Goal: Information Seeking & Learning: Check status

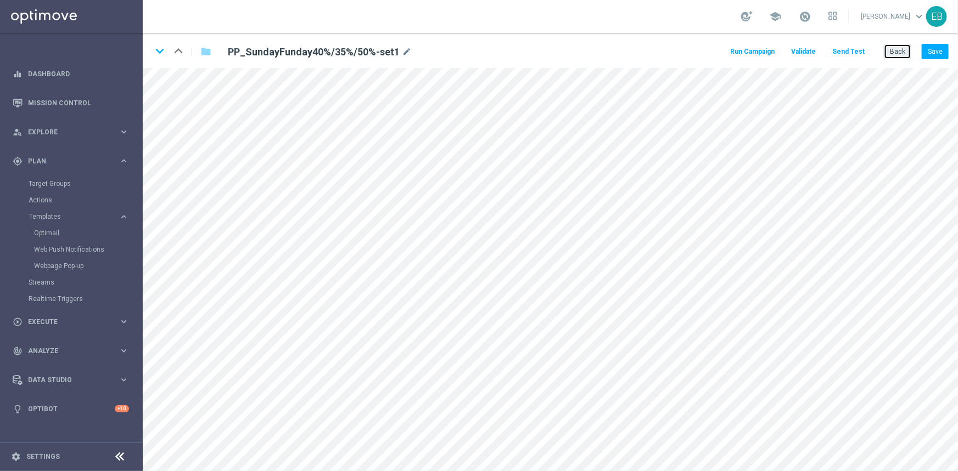
click at [909, 44] on button "Back" at bounding box center [897, 51] width 27 height 15
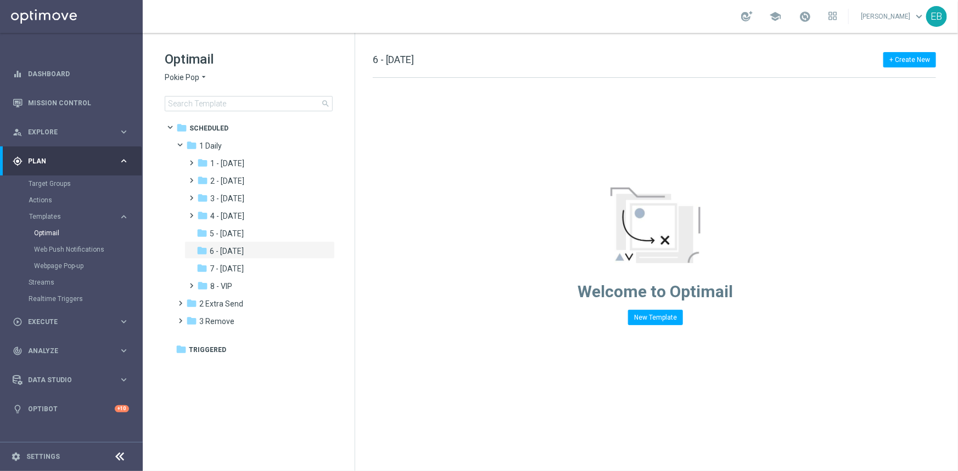
click at [191, 77] on span "Pokie Pop" at bounding box center [182, 77] width 35 height 10
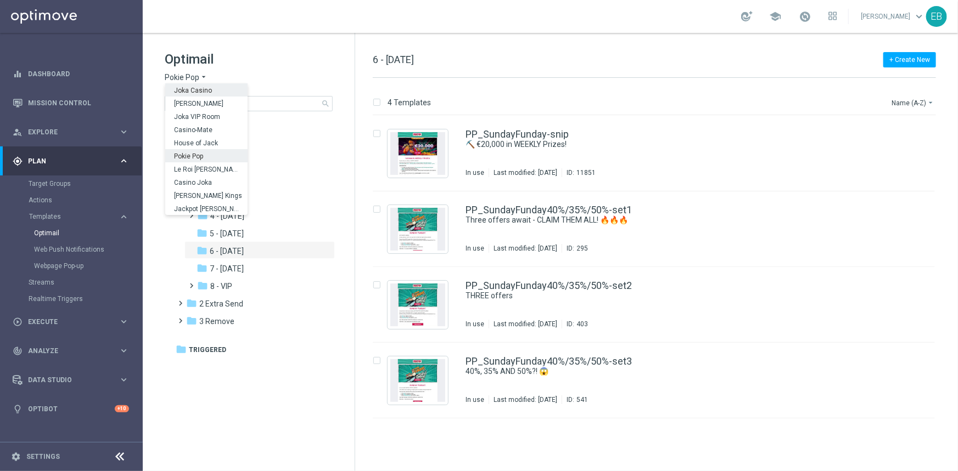
click at [0, 0] on span "Joka Casino" at bounding box center [0, 0] width 0 height 0
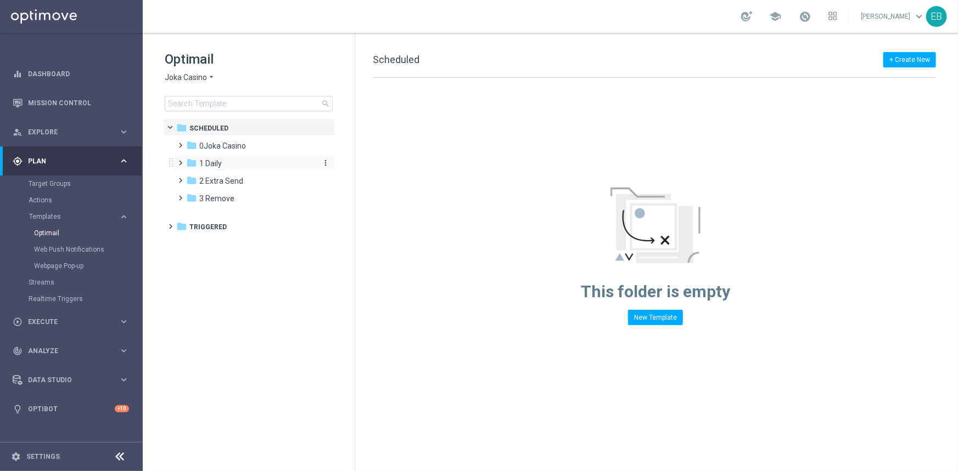
click at [220, 162] on span "1 Daily" at bounding box center [210, 164] width 23 height 10
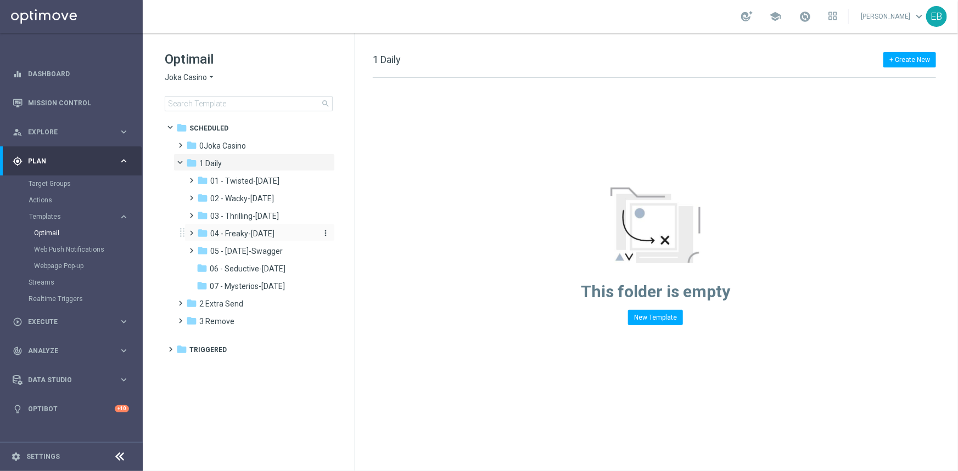
click at [263, 235] on span "04 - Freaky-[DATE]" at bounding box center [242, 234] width 64 height 10
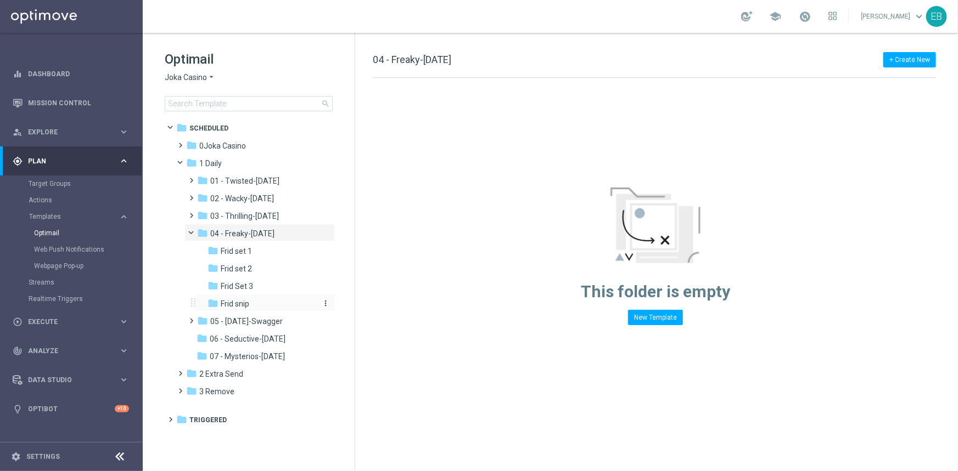
click at [253, 299] on div "folder Frid snip" at bounding box center [261, 304] width 108 height 13
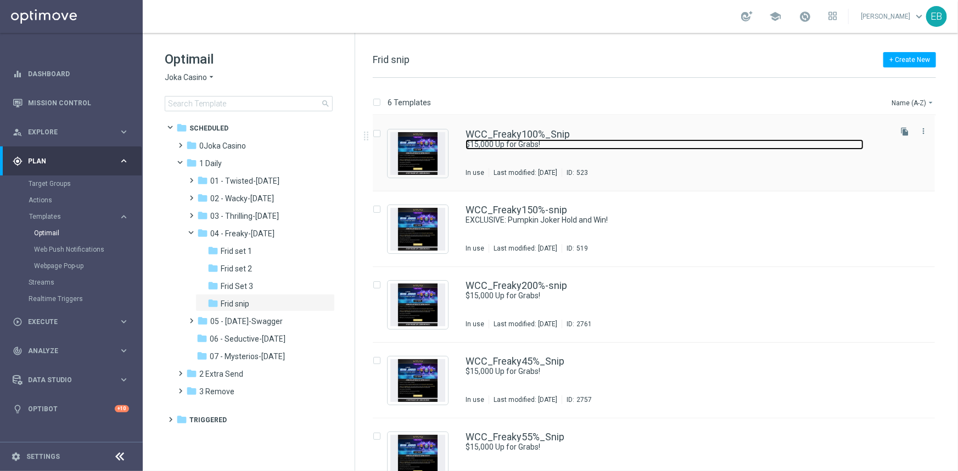
click at [667, 140] on link "$15,000 Up for Grabs!" at bounding box center [664, 144] width 398 height 10
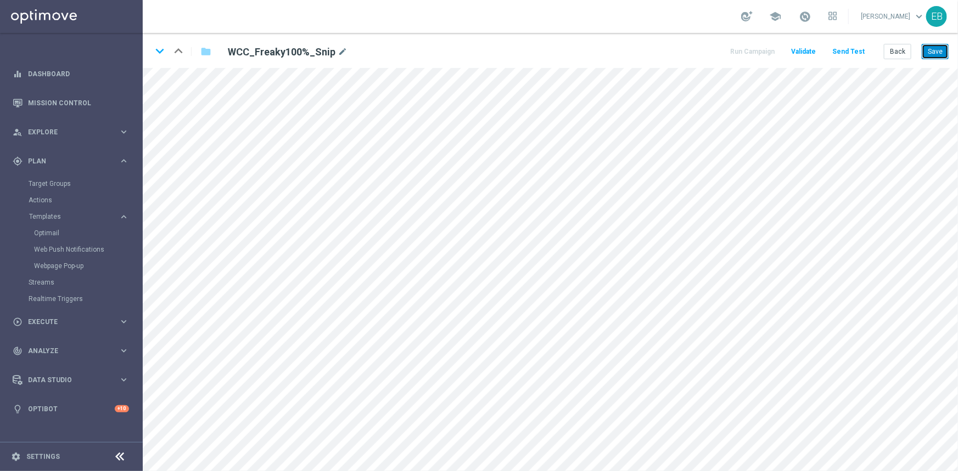
click at [935, 50] on button "Save" at bounding box center [935, 51] width 27 height 15
click at [933, 47] on button "Save" at bounding box center [935, 51] width 27 height 15
click at [936, 52] on button "Save" at bounding box center [935, 51] width 27 height 15
click at [929, 50] on button "Save" at bounding box center [935, 51] width 27 height 15
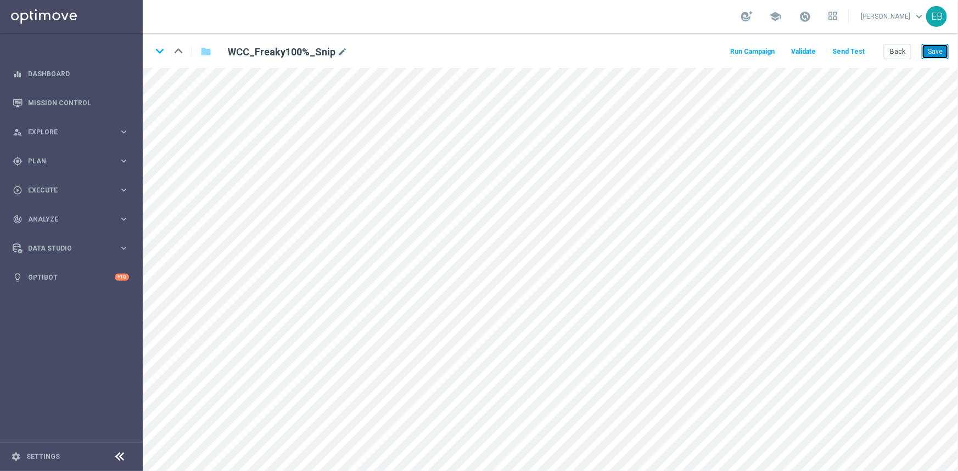
click at [942, 50] on button "Save" at bounding box center [935, 51] width 27 height 15
click at [162, 51] on icon "keyboard_arrow_down" at bounding box center [159, 51] width 16 height 16
click at [938, 55] on button "Save" at bounding box center [935, 51] width 27 height 15
click at [936, 50] on button "Save" at bounding box center [935, 51] width 27 height 15
click at [160, 46] on icon "keyboard_arrow_down" at bounding box center [159, 51] width 16 height 16
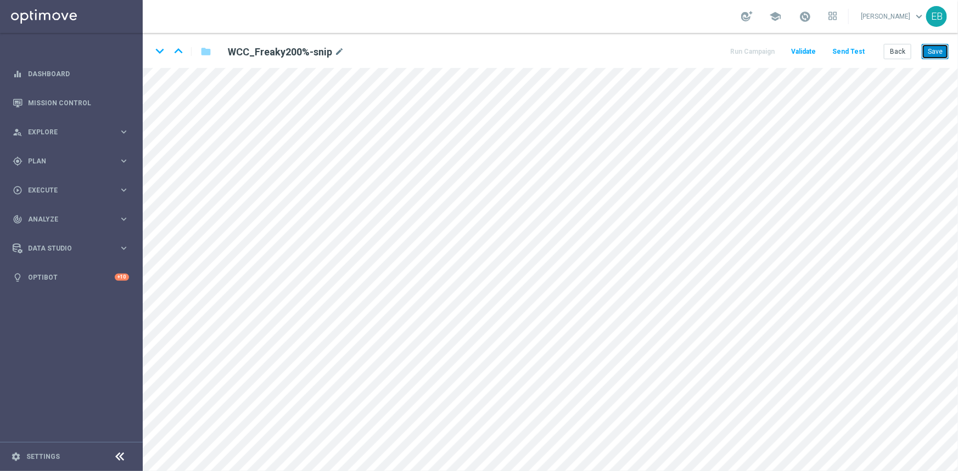
click at [933, 51] on button "Save" at bounding box center [935, 51] width 27 height 15
click at [160, 52] on icon "keyboard_arrow_down" at bounding box center [159, 51] width 16 height 16
click at [938, 50] on button "Save" at bounding box center [935, 51] width 27 height 15
click at [162, 51] on icon "keyboard_arrow_down" at bounding box center [159, 51] width 16 height 16
click at [931, 47] on button "Save" at bounding box center [935, 51] width 27 height 15
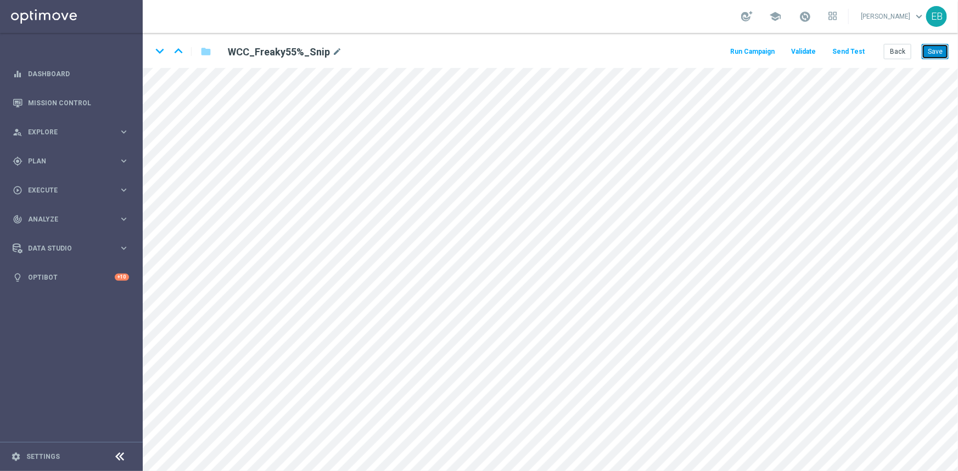
click at [937, 53] on button "Save" at bounding box center [935, 51] width 27 height 15
click at [160, 52] on icon "keyboard_arrow_down" at bounding box center [159, 51] width 16 height 16
click at [938, 55] on button "Save" at bounding box center [935, 51] width 27 height 15
click at [928, 48] on button "Save" at bounding box center [935, 51] width 27 height 15
click at [901, 49] on button "Back" at bounding box center [897, 51] width 27 height 15
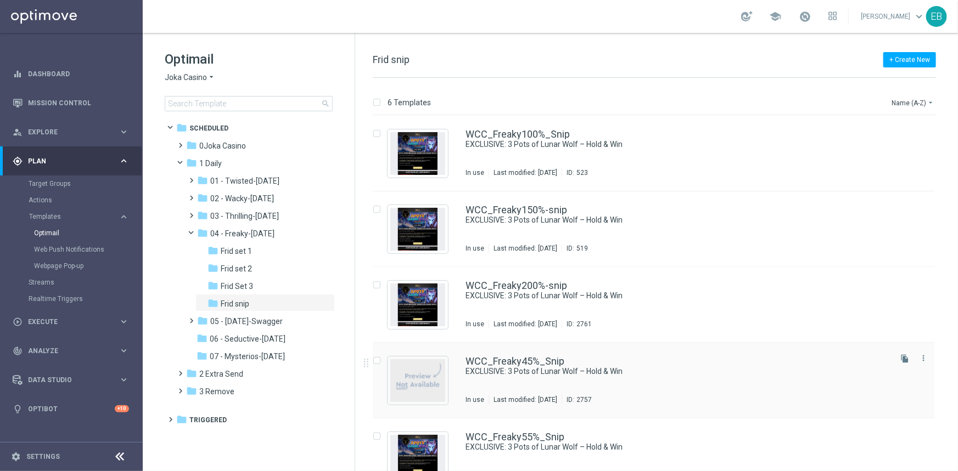
scroll to position [99, 0]
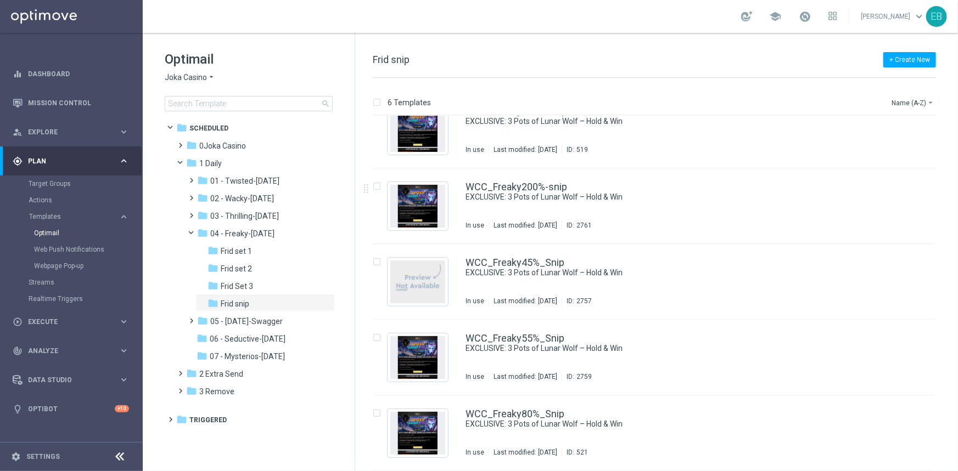
click at [199, 71] on div "Optimail Joka Casino arrow_drop_down × Joka Casino search" at bounding box center [260, 80] width 190 height 61
click at [194, 77] on span "Joka Casino" at bounding box center [186, 77] width 42 height 10
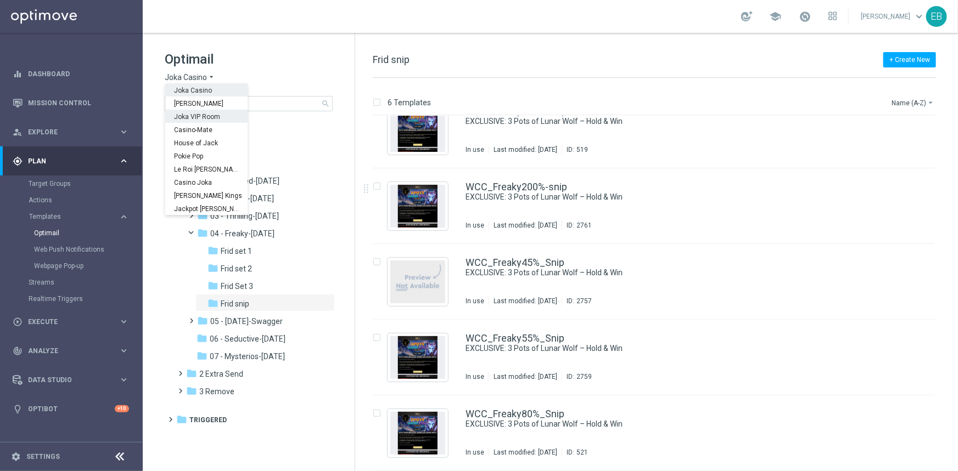
click at [0, 0] on span "Joka VIP Room" at bounding box center [0, 0] width 0 height 0
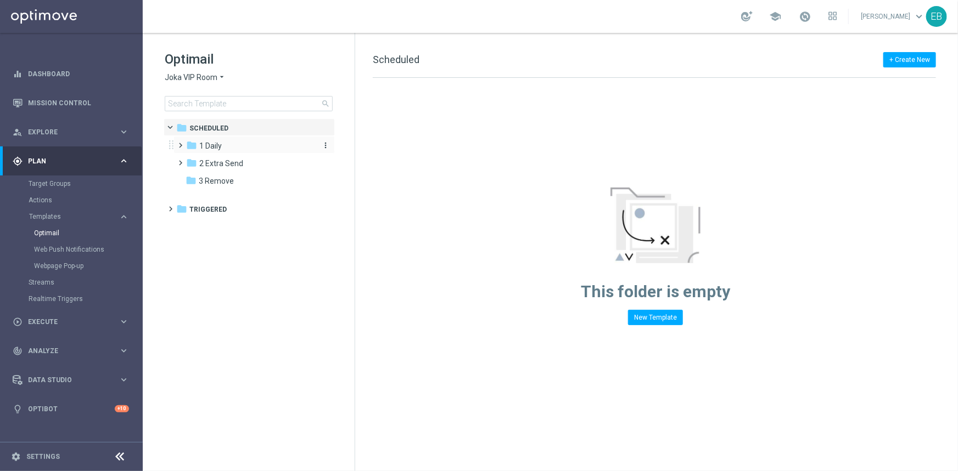
click at [242, 147] on div "folder 1 Daily" at bounding box center [249, 146] width 126 height 13
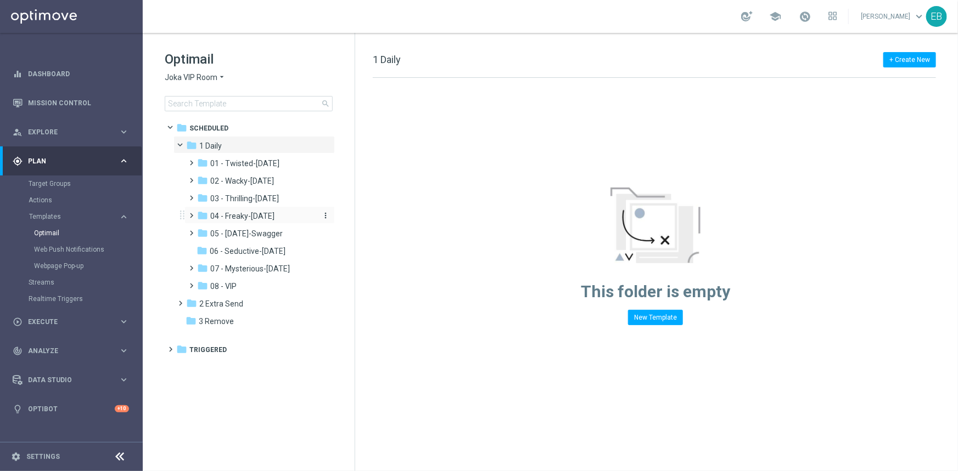
click at [260, 217] on span "04 - Freaky-[DATE]" at bounding box center [242, 216] width 64 height 10
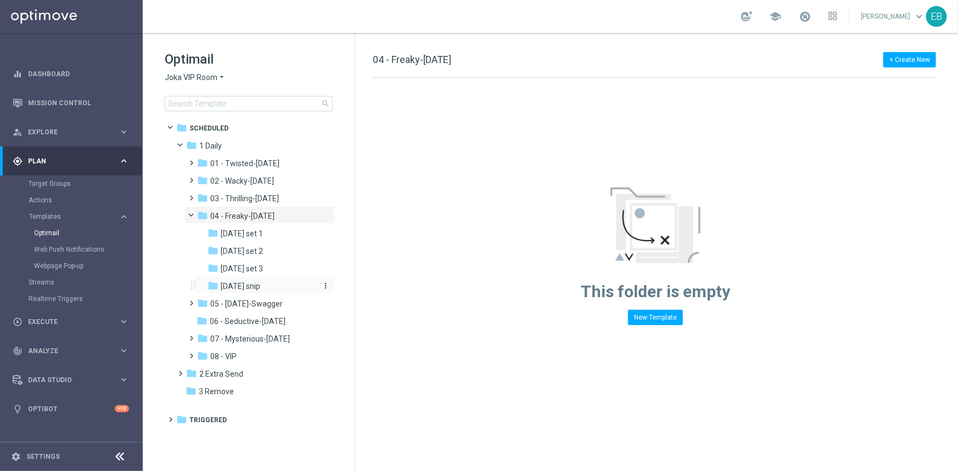
click at [268, 282] on div "folder [DATE] snip" at bounding box center [261, 286] width 108 height 13
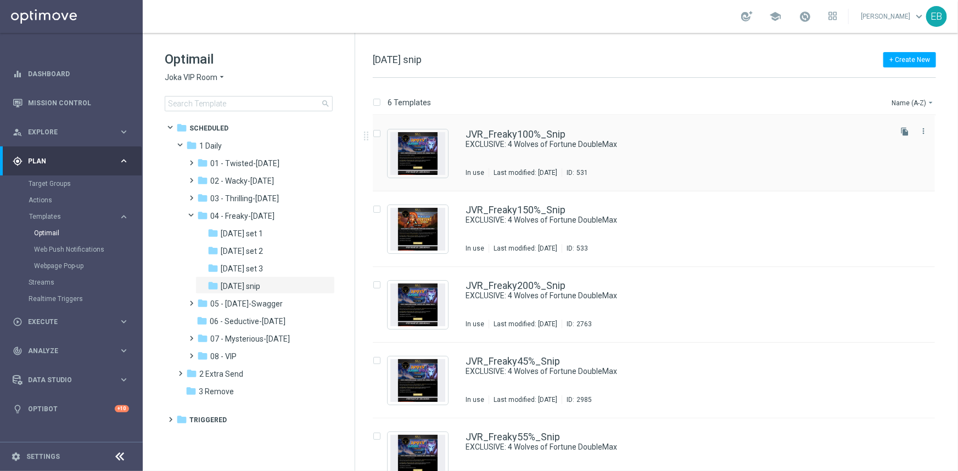
click at [708, 154] on div "JVR_Freaky100%_Snip EXCLUSIVE: 4 Wolves of Fortune DoubleMax In use Last modifi…" at bounding box center [676, 154] width 423 height 48
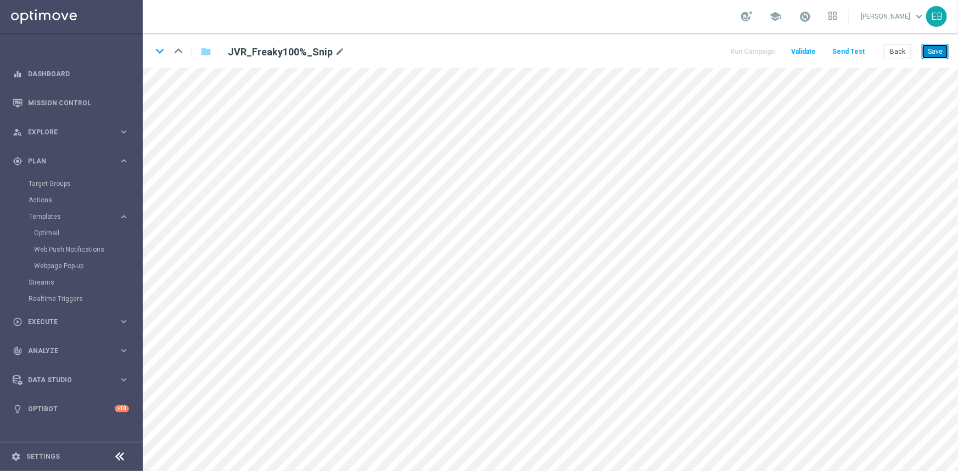
click at [931, 57] on button "Save" at bounding box center [935, 51] width 27 height 15
click at [934, 52] on button "Save" at bounding box center [935, 51] width 27 height 15
click at [164, 48] on icon "keyboard_arrow_down" at bounding box center [159, 51] width 16 height 16
click at [935, 58] on button "Save" at bounding box center [935, 51] width 27 height 15
click at [159, 50] on icon "keyboard_arrow_down" at bounding box center [159, 51] width 16 height 16
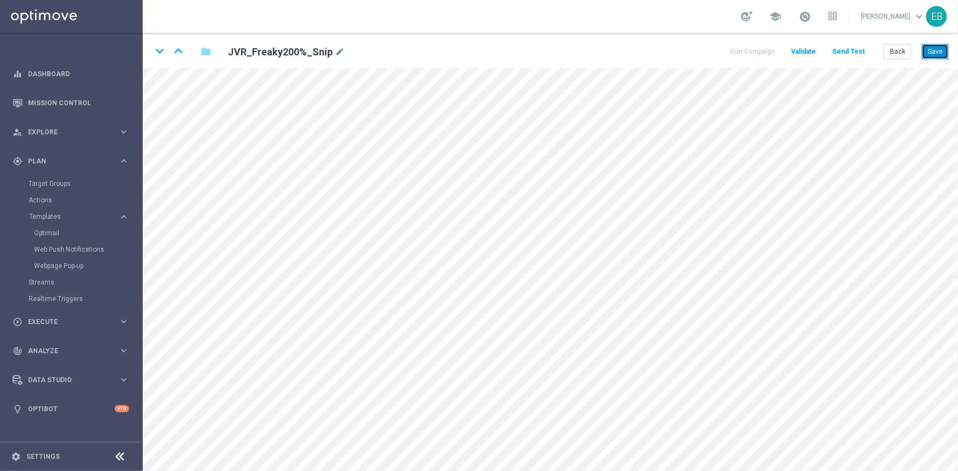
click at [929, 52] on button "Save" at bounding box center [935, 51] width 27 height 15
click at [164, 49] on icon "keyboard_arrow_down" at bounding box center [159, 51] width 16 height 16
click at [924, 47] on button "Save" at bounding box center [935, 51] width 27 height 15
click at [929, 52] on button "Save" at bounding box center [935, 51] width 27 height 15
click at [929, 50] on button "Save" at bounding box center [935, 51] width 27 height 15
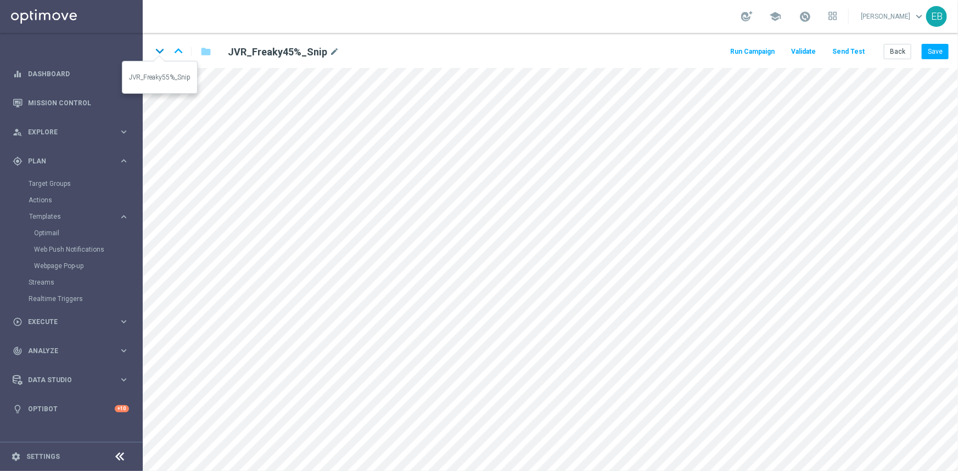
click at [162, 47] on icon "keyboard_arrow_down" at bounding box center [159, 51] width 16 height 16
click at [935, 55] on button "Save" at bounding box center [935, 51] width 27 height 15
click at [946, 50] on button "Save" at bounding box center [935, 51] width 27 height 15
click at [164, 52] on icon "keyboard_arrow_down" at bounding box center [159, 51] width 16 height 16
click at [933, 55] on button "Save" at bounding box center [935, 51] width 27 height 15
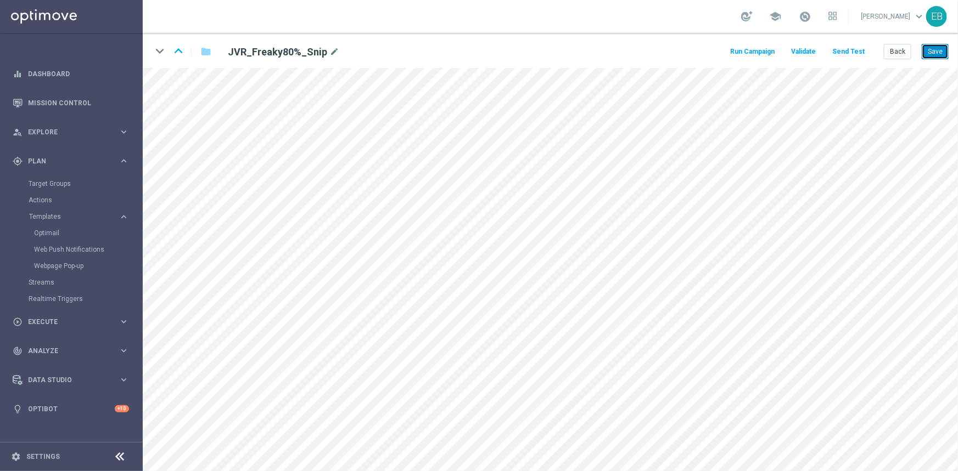
click at [940, 55] on button "Save" at bounding box center [935, 51] width 27 height 15
click at [929, 51] on button "Save" at bounding box center [935, 51] width 27 height 15
click at [943, 50] on button "Save" at bounding box center [935, 51] width 27 height 15
click at [933, 44] on button "Save" at bounding box center [935, 51] width 27 height 15
click at [946, 55] on button "Save" at bounding box center [935, 51] width 27 height 15
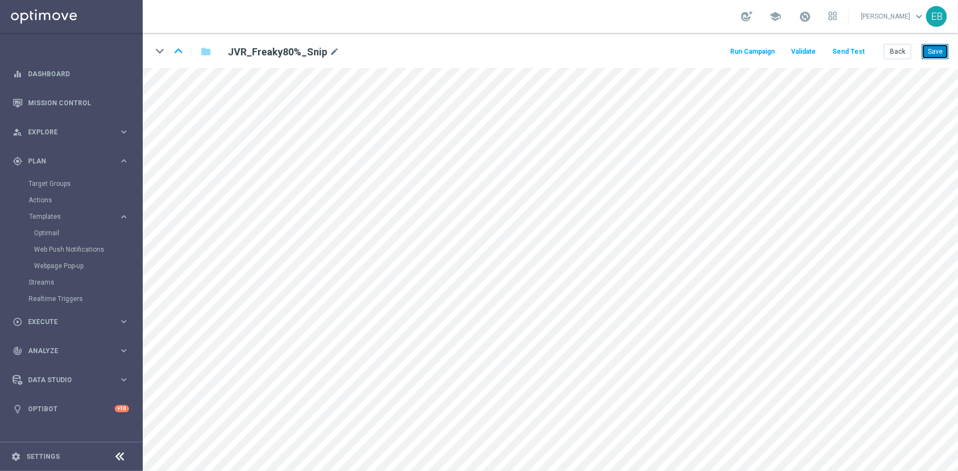
click at [928, 50] on button "Save" at bounding box center [935, 51] width 27 height 15
click at [940, 47] on button "Save" at bounding box center [935, 51] width 27 height 15
click at [933, 55] on button "Save" at bounding box center [935, 51] width 27 height 15
click at [938, 49] on button "Save" at bounding box center [935, 51] width 27 height 15
click at [900, 53] on button "Back" at bounding box center [897, 51] width 27 height 15
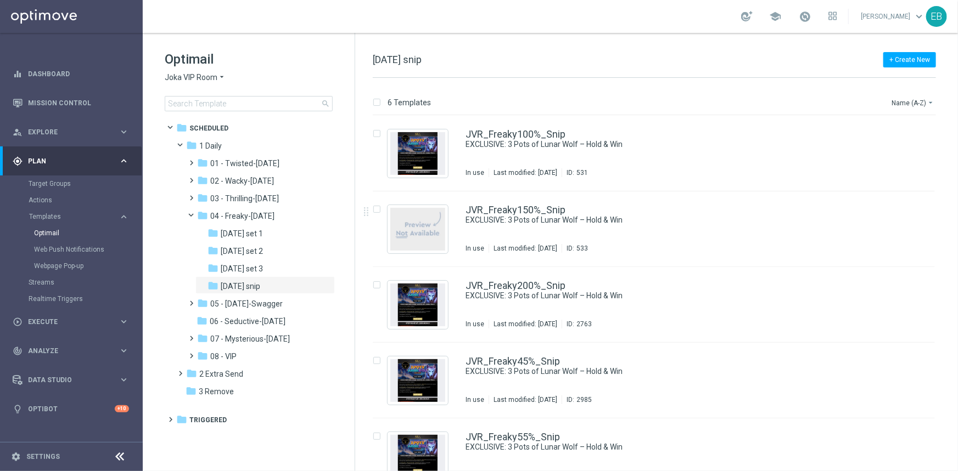
click at [207, 77] on span "Joka VIP Room" at bounding box center [191, 77] width 53 height 10
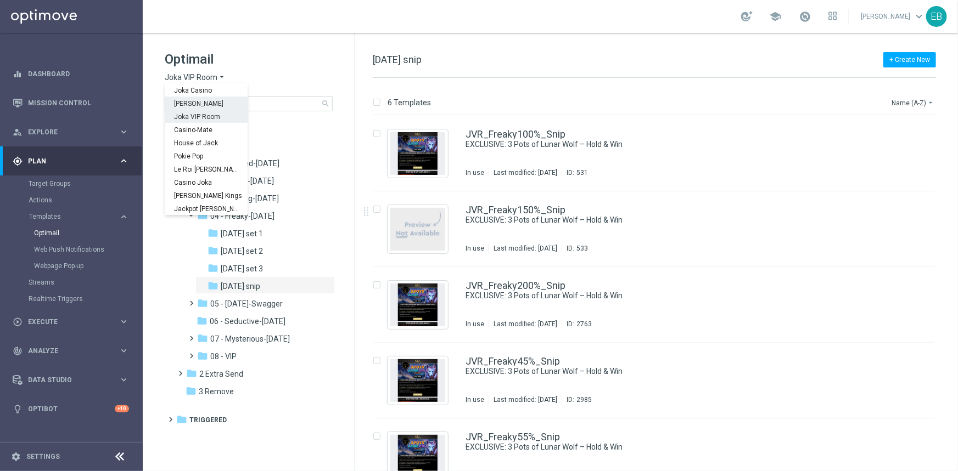
click at [198, 99] on div "[PERSON_NAME]" at bounding box center [206, 103] width 82 height 13
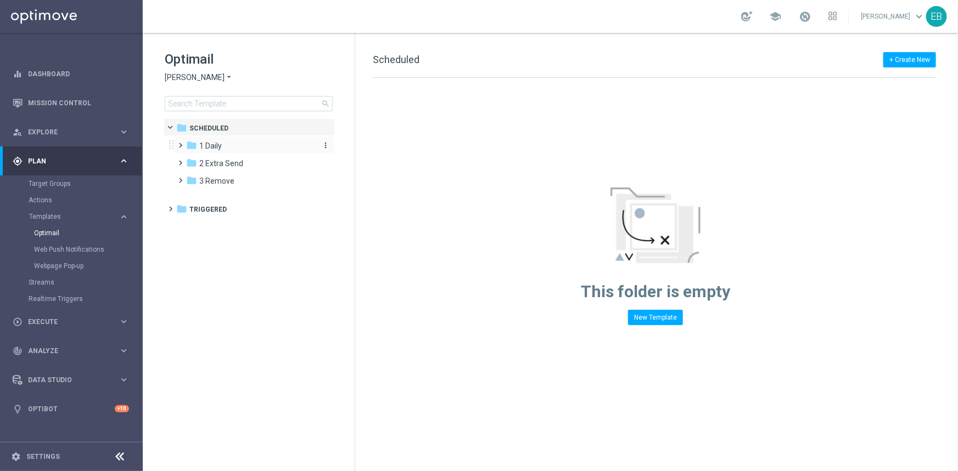
click at [229, 150] on div "folder 1 Daily" at bounding box center [249, 146] width 126 height 13
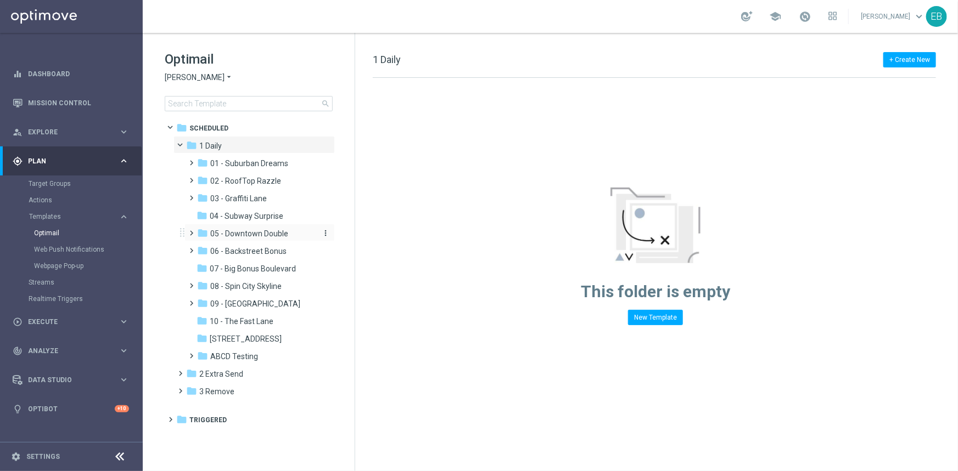
click at [261, 232] on span "05 - Downtown Double" at bounding box center [249, 234] width 78 height 10
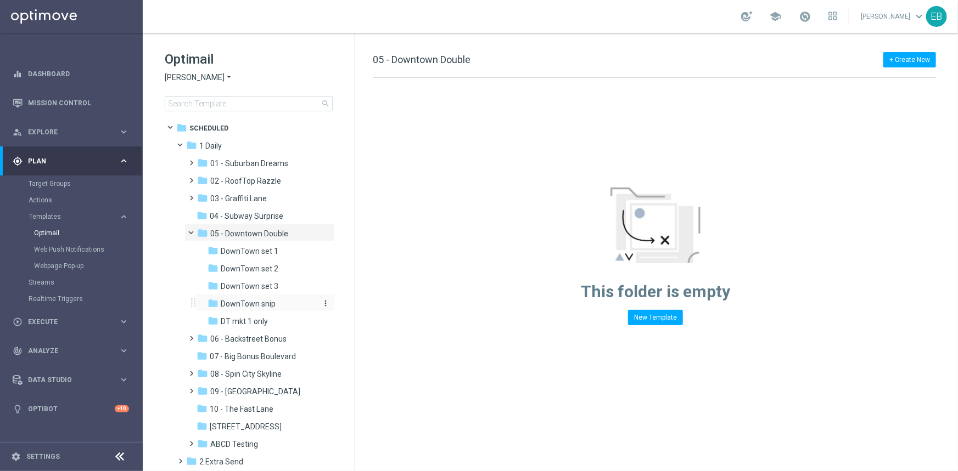
click at [281, 305] on div "folder DownTown snip" at bounding box center [261, 304] width 108 height 13
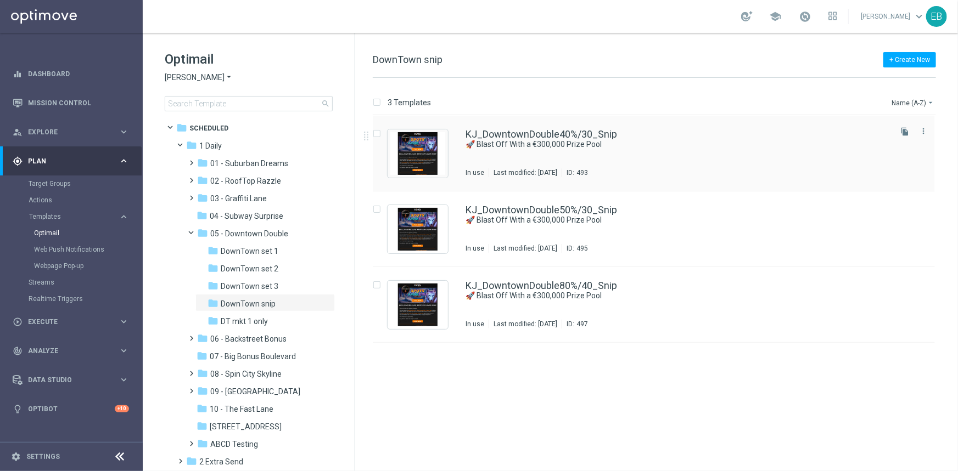
click at [776, 138] on div "KJ_DowntownDouble40%/30_Snip" at bounding box center [676, 135] width 423 height 10
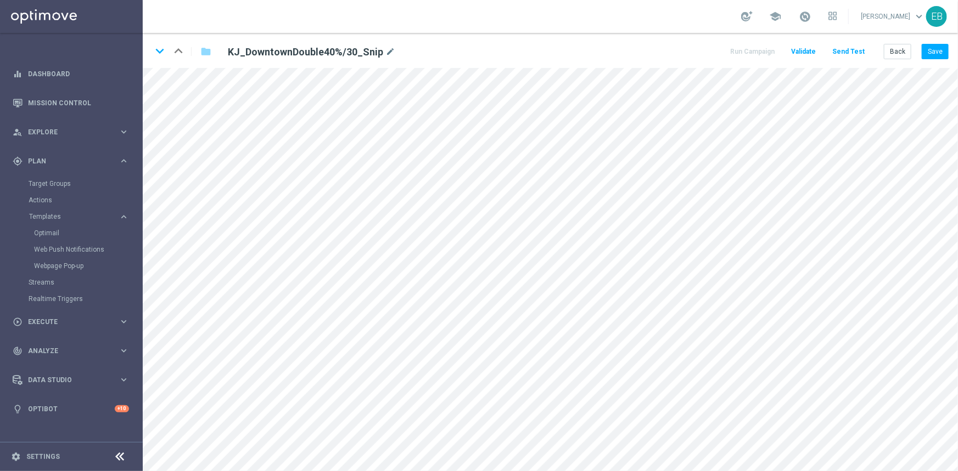
click at [142, 233] on main "equalizer Dashboard Mission Control" at bounding box center [479, 235] width 958 height 471
click at [927, 58] on button "Save" at bounding box center [935, 51] width 27 height 15
click at [936, 53] on button "Save" at bounding box center [935, 51] width 27 height 15
click at [160, 47] on icon "keyboard_arrow_down" at bounding box center [159, 51] width 16 height 16
click at [896, 55] on button "Back" at bounding box center [897, 51] width 27 height 15
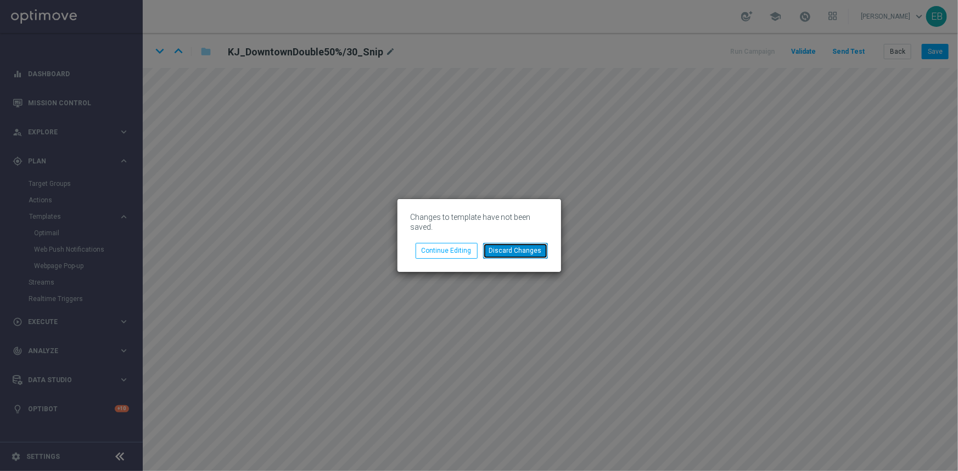
click at [510, 253] on button "Discard Changes" at bounding box center [515, 250] width 65 height 15
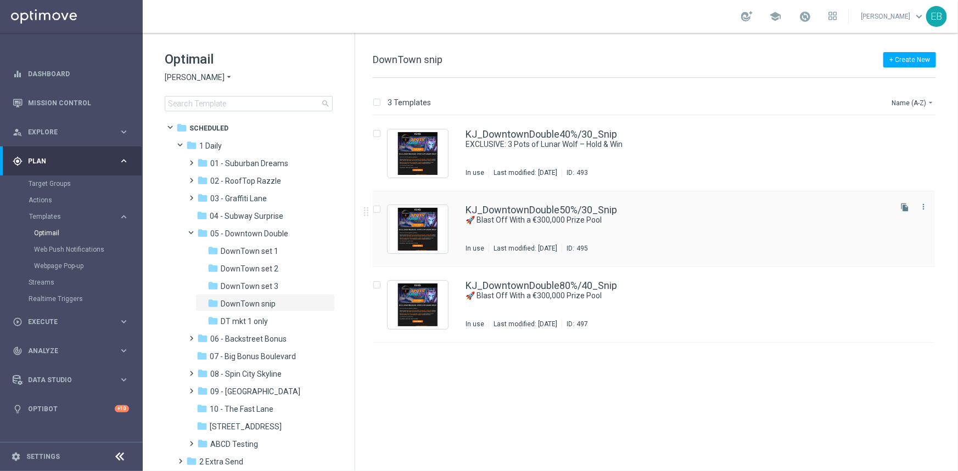
click at [637, 262] on div "KJ_DowntownDouble50%/30_Snip 🚀 Blast Off With a €300,000 Prize Pool In use Last…" at bounding box center [654, 230] width 562 height 76
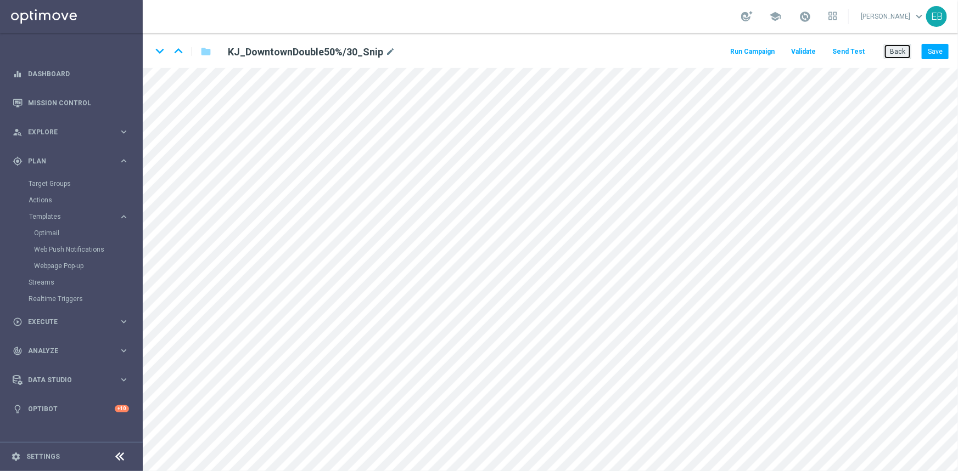
click at [896, 54] on button "Back" at bounding box center [897, 51] width 27 height 15
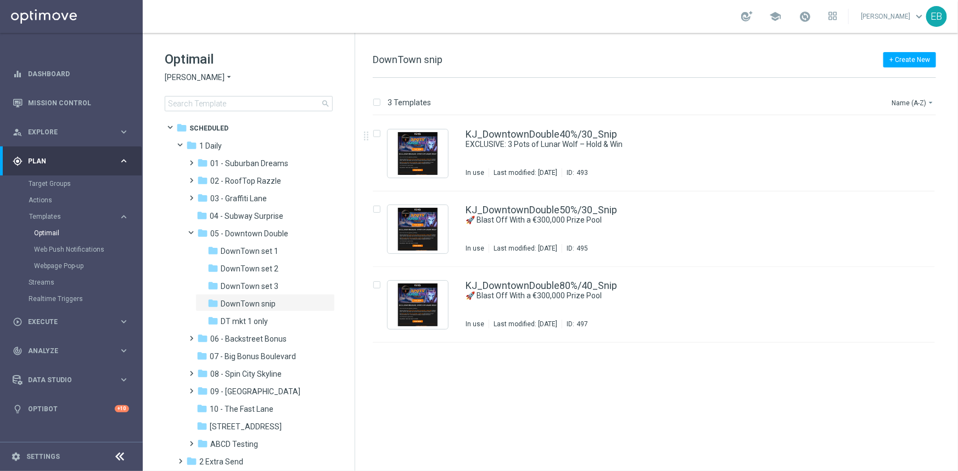
click at [698, 151] on div "KJ_DowntownDouble40%/30_Snip EXCLUSIVE: 3 Pots of Lunar Wolf – Hold & Win In us…" at bounding box center [676, 154] width 423 height 48
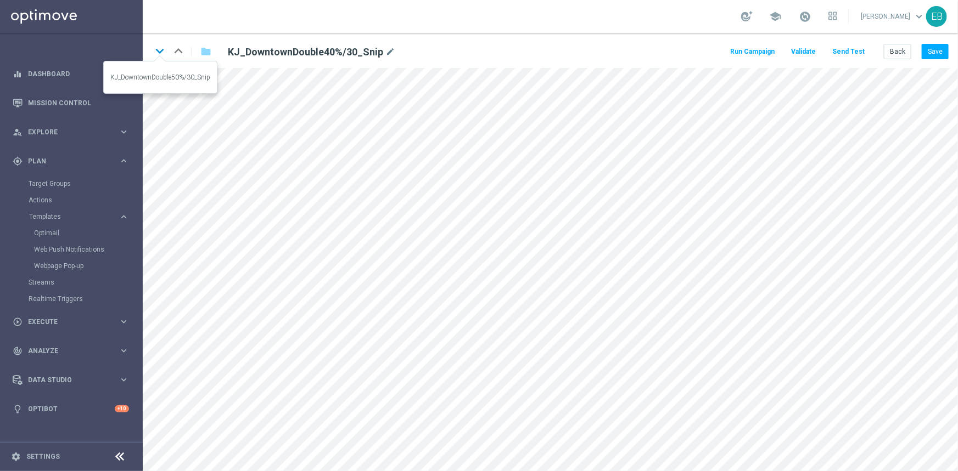
click at [164, 48] on icon "keyboard_arrow_down" at bounding box center [159, 51] width 16 height 16
click at [928, 48] on button "Save" at bounding box center [935, 51] width 27 height 15
click at [944, 47] on button "Save" at bounding box center [935, 51] width 27 height 15
click at [158, 47] on icon "keyboard_arrow_down" at bounding box center [159, 51] width 16 height 16
click at [933, 47] on button "Save" at bounding box center [935, 51] width 27 height 15
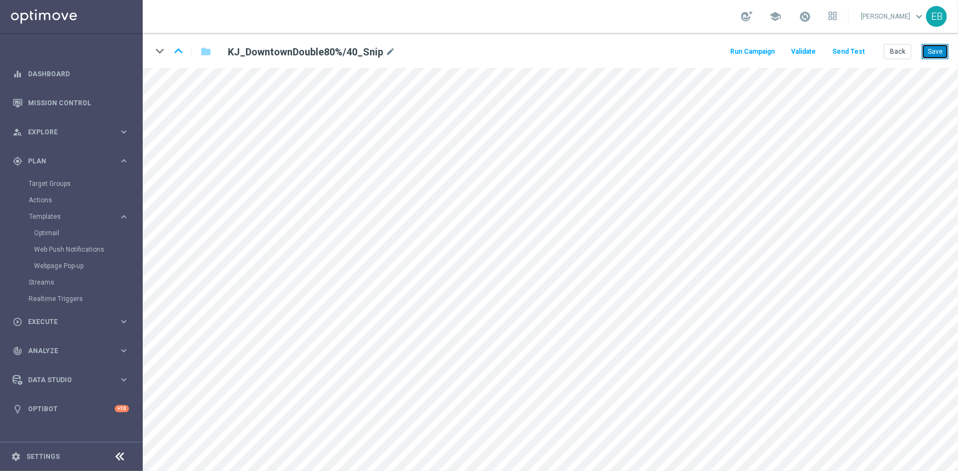
click at [940, 50] on button "Save" at bounding box center [935, 51] width 27 height 15
click at [896, 53] on button "Back" at bounding box center [897, 51] width 27 height 15
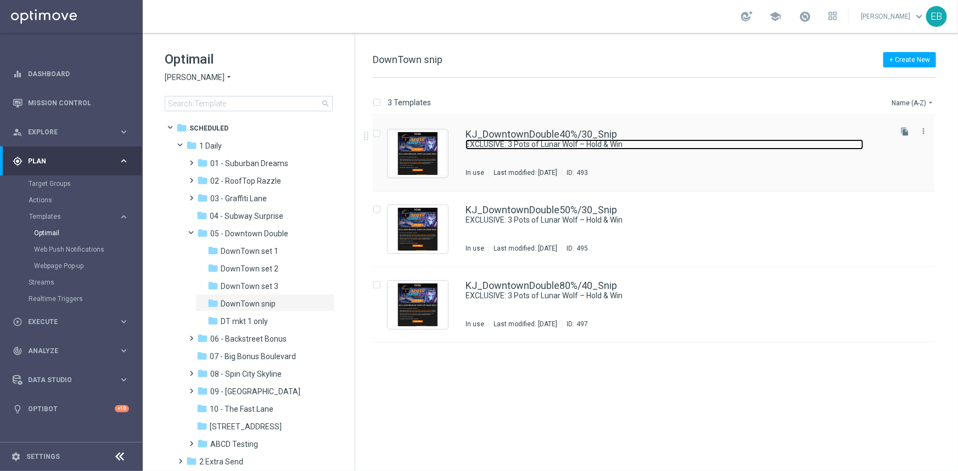
click at [686, 139] on link "EXCLUSIVE: 3 Pots of Lunar Wolf – Hold & Win" at bounding box center [664, 144] width 398 height 10
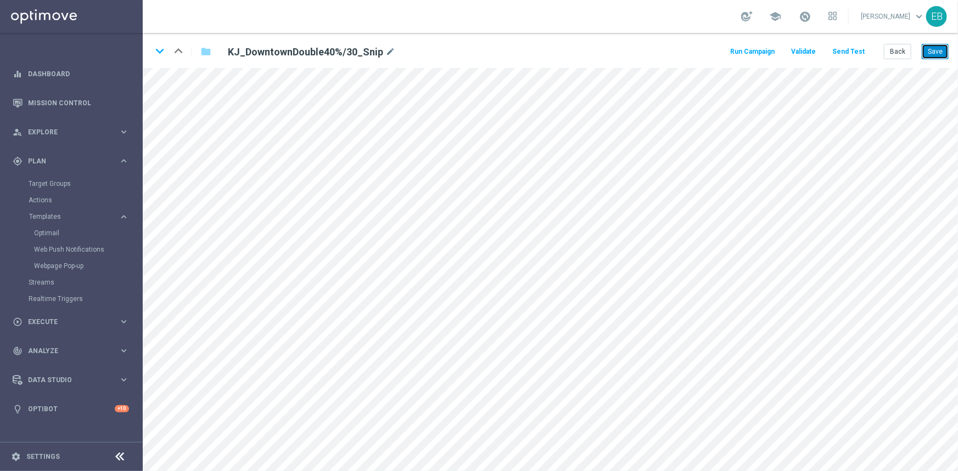
click at [935, 49] on button "Save" at bounding box center [935, 51] width 27 height 15
click at [902, 60] on div "keyboard_arrow_down keyboard_arrow_up folder KJ_DowntownDouble40%/30_Snip mode_…" at bounding box center [550, 50] width 815 height 35
click at [900, 50] on button "Back" at bounding box center [897, 51] width 27 height 15
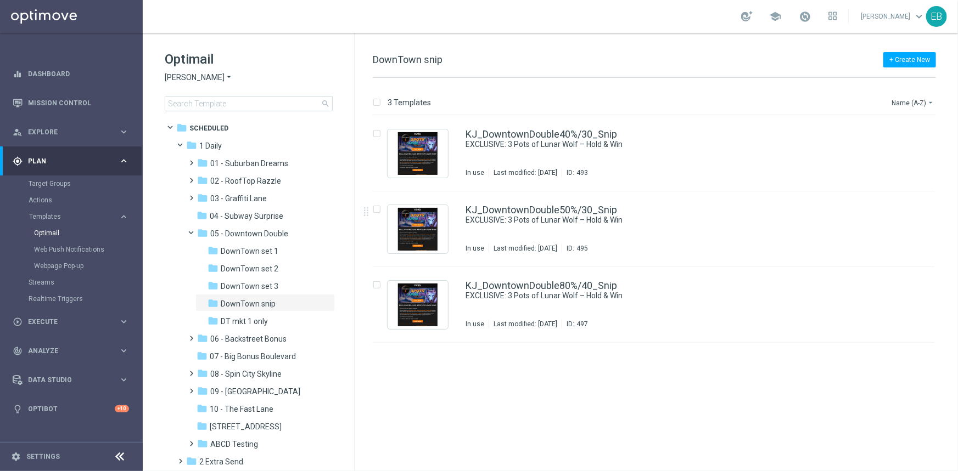
click at [170, 77] on span "[PERSON_NAME]" at bounding box center [195, 77] width 60 height 10
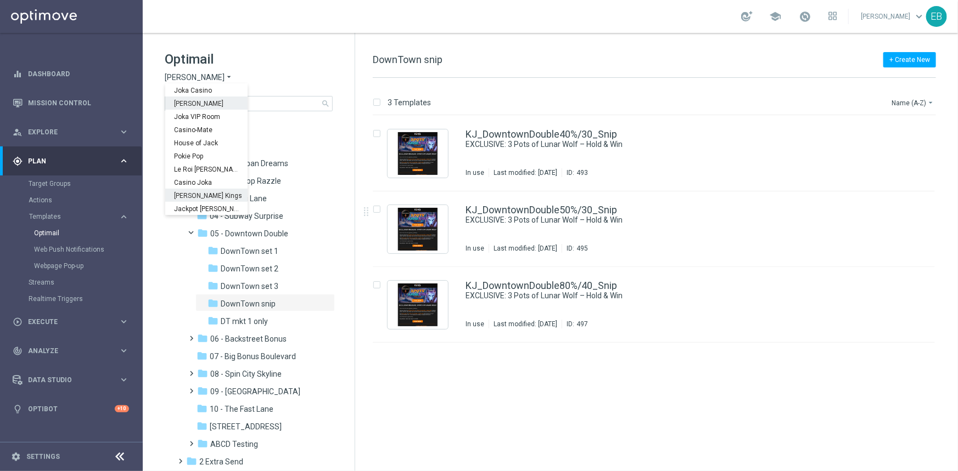
click at [0, 0] on span "[PERSON_NAME] Kings" at bounding box center [0, 0] width 0 height 0
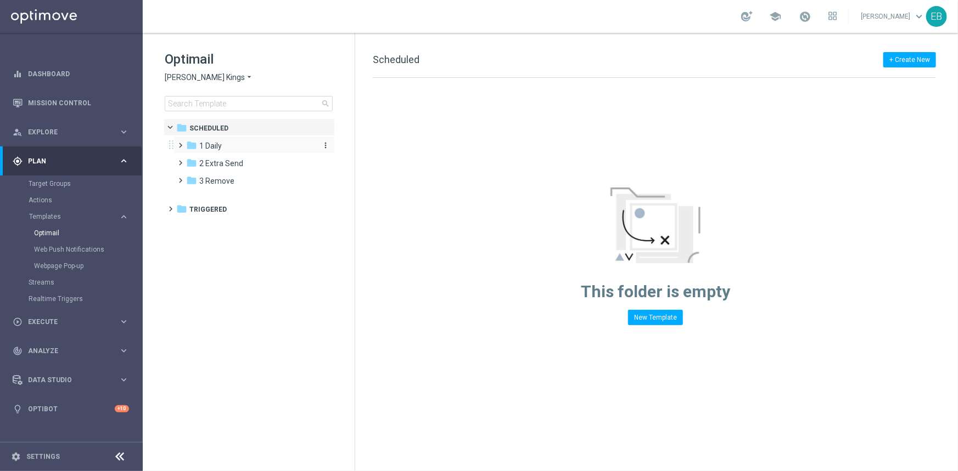
click at [238, 145] on div "folder 1 Daily" at bounding box center [249, 146] width 126 height 13
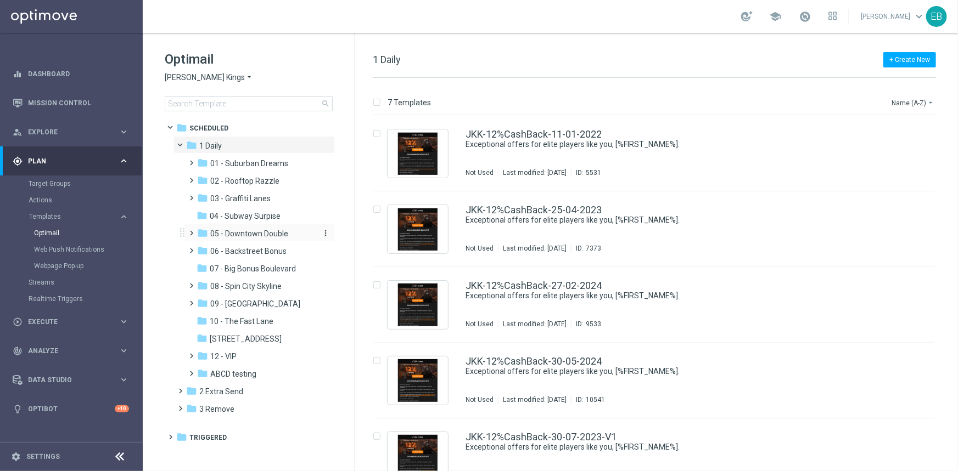
click at [273, 232] on span "05 - Downtown Double" at bounding box center [249, 234] width 78 height 10
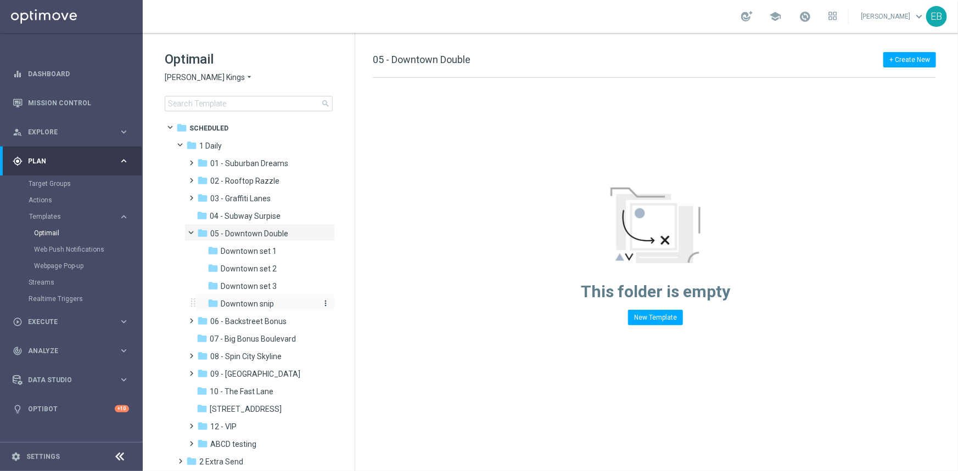
click at [283, 301] on div "folder Downtown snip" at bounding box center [261, 304] width 108 height 13
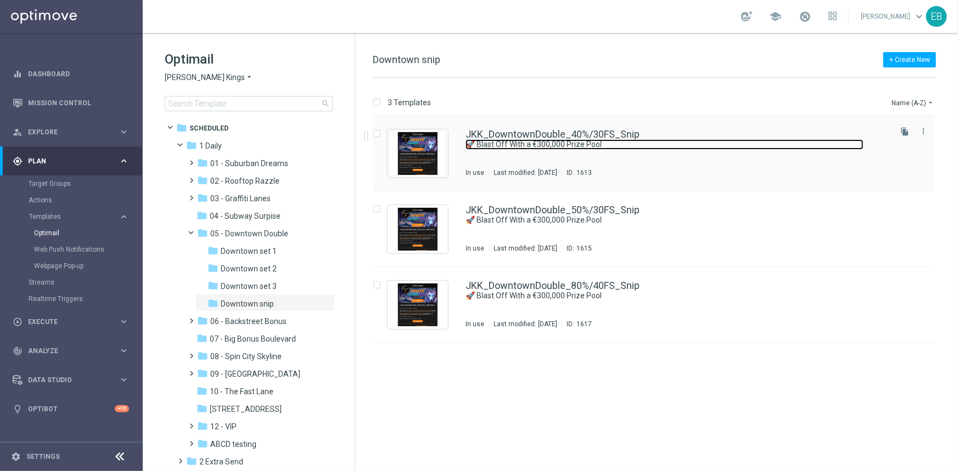
click at [682, 148] on link "🚀 Blast Off With a €300,000 Prize Pool" at bounding box center [664, 144] width 398 height 10
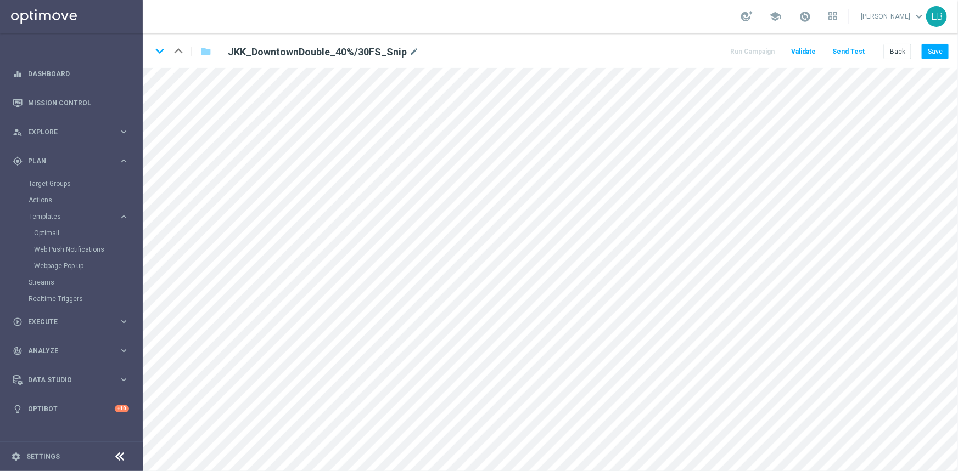
click at [120, 296] on main "equalizer Dashboard Mission Control" at bounding box center [479, 235] width 958 height 471
click at [933, 49] on button "Save" at bounding box center [935, 51] width 27 height 15
click at [931, 49] on button "Save" at bounding box center [935, 51] width 27 height 15
click at [162, 54] on icon "keyboard_arrow_down" at bounding box center [159, 51] width 16 height 16
click at [936, 55] on button "Save" at bounding box center [935, 51] width 27 height 15
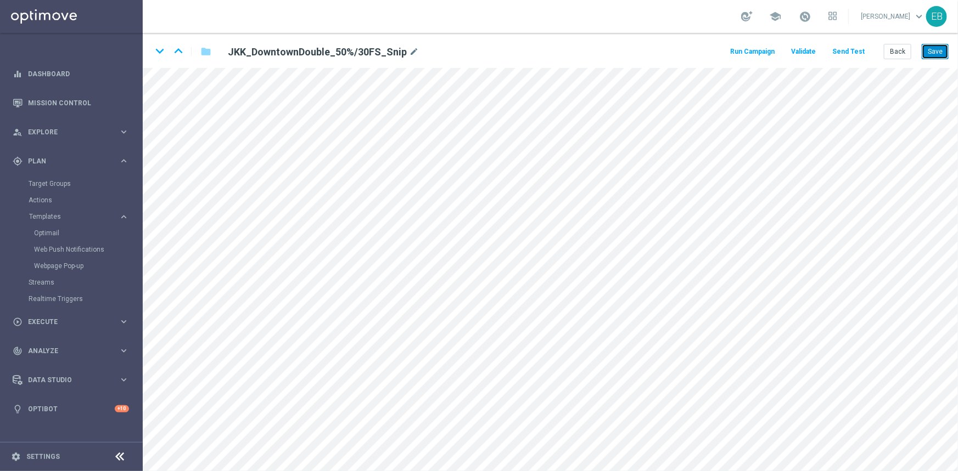
click at [927, 46] on button "Save" at bounding box center [935, 51] width 27 height 15
click at [162, 49] on icon "keyboard_arrow_down" at bounding box center [159, 51] width 16 height 16
click at [937, 54] on button "Save" at bounding box center [935, 51] width 27 height 15
click at [894, 50] on button "Back" at bounding box center [897, 51] width 27 height 15
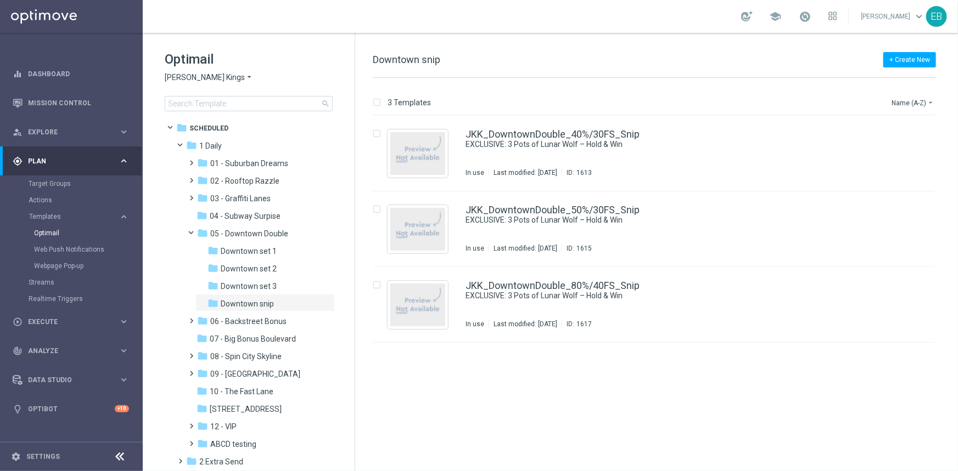
click at [215, 78] on span "[PERSON_NAME] Kings" at bounding box center [205, 77] width 80 height 10
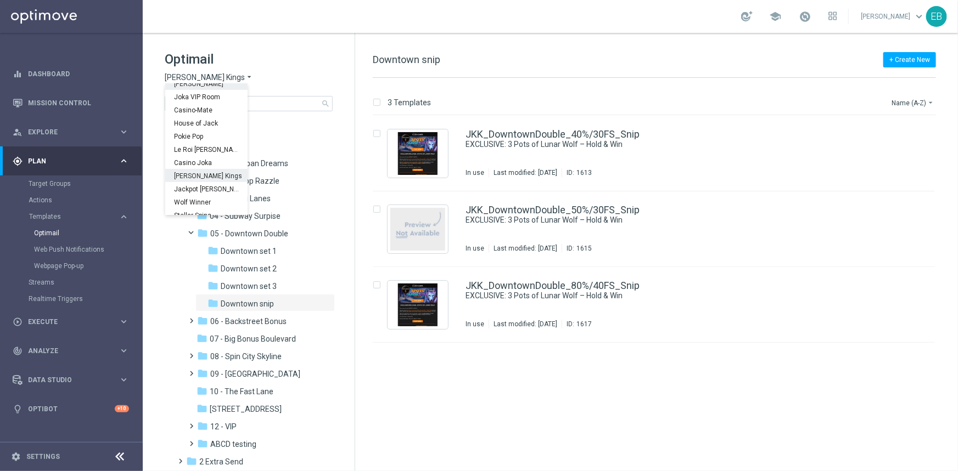
scroll to position [39, 0]
click at [0, 0] on span "Wolf Winner" at bounding box center [0, 0] width 0 height 0
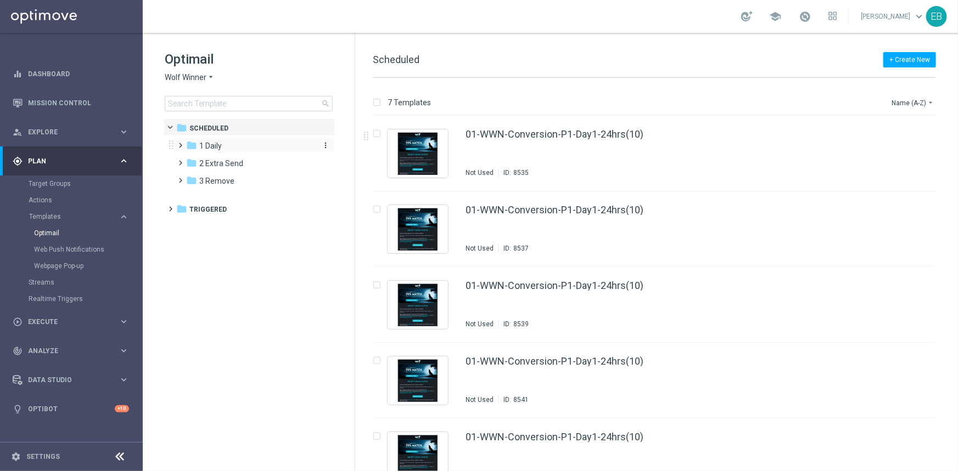
click at [246, 146] on div "folder 1 Daily" at bounding box center [249, 146] width 126 height 13
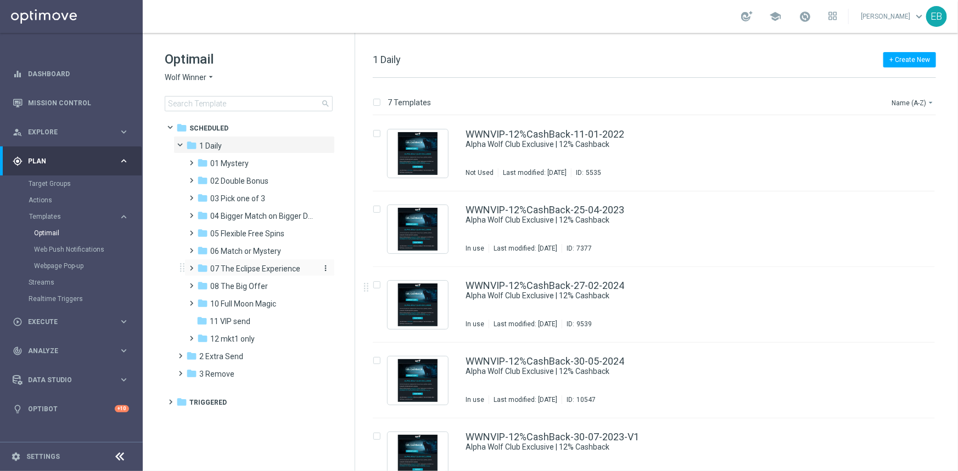
click at [279, 273] on span "07 The Eclipse Experience" at bounding box center [255, 269] width 90 height 10
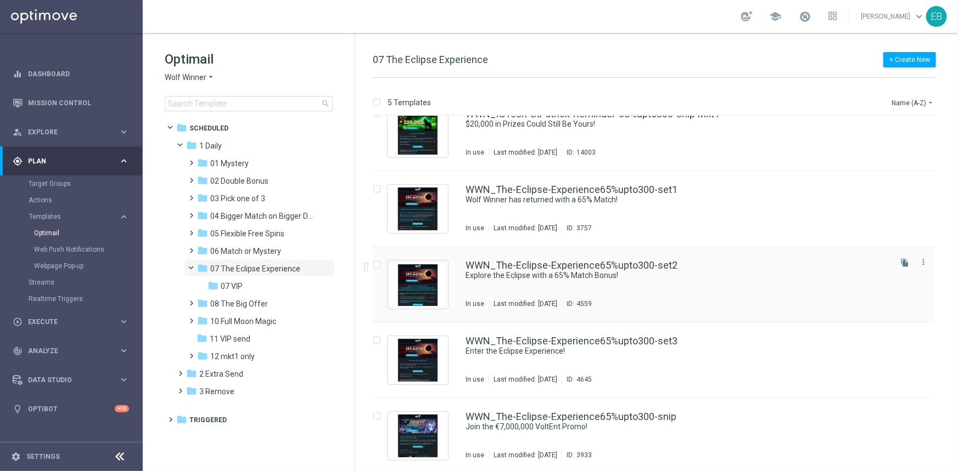
scroll to position [23, 0]
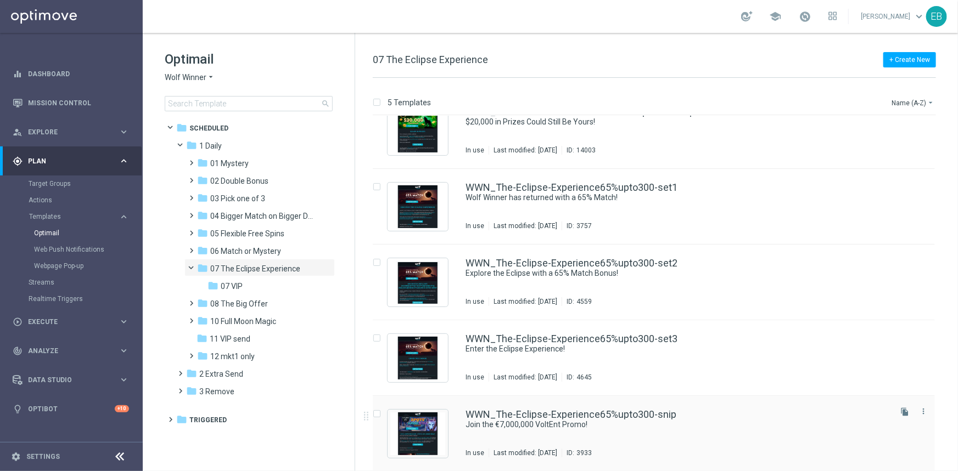
click at [726, 407] on div "WWN_The-Eclipse-Experience65%upto300-snip Join the €7,000,000 VoltEnt Promo! In…" at bounding box center [654, 434] width 562 height 76
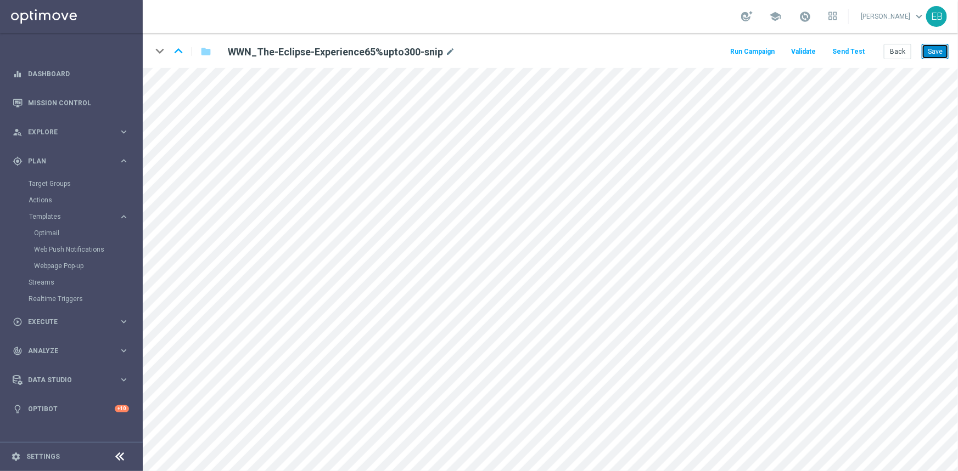
click at [934, 59] on button "Save" at bounding box center [935, 51] width 27 height 15
click at [942, 48] on button "Save" at bounding box center [935, 51] width 27 height 15
click at [900, 52] on button "Back" at bounding box center [897, 51] width 27 height 15
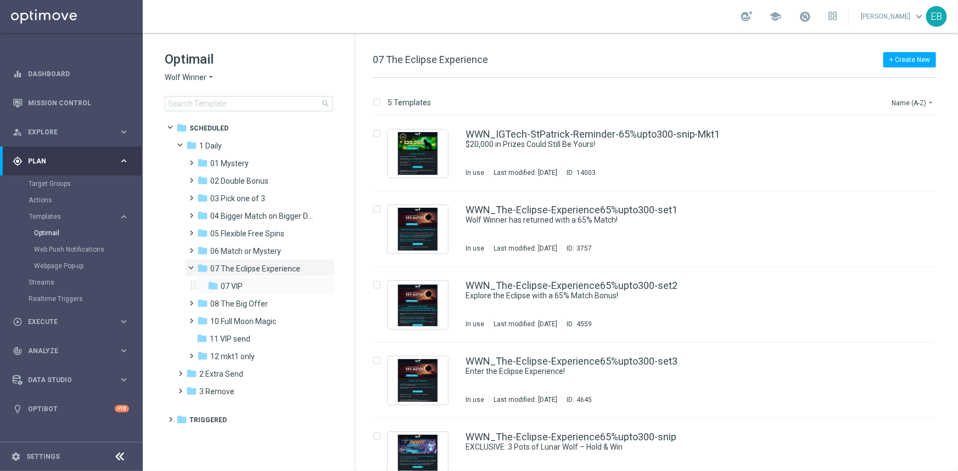
click at [261, 277] on div "folder 07 VIP more_vert" at bounding box center [264, 286] width 139 height 18
click at [238, 289] on span "07 VIP" at bounding box center [232, 287] width 22 height 10
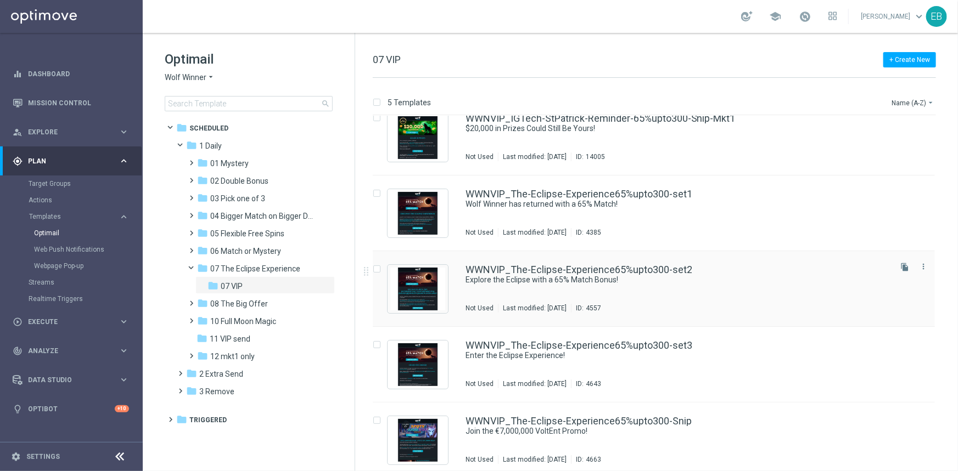
scroll to position [23, 0]
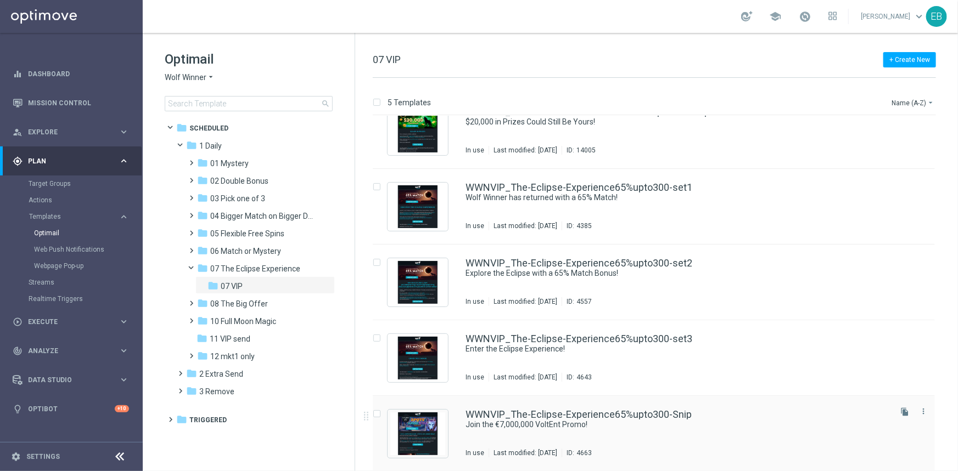
click at [731, 416] on div "WWNVIP_The-Eclipse-Experience65%upto300-Snip" at bounding box center [676, 415] width 423 height 10
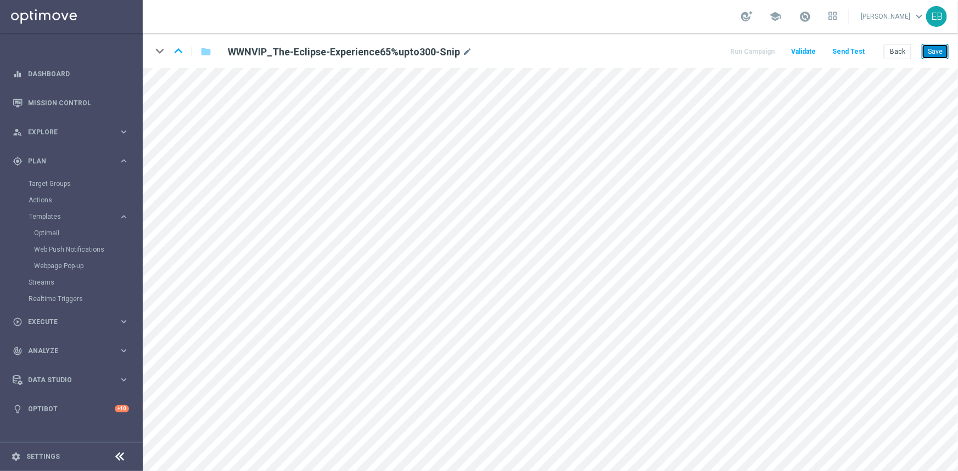
click at [934, 54] on button "Save" at bounding box center [935, 51] width 27 height 15
click at [893, 55] on button "Back" at bounding box center [897, 51] width 27 height 15
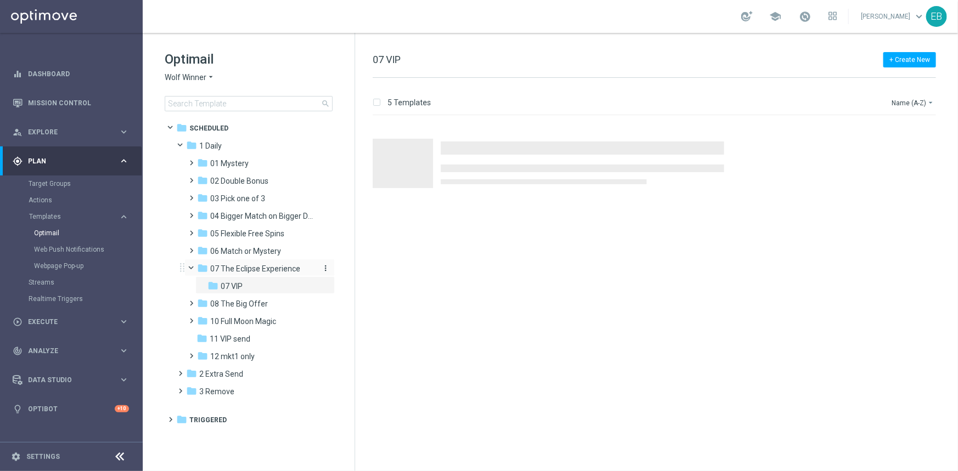
click at [268, 273] on span "07 The Eclipse Experience" at bounding box center [255, 269] width 90 height 10
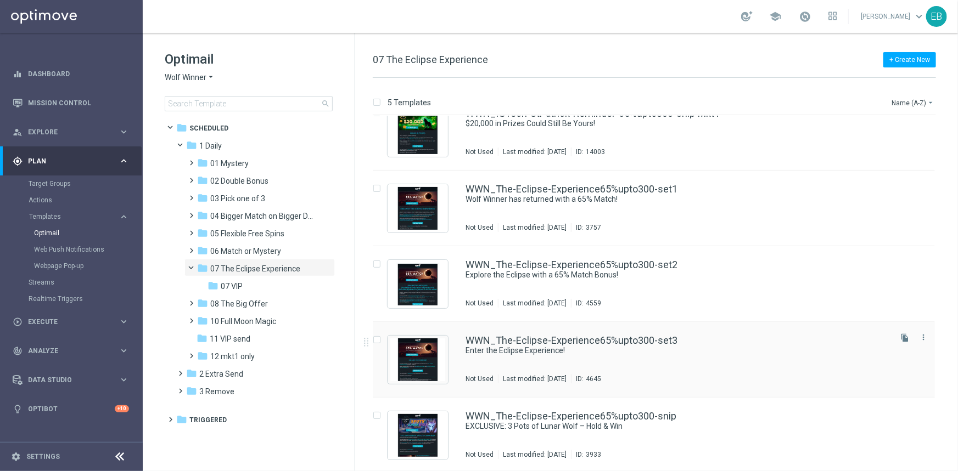
scroll to position [23, 0]
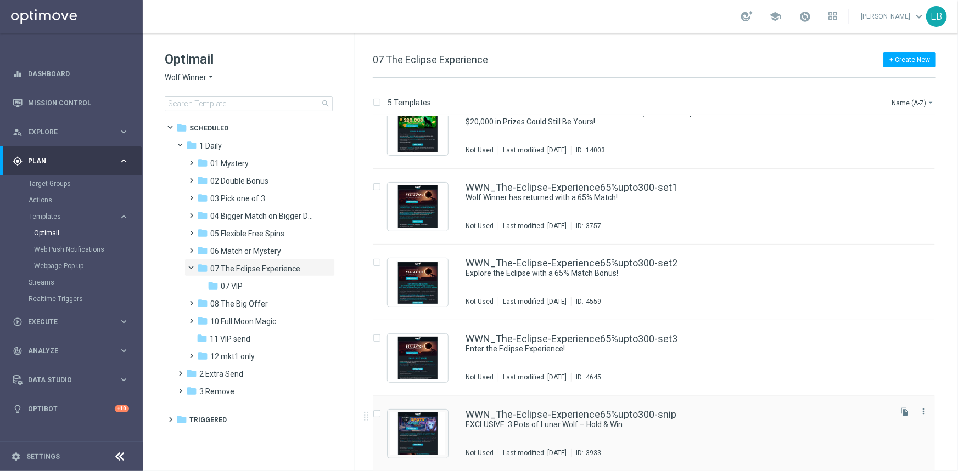
click at [711, 417] on div "WWN_The-Eclipse-Experience65%upto300-snip" at bounding box center [676, 415] width 423 height 10
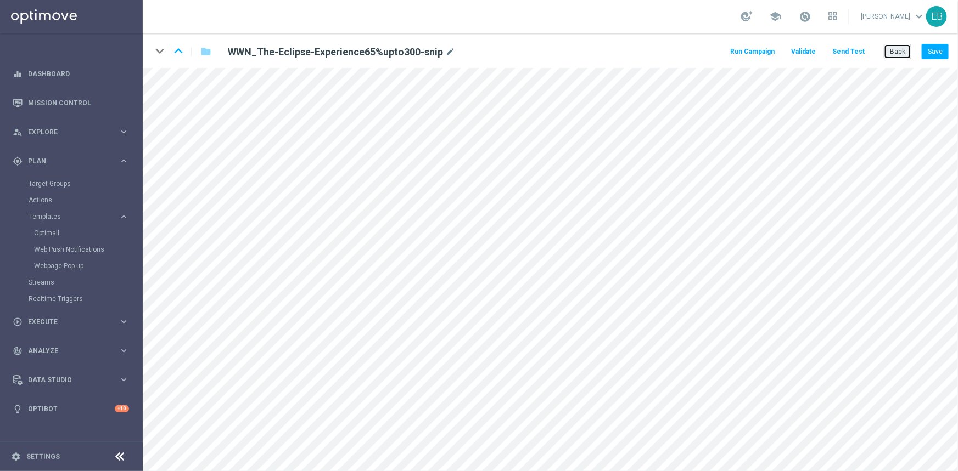
click at [901, 49] on button "Back" at bounding box center [897, 51] width 27 height 15
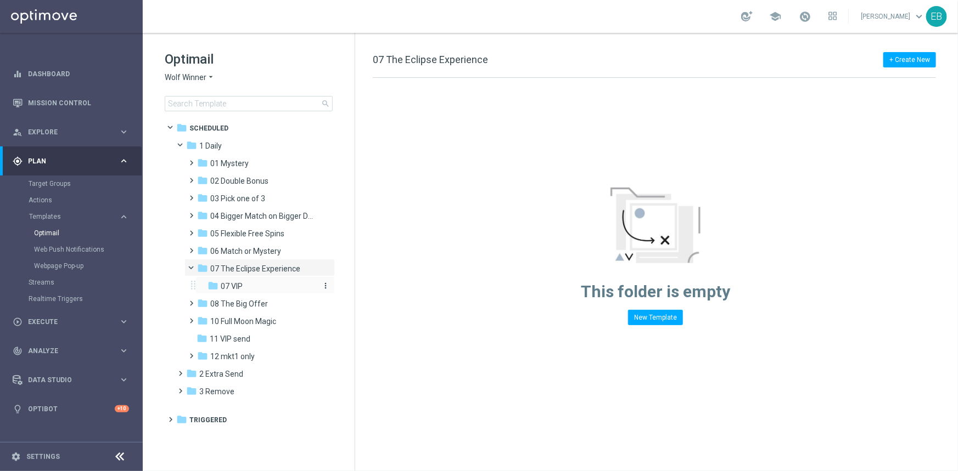
click at [254, 285] on div "folder 07 VIP" at bounding box center [261, 286] width 108 height 13
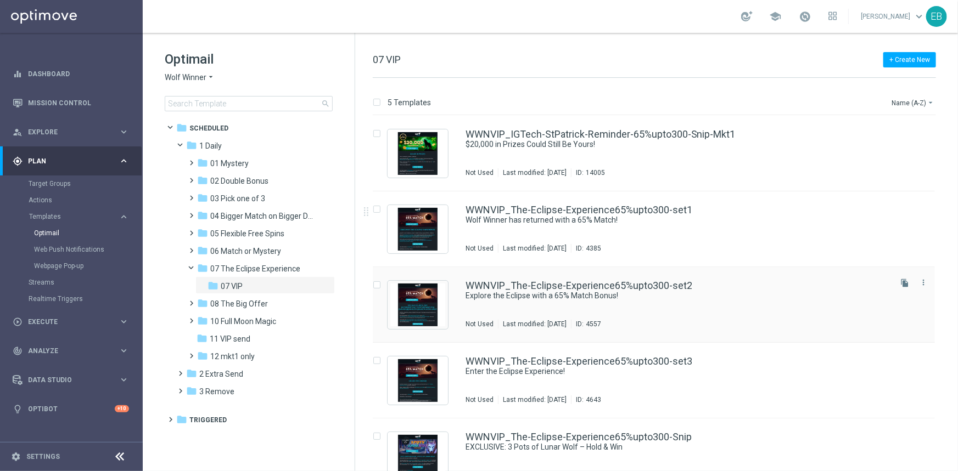
scroll to position [23, 0]
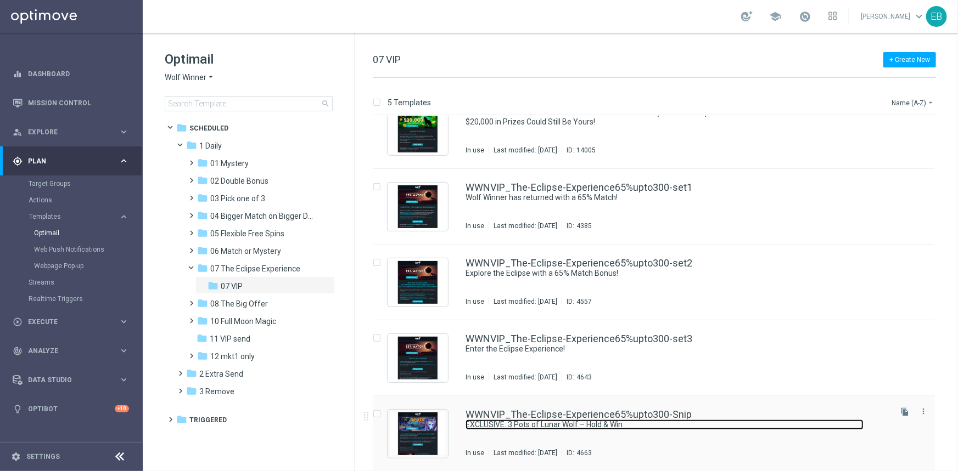
click at [711, 425] on link "EXCLUSIVE: 3 Pots of Lunar Wolf – Hold & Win" at bounding box center [664, 425] width 398 height 10
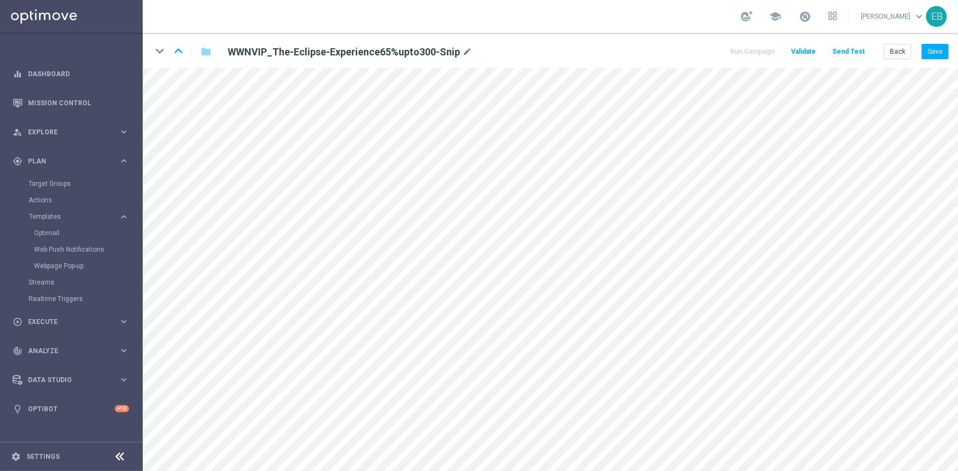
click at [938, 62] on div "keyboard_arrow_down keyboard_arrow_up folder WWNVIP_The-Eclipse-Experience65%up…" at bounding box center [550, 50] width 815 height 35
click at [933, 53] on button "Save" at bounding box center [935, 51] width 27 height 15
click at [942, 50] on button "Save" at bounding box center [935, 51] width 27 height 15
click at [930, 49] on button "Save" at bounding box center [935, 51] width 27 height 15
click at [933, 52] on button "Save" at bounding box center [935, 51] width 27 height 15
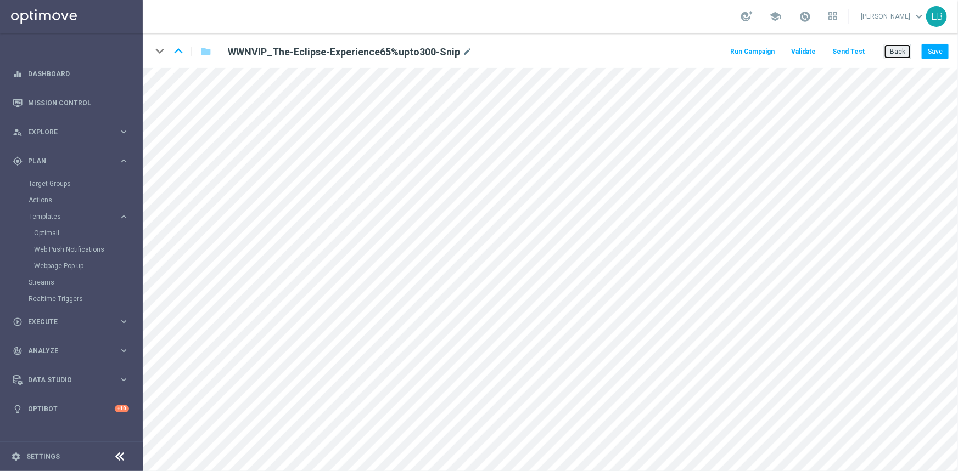
click at [895, 50] on button "Back" at bounding box center [897, 51] width 27 height 15
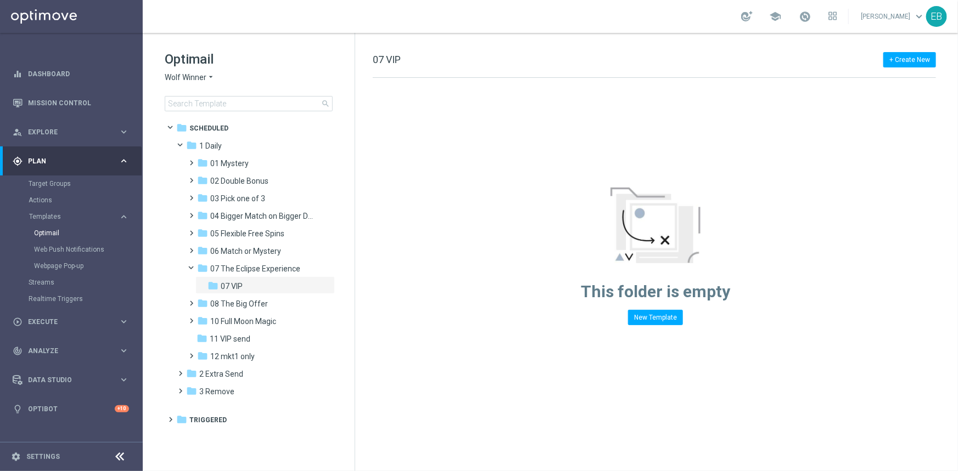
click at [199, 72] on span "Wolf Winner" at bounding box center [186, 77] width 42 height 10
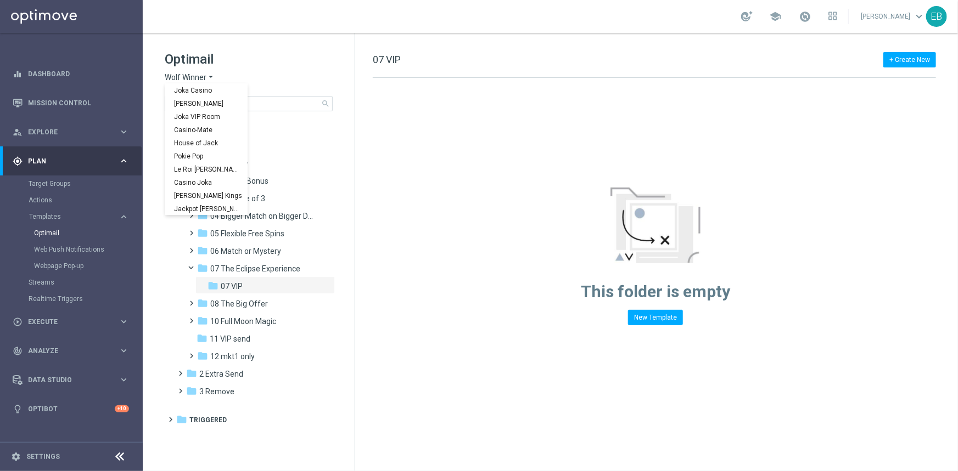
scroll to position [39, 0]
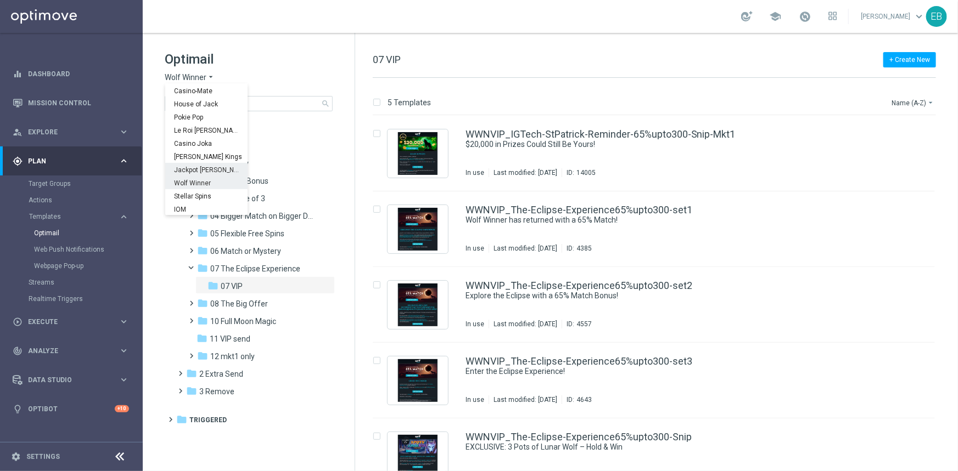
click at [0, 0] on span "Jackpot [PERSON_NAME]" at bounding box center [0, 0] width 0 height 0
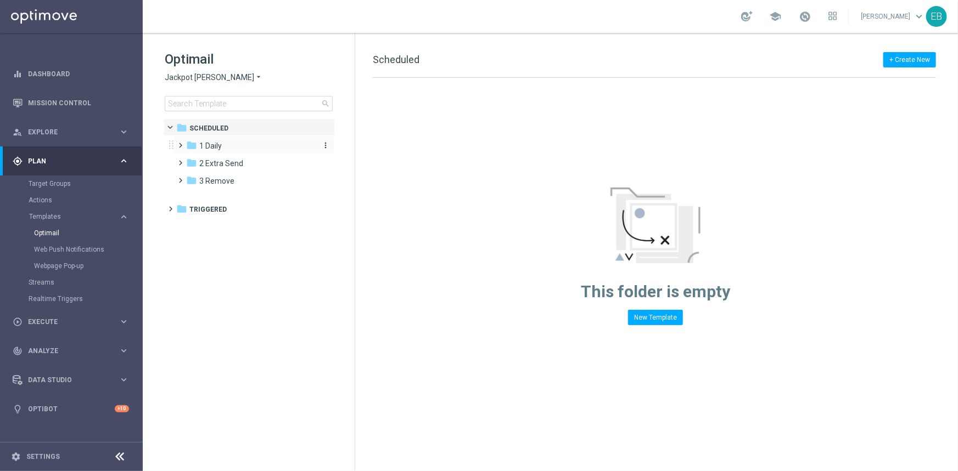
click at [210, 144] on span "1 Daily" at bounding box center [210, 146] width 23 height 10
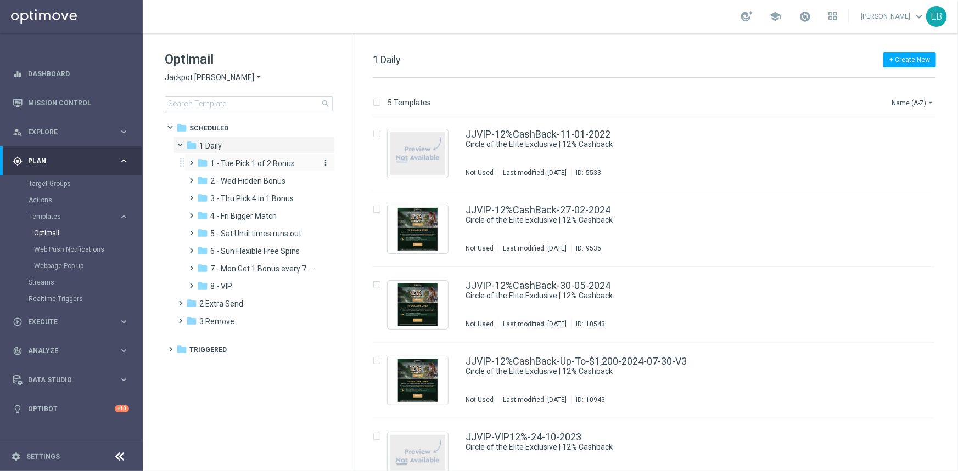
click at [257, 167] on span "1 - Tue Pick 1 of 2 Bonus" at bounding box center [252, 164] width 85 height 10
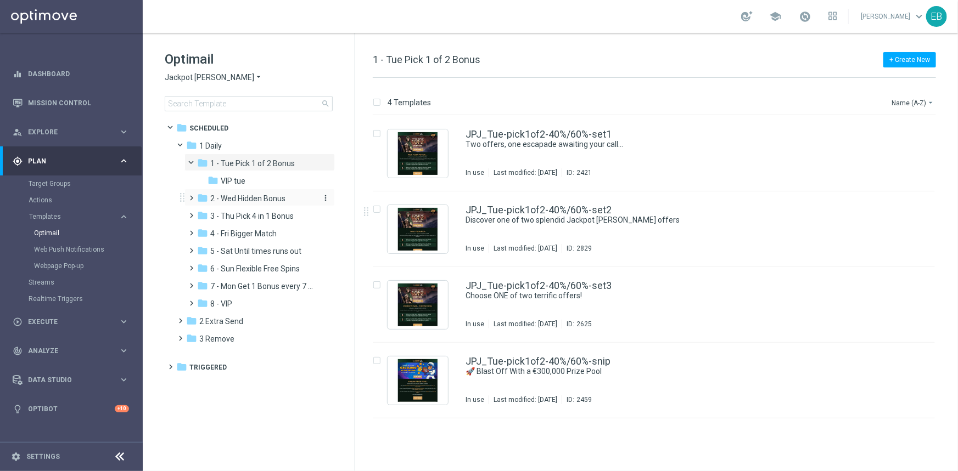
click at [267, 199] on span "2 - Wed Hidden Bonus" at bounding box center [247, 199] width 75 height 10
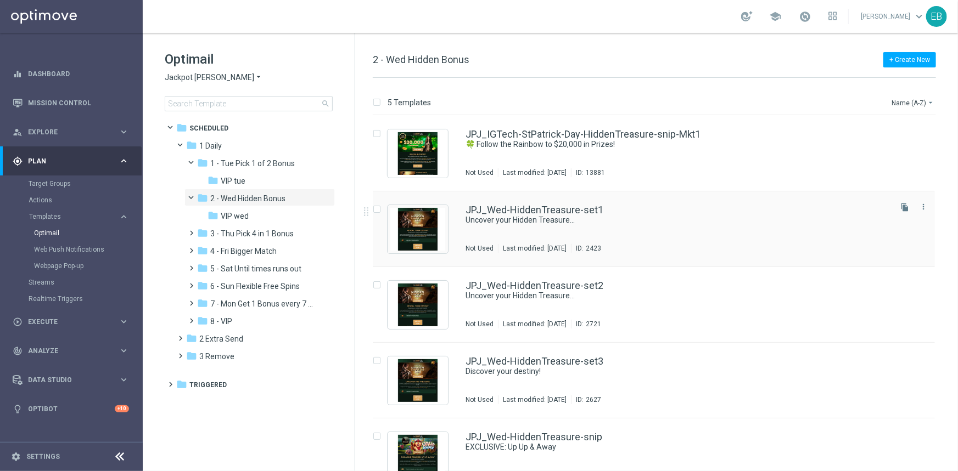
scroll to position [23, 0]
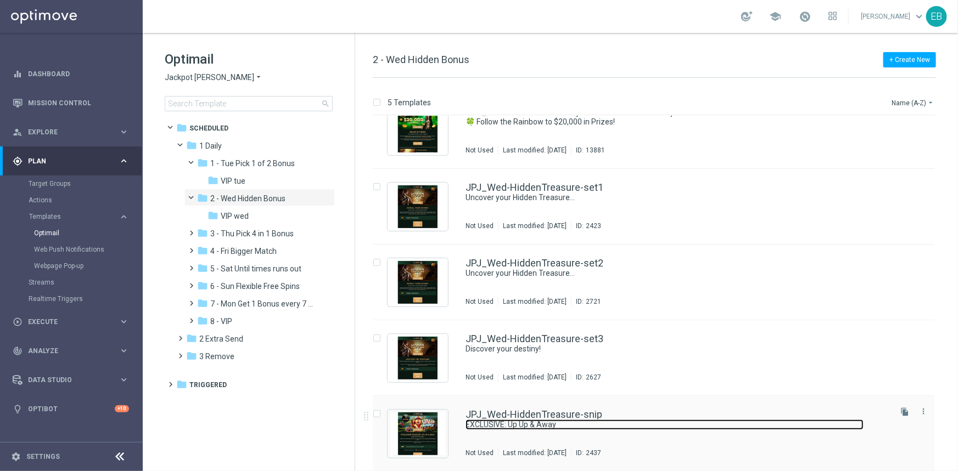
click at [637, 420] on link "EXCLUSIVE: Up Up & Away" at bounding box center [664, 425] width 398 height 10
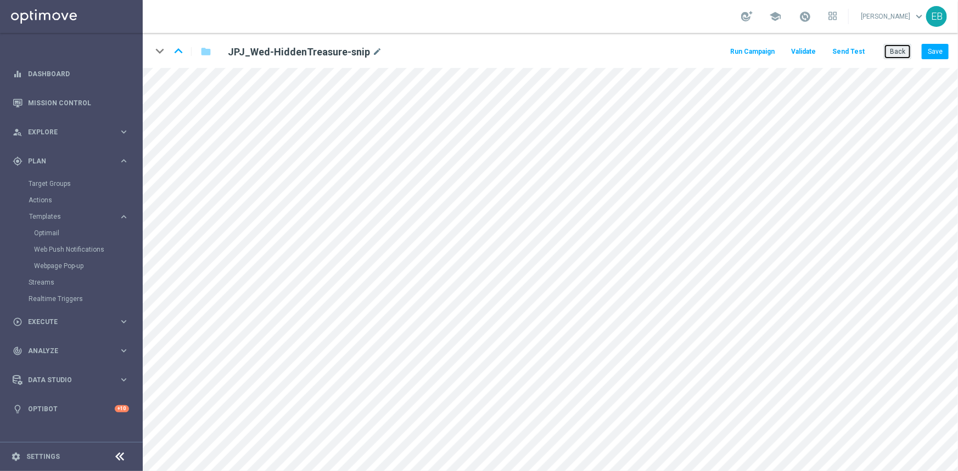
drag, startPoint x: 901, startPoint y: 46, endPoint x: 475, endPoint y: 177, distance: 445.7
click at [901, 46] on button "Back" at bounding box center [897, 51] width 27 height 15
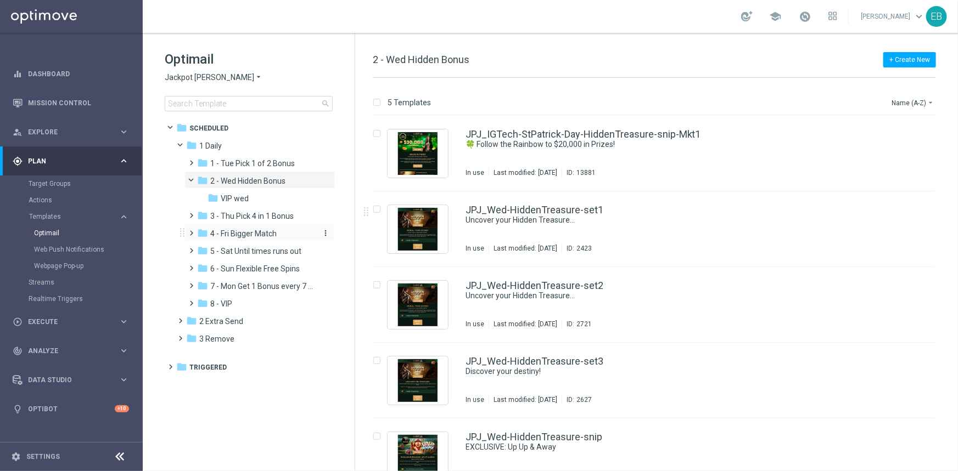
click at [276, 228] on div "folder 4 - Fri Bigger Match" at bounding box center [255, 234] width 117 height 13
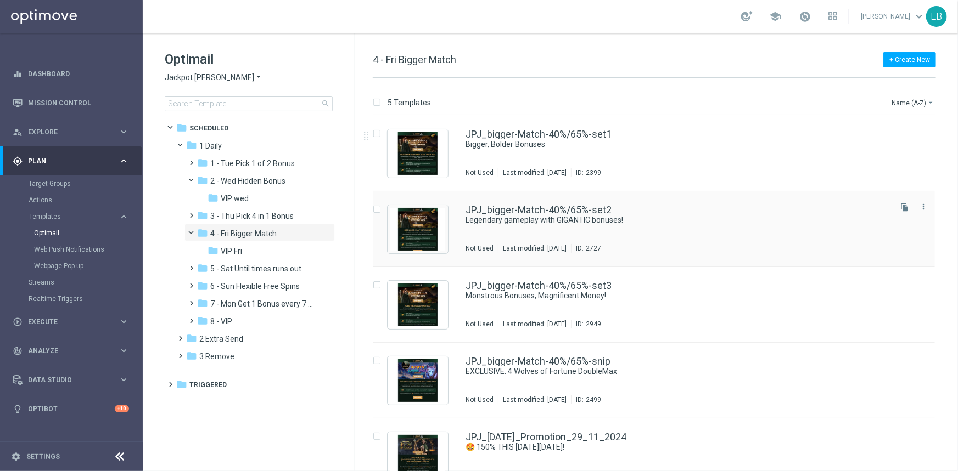
scroll to position [23, 0]
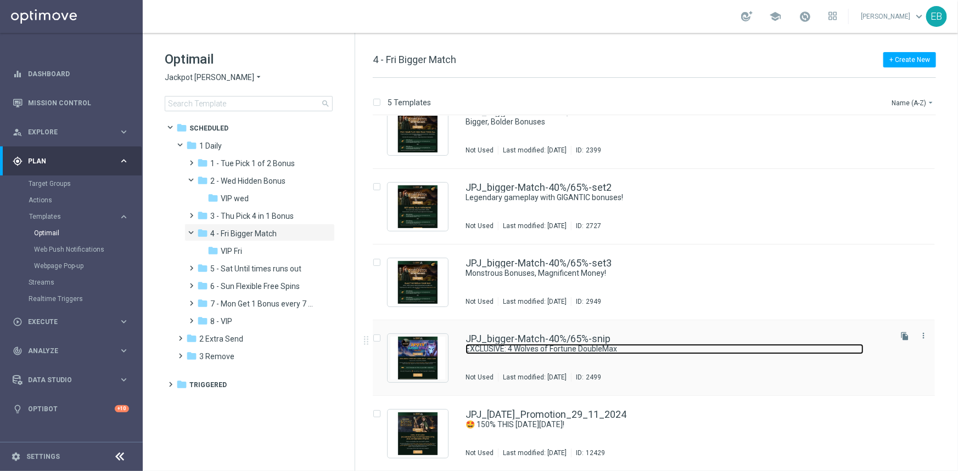
click at [740, 349] on link "EXCLUSIVE: 4 Wolves of Fortune DoubleMax" at bounding box center [664, 349] width 398 height 10
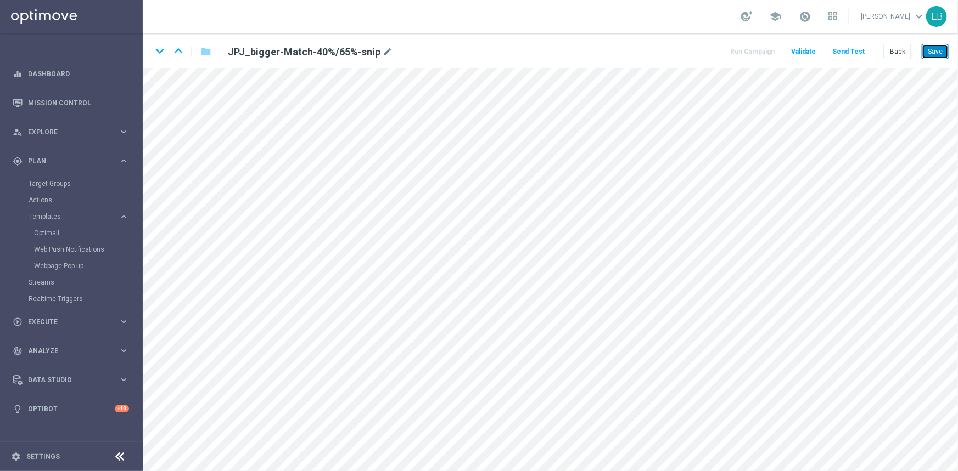
click at [937, 47] on button "Save" at bounding box center [935, 51] width 27 height 15
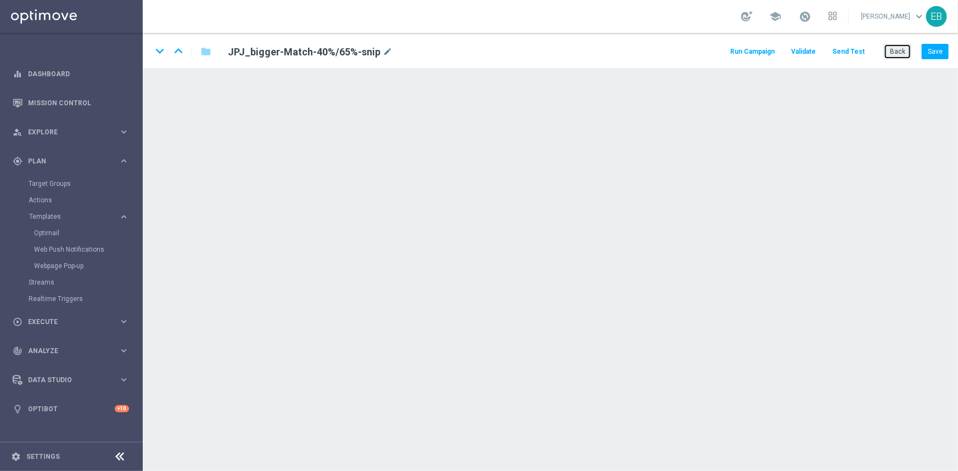
click at [900, 48] on button "Back" at bounding box center [897, 51] width 27 height 15
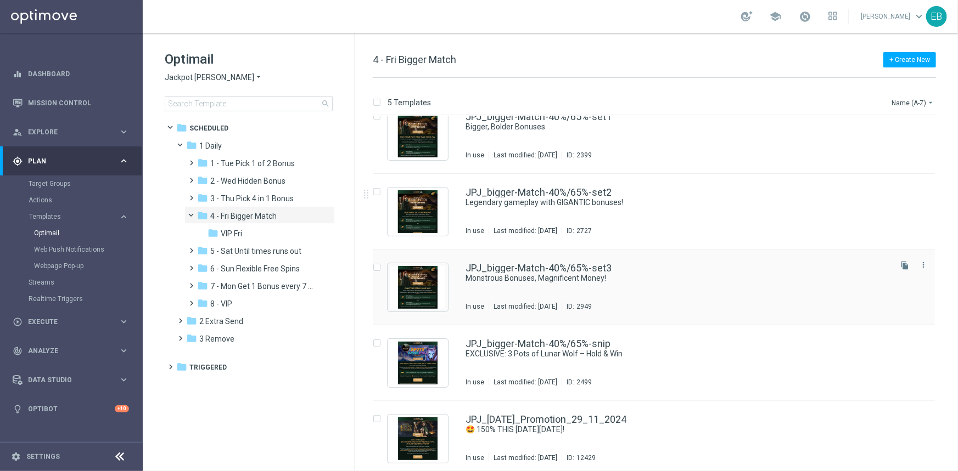
scroll to position [23, 0]
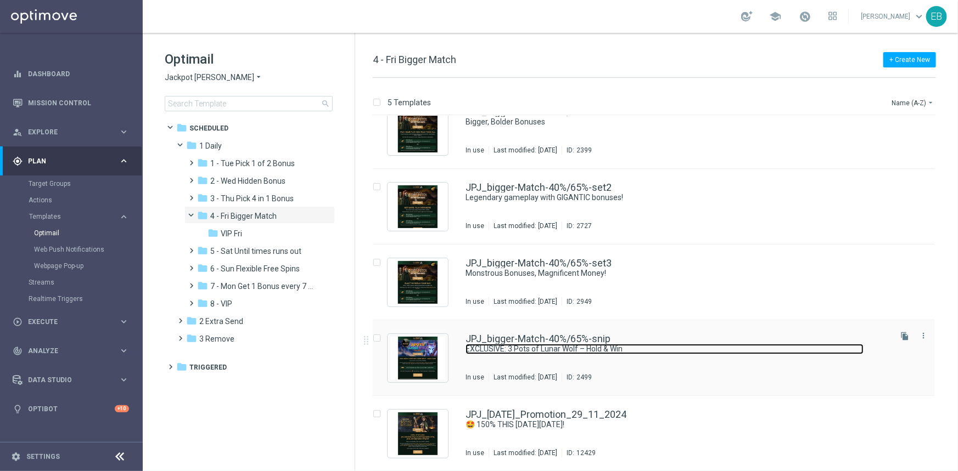
click at [723, 352] on link "EXCLUSIVE: 3 Pots of Lunar Wolf – Hold & Win" at bounding box center [664, 349] width 398 height 10
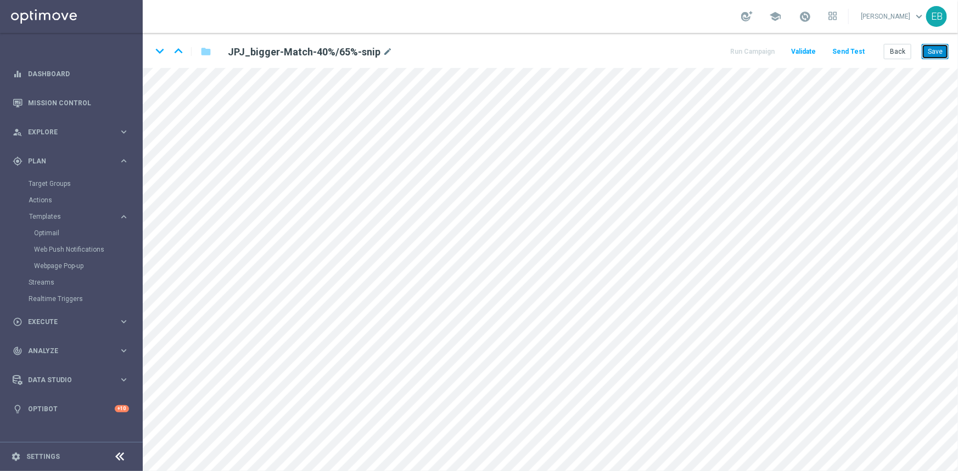
click at [930, 52] on button "Save" at bounding box center [935, 51] width 27 height 15
click at [923, 51] on button "Save" at bounding box center [935, 51] width 27 height 15
click at [907, 52] on button "Back" at bounding box center [897, 51] width 27 height 15
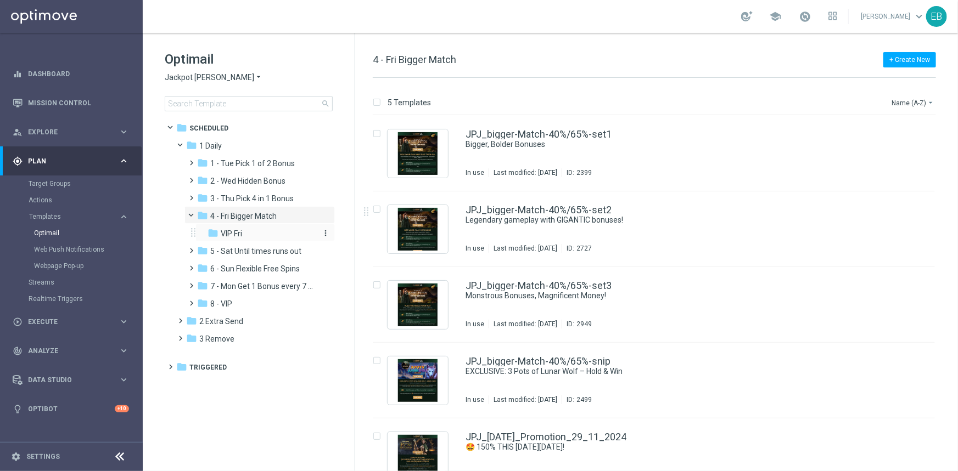
click at [246, 232] on div "folder VIP Fri" at bounding box center [261, 234] width 108 height 13
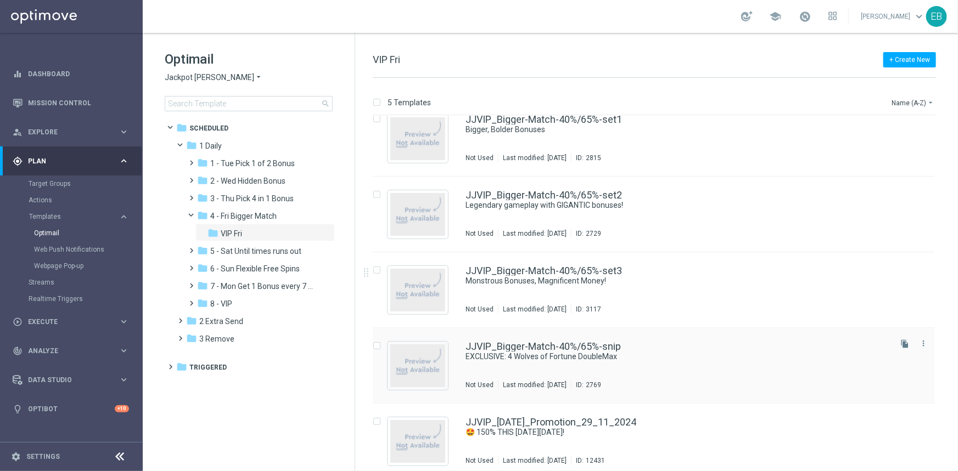
scroll to position [23, 0]
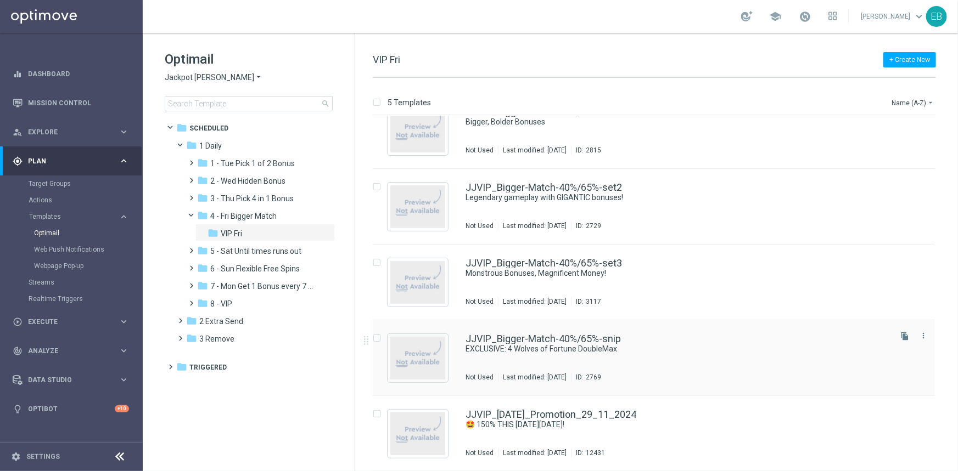
click at [697, 343] on div "JJVIP_Bigger-Match-40%/65%-snip" at bounding box center [676, 339] width 423 height 10
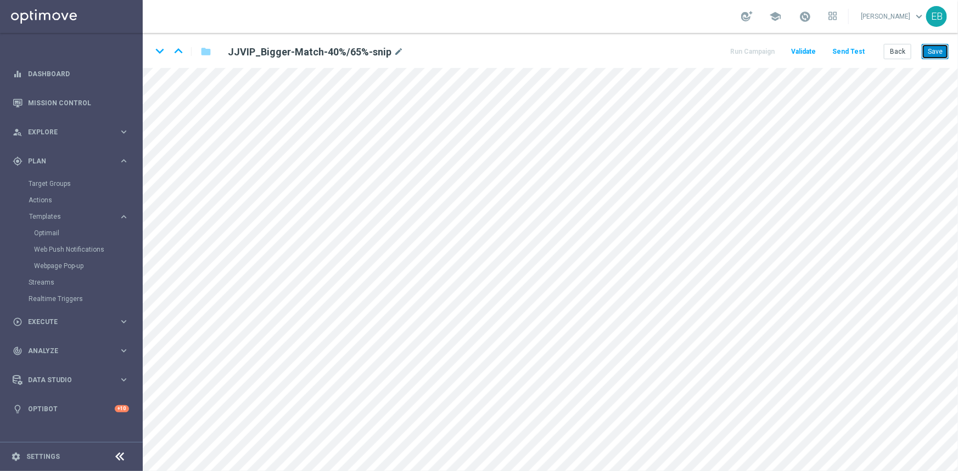
click at [938, 53] on button "Save" at bounding box center [935, 51] width 27 height 15
click at [935, 44] on button "Save" at bounding box center [935, 51] width 27 height 15
click at [928, 44] on button "Save" at bounding box center [935, 51] width 27 height 15
click at [905, 47] on button "Back" at bounding box center [897, 51] width 27 height 15
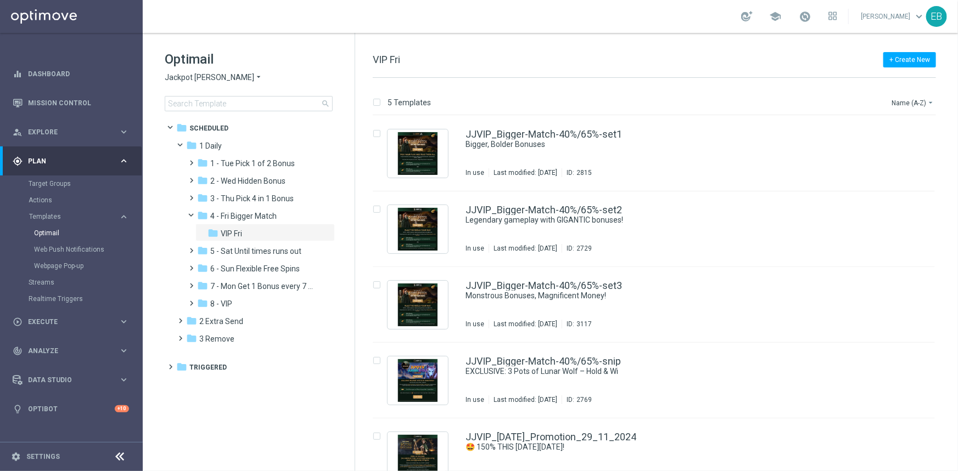
click at [201, 80] on span "Jackpot [PERSON_NAME]" at bounding box center [209, 77] width 89 height 10
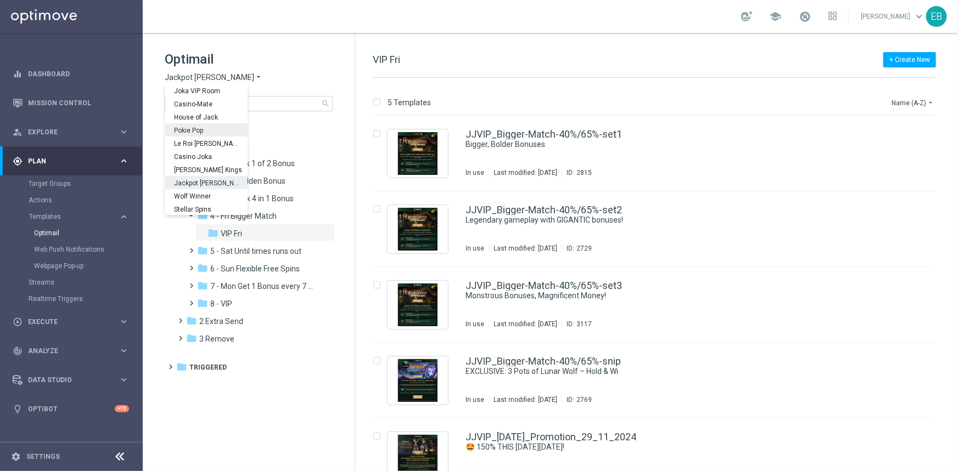
scroll to position [39, 0]
click at [218, 195] on div "Stellar Spins" at bounding box center [206, 195] width 82 height 13
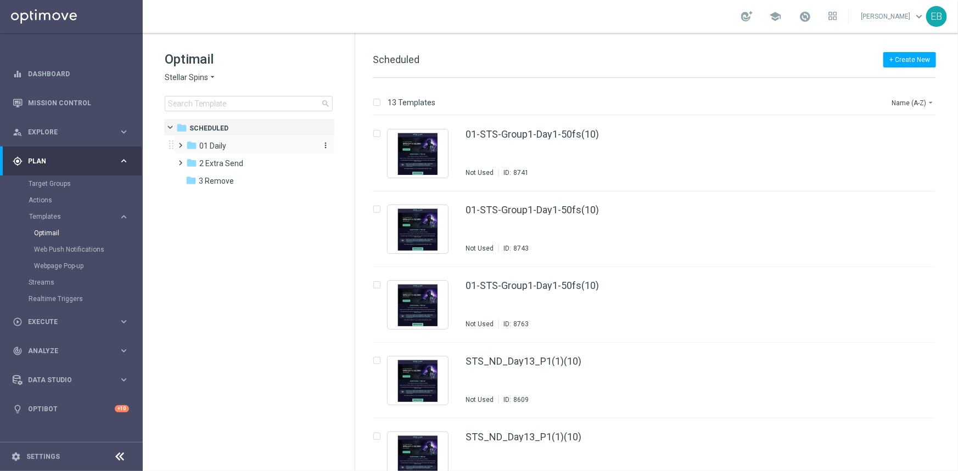
click at [231, 143] on div "folder 01 Daily" at bounding box center [249, 146] width 126 height 13
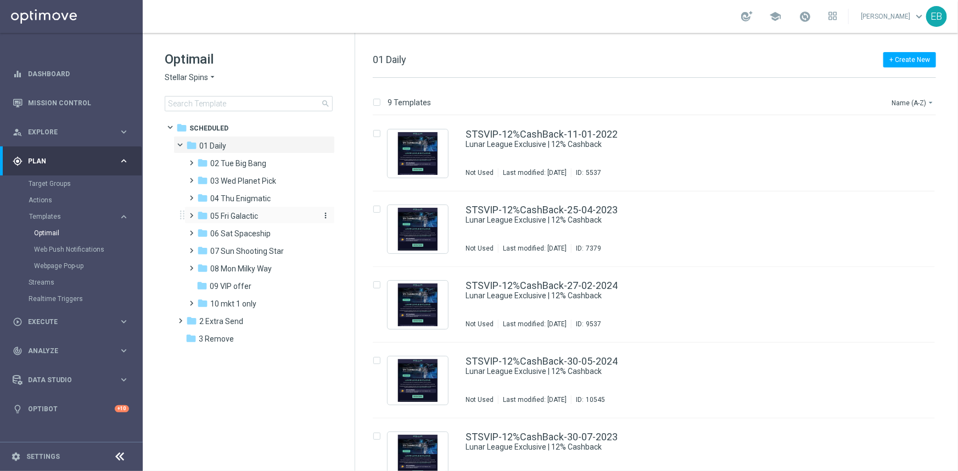
click at [263, 214] on div "folder 05 Fri Galactic" at bounding box center [255, 216] width 117 height 13
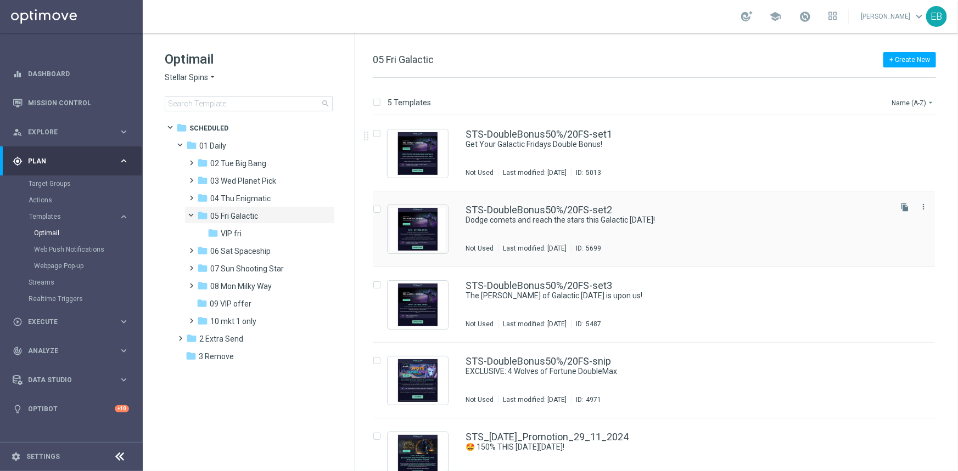
scroll to position [23, 0]
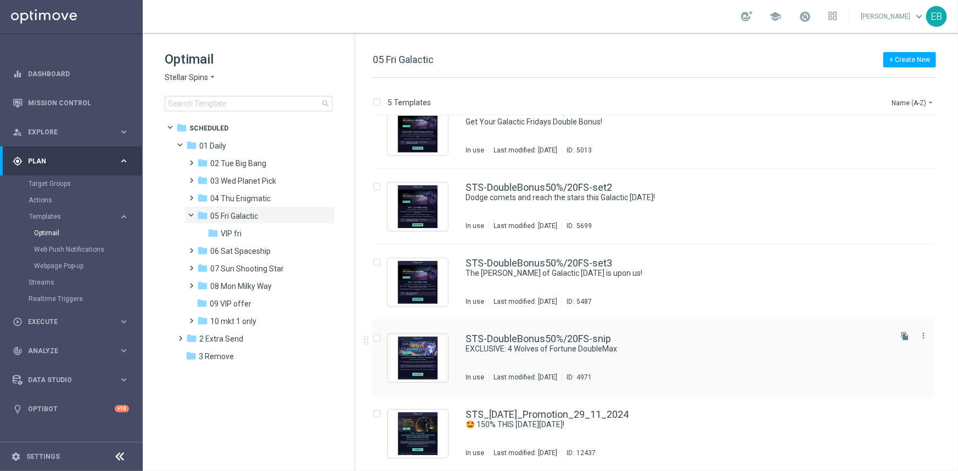
click at [712, 339] on div "STS-DoubleBonus50%/20FS-snip" at bounding box center [676, 339] width 423 height 10
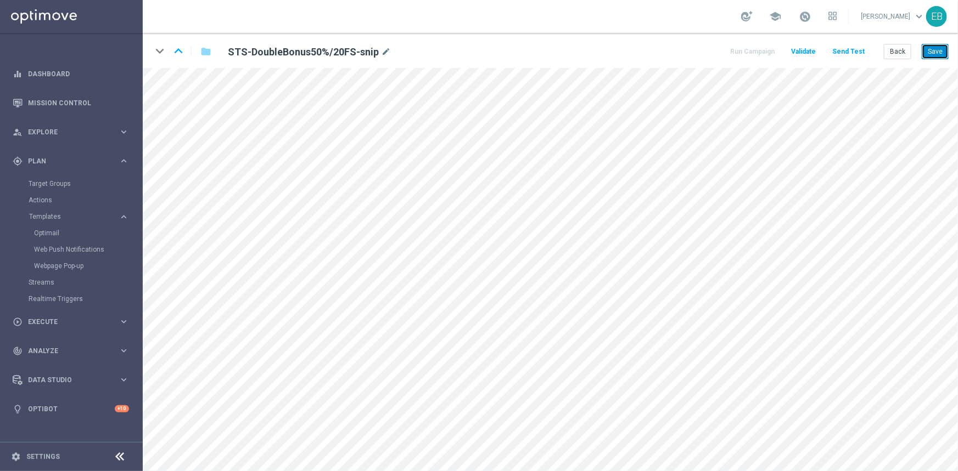
click at [937, 48] on button "Save" at bounding box center [935, 51] width 27 height 15
click at [897, 53] on button "Back" at bounding box center [897, 51] width 27 height 15
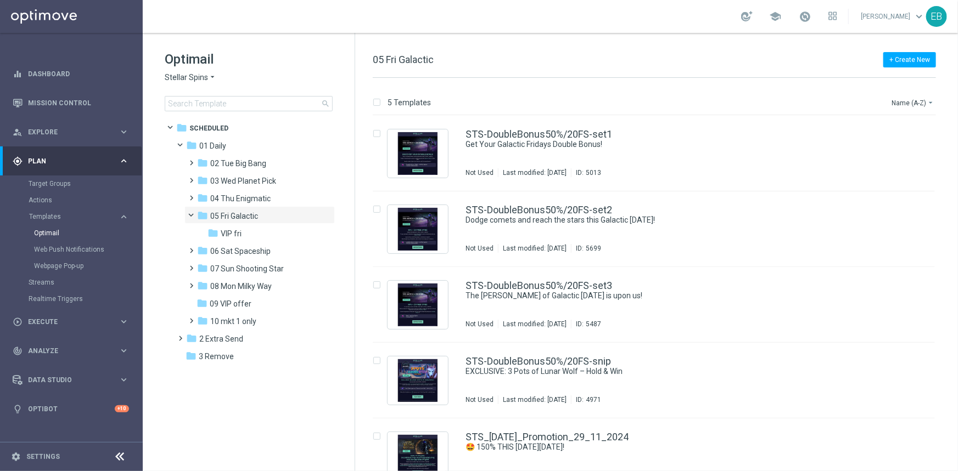
click at [195, 78] on span "Stellar Spins" at bounding box center [186, 77] width 43 height 10
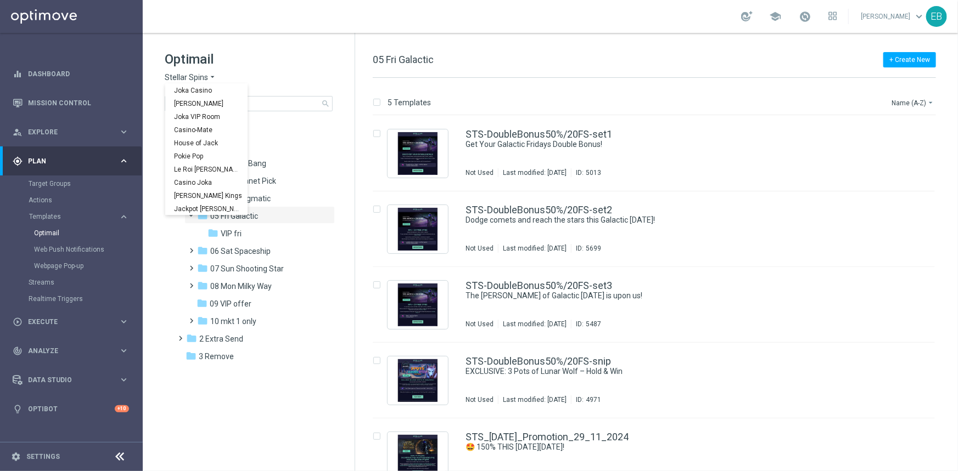
scroll to position [39, 0]
click at [0, 0] on span "Wolf Winner" at bounding box center [0, 0] width 0 height 0
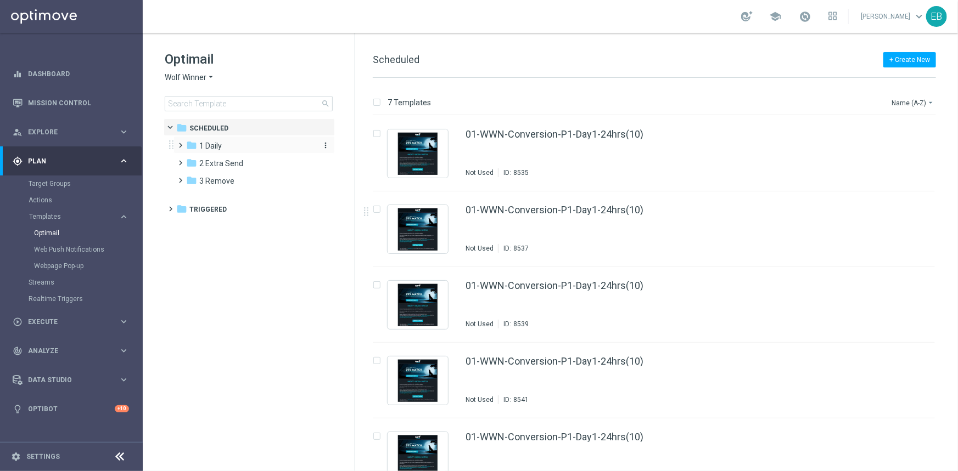
click at [214, 143] on span "1 Daily" at bounding box center [210, 146] width 23 height 10
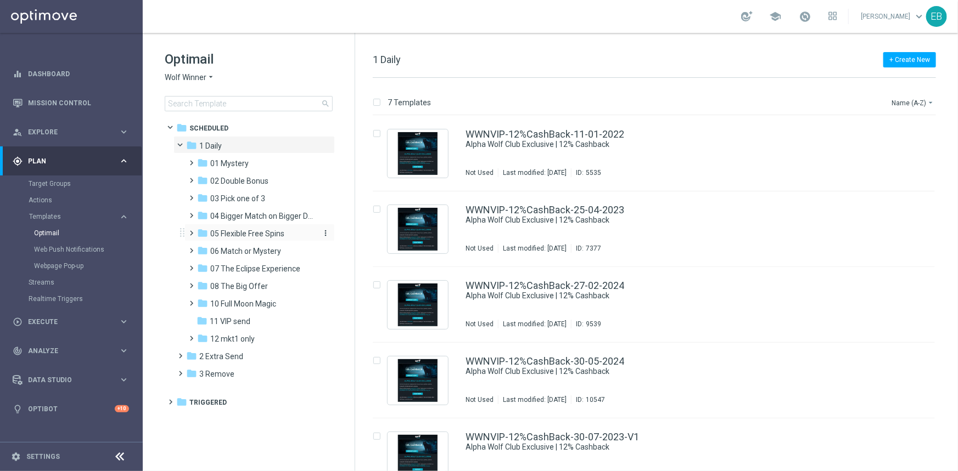
click at [300, 239] on div "folder 05 Flexible Free Spins" at bounding box center [255, 234] width 117 height 13
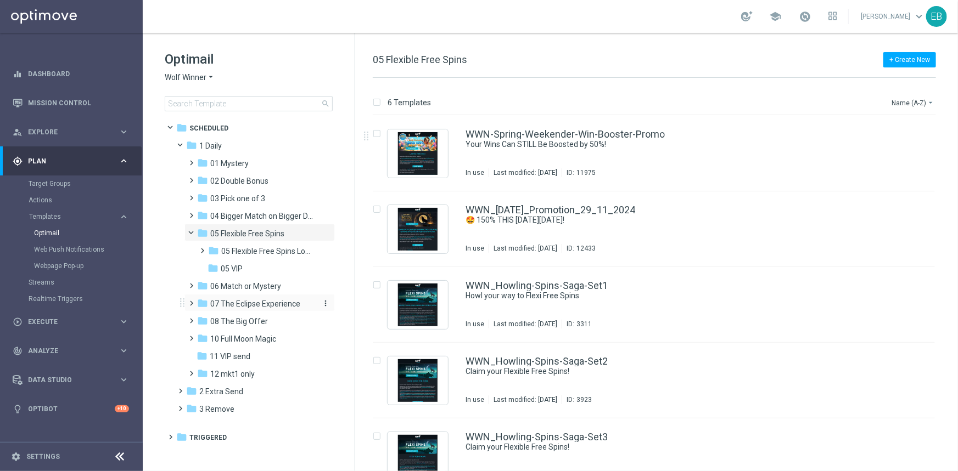
click at [249, 302] on span "07 The Eclipse Experience" at bounding box center [255, 304] width 90 height 10
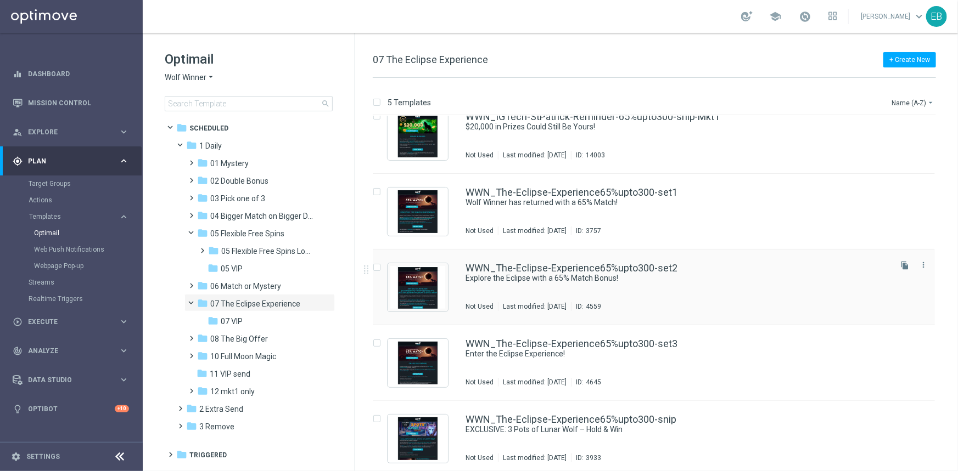
scroll to position [23, 0]
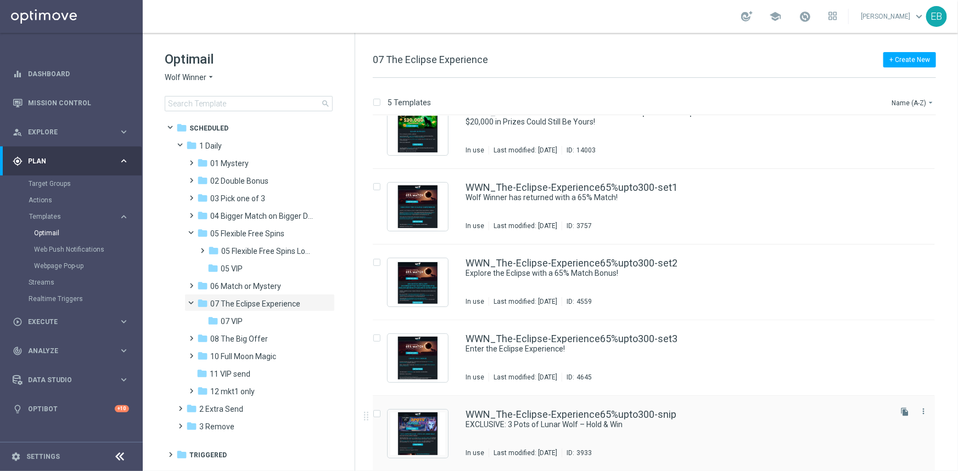
click at [739, 416] on div "WWN_The-Eclipse-Experience65%upto300-snip" at bounding box center [676, 415] width 423 height 10
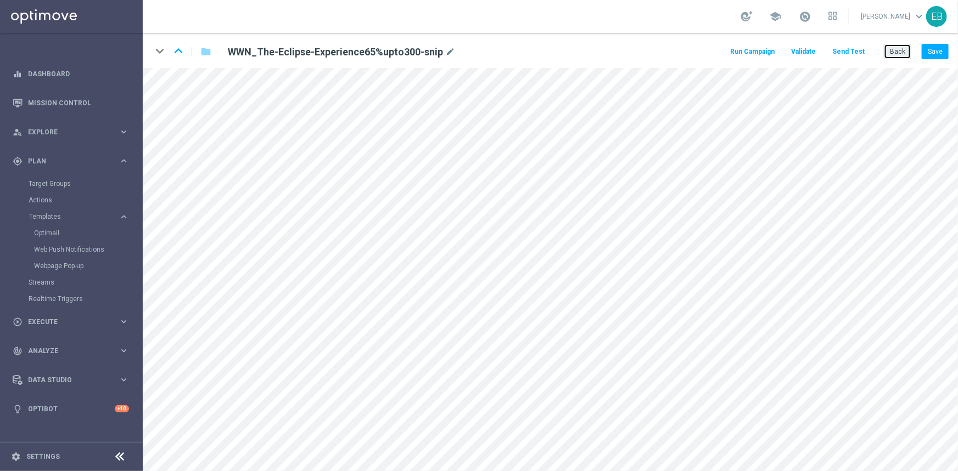
click at [892, 50] on button "Back" at bounding box center [897, 51] width 27 height 15
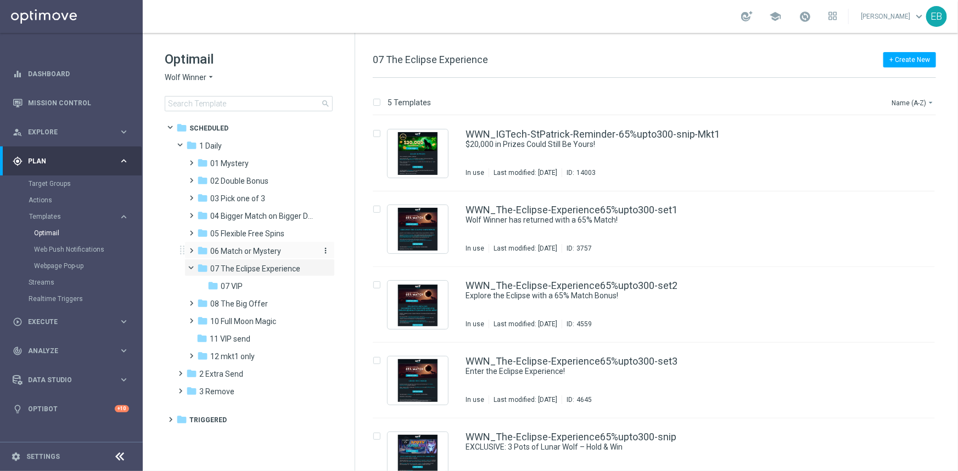
click at [247, 255] on span "06 Match or Mystery" at bounding box center [245, 251] width 71 height 10
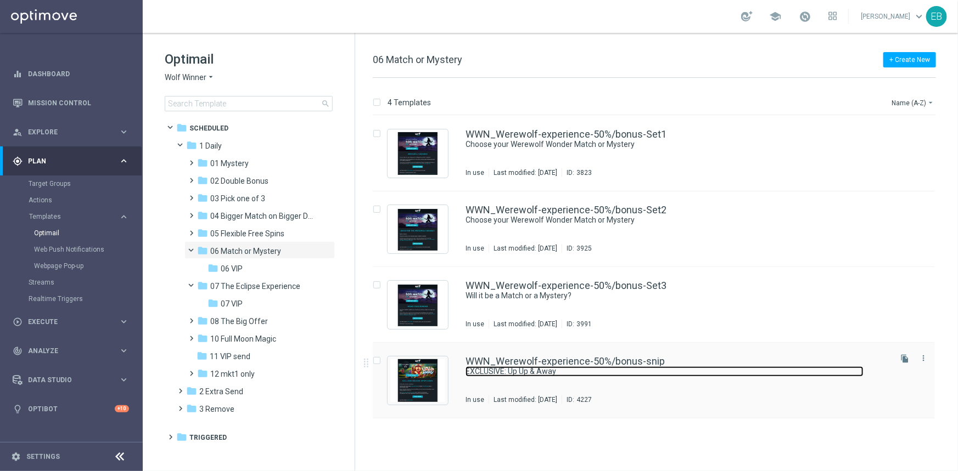
click at [701, 375] on link "EXCLUSIVE: Up Up & Away" at bounding box center [664, 372] width 398 height 10
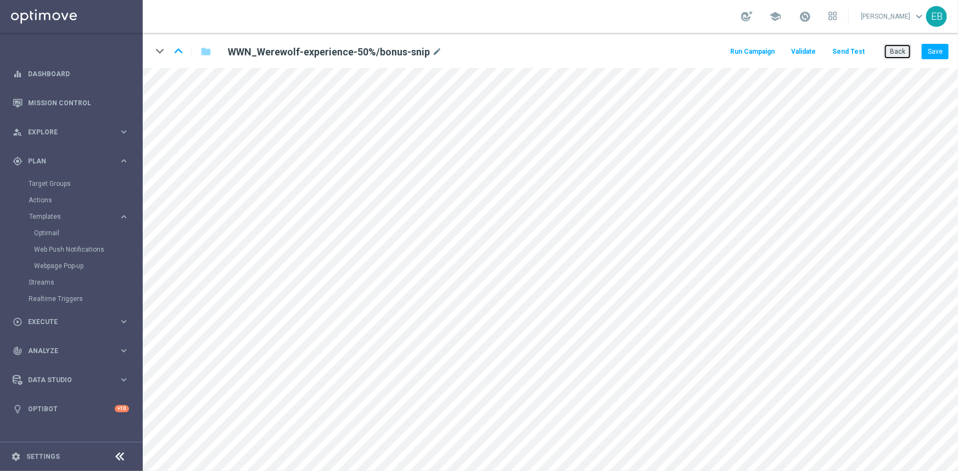
click at [900, 52] on button "Back" at bounding box center [897, 51] width 27 height 15
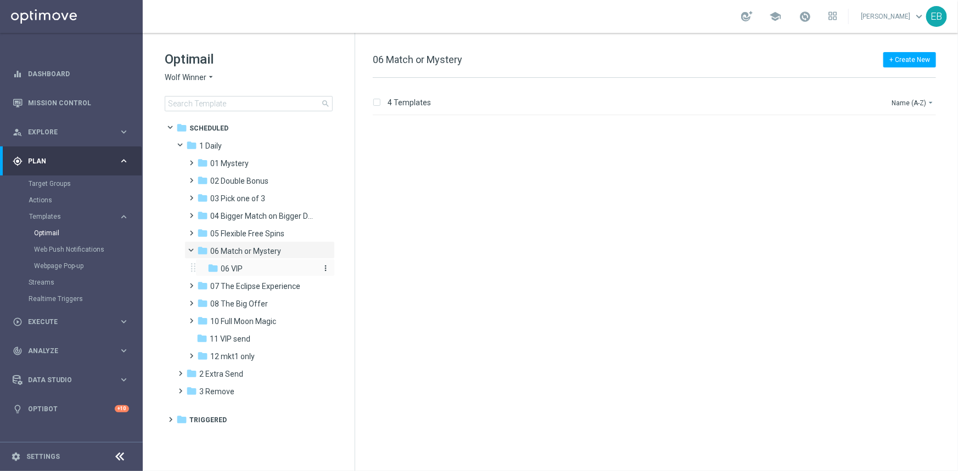
click at [273, 269] on div "folder 06 VIP" at bounding box center [261, 269] width 108 height 13
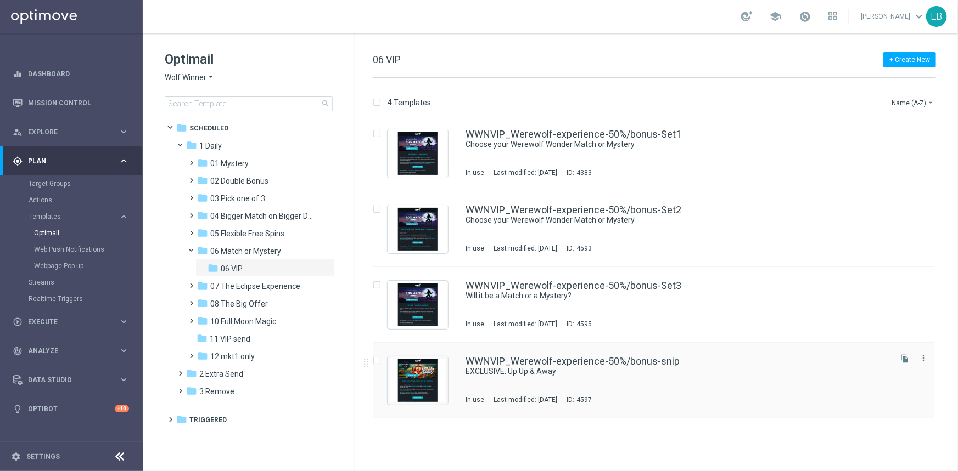
click at [708, 379] on div "WWNVIP_Werewolf-experience-50%/bonus-snip EXCLUSIVE: Up Up & Away In use Last m…" at bounding box center [676, 381] width 423 height 48
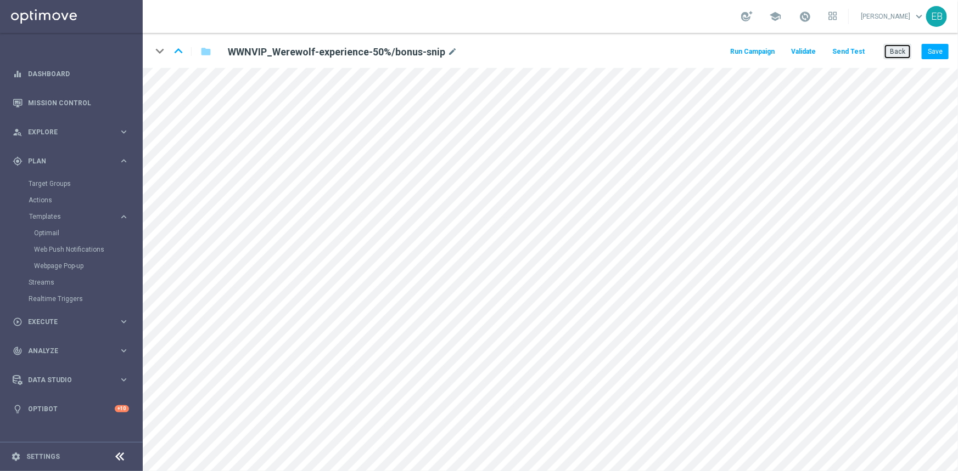
click at [896, 58] on button "Back" at bounding box center [897, 51] width 27 height 15
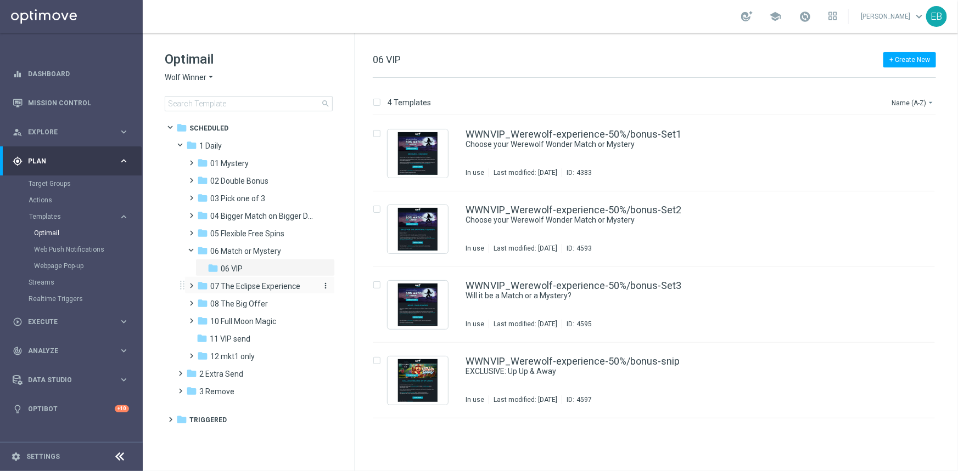
click at [250, 287] on span "07 The Eclipse Experience" at bounding box center [255, 287] width 90 height 10
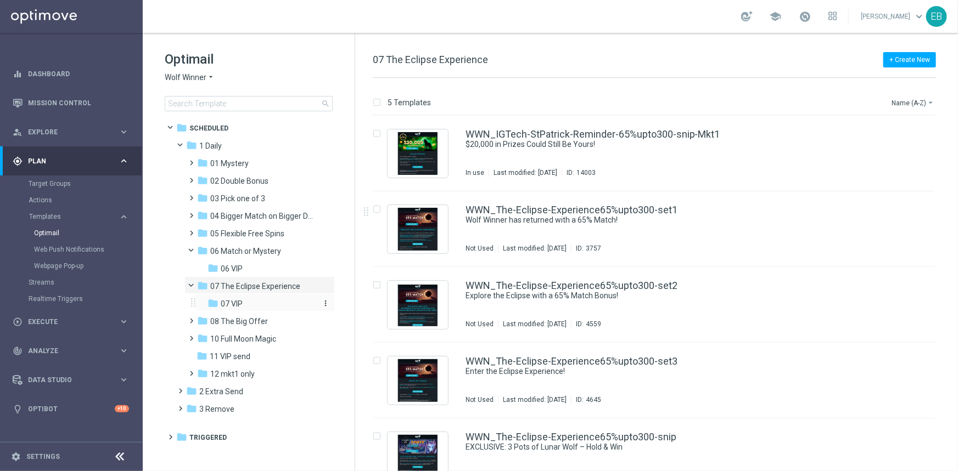
click at [279, 300] on div "folder 07 VIP" at bounding box center [261, 304] width 108 height 13
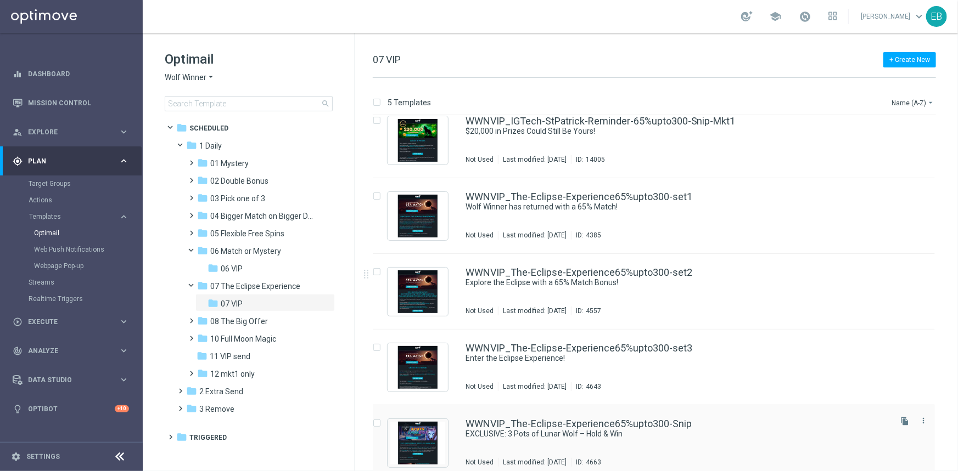
scroll to position [23, 0]
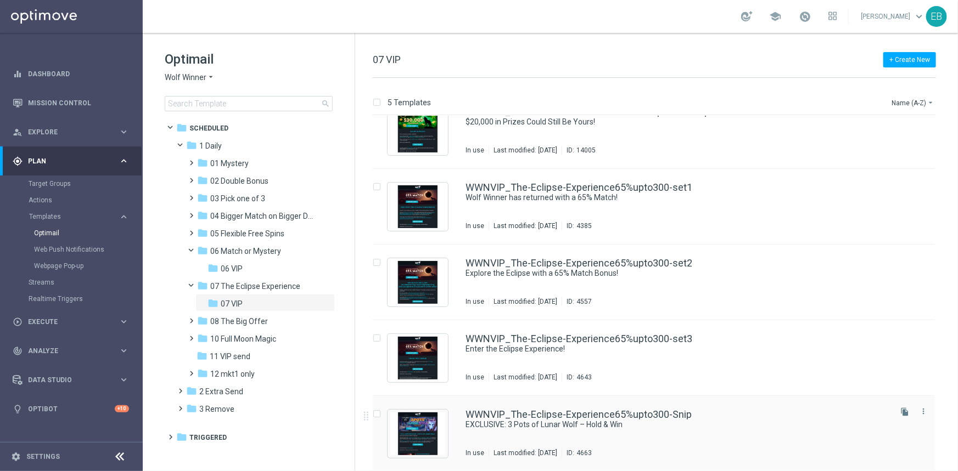
click at [739, 434] on div "WWNVIP_The-Eclipse-Experience65%upto300-Snip EXCLUSIVE: 3 Pots of Lunar Wolf – …" at bounding box center [676, 434] width 423 height 48
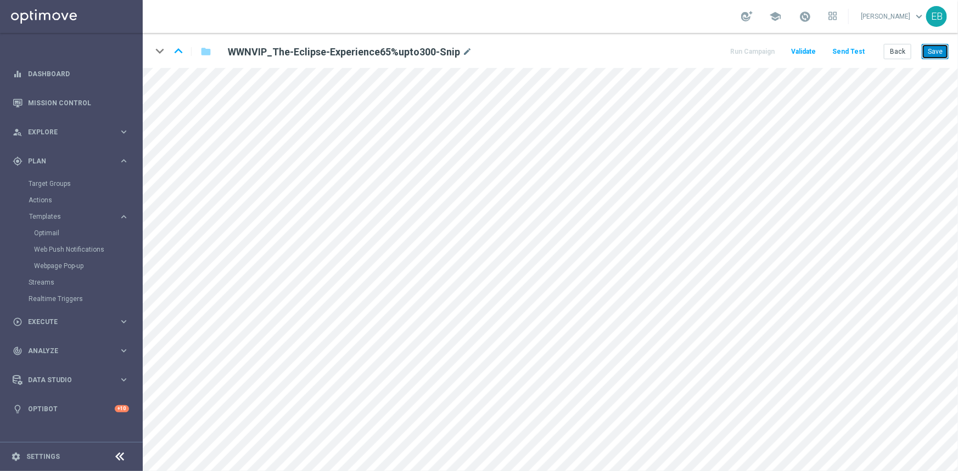
click at [944, 50] on button "Save" at bounding box center [935, 51] width 27 height 15
click at [935, 53] on button "Save" at bounding box center [935, 51] width 27 height 15
click at [946, 49] on button "Save" at bounding box center [935, 51] width 27 height 15
click at [893, 53] on button "Back" at bounding box center [897, 51] width 27 height 15
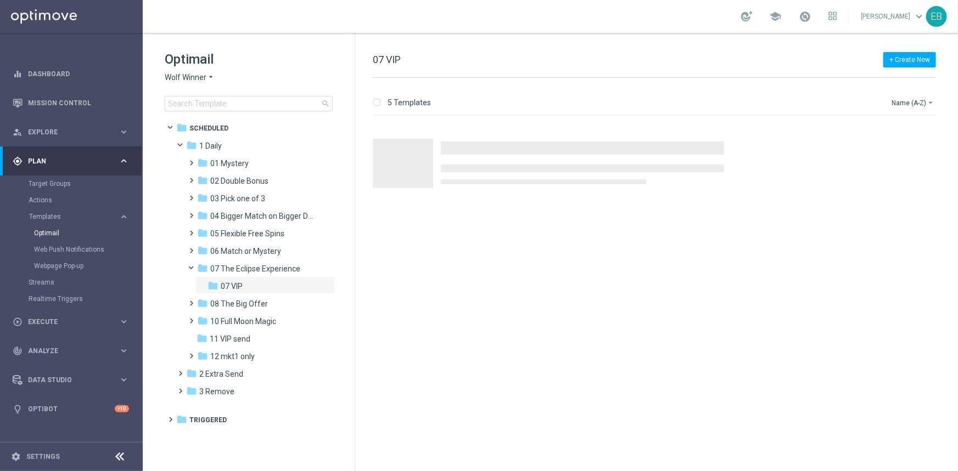
click at [203, 86] on div "Optimail Wolf Winner arrow_drop_down × Wolf Winner search" at bounding box center [260, 80] width 190 height 61
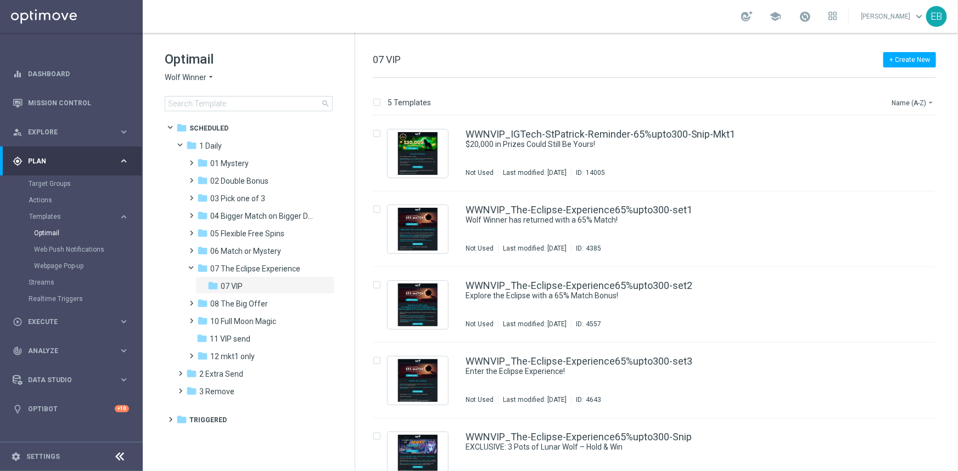
click at [208, 80] on icon "arrow_drop_down" at bounding box center [210, 77] width 9 height 10
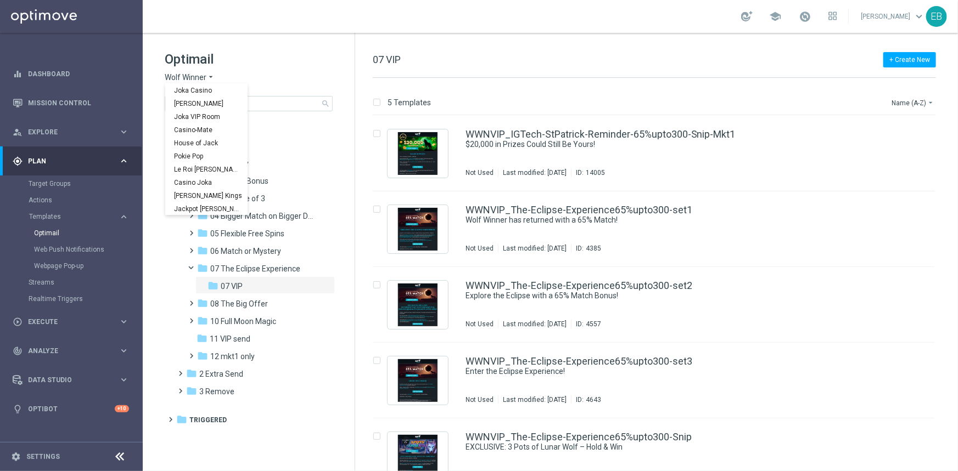
scroll to position [39, 0]
click at [0, 0] on span "Stellar Spins" at bounding box center [0, 0] width 0 height 0
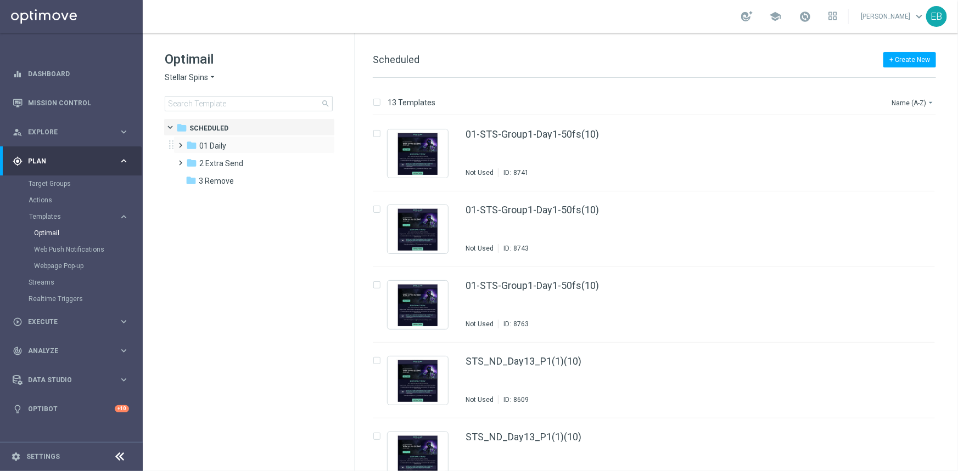
click at [250, 153] on div "folder 01 Daily more_vert" at bounding box center [253, 145] width 161 height 18
click at [242, 143] on div "folder 01 Daily" at bounding box center [249, 146] width 126 height 13
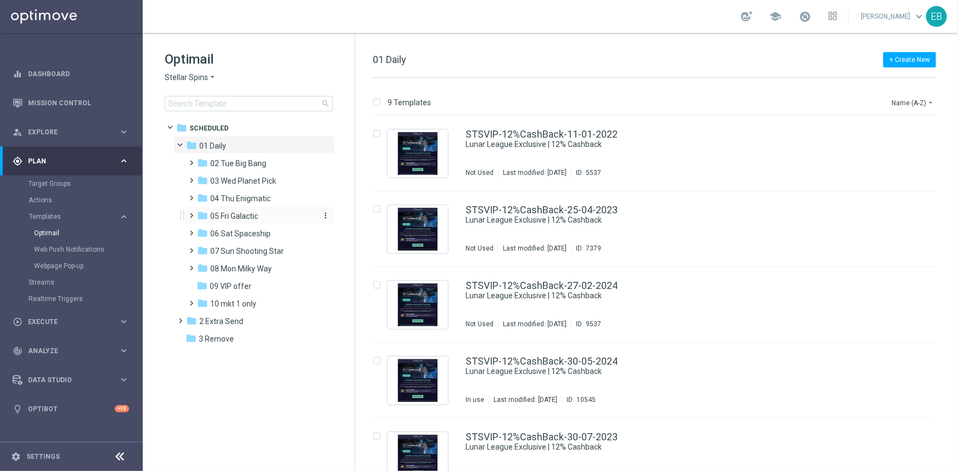
click at [283, 215] on div "folder 05 Fri Galactic" at bounding box center [255, 216] width 117 height 13
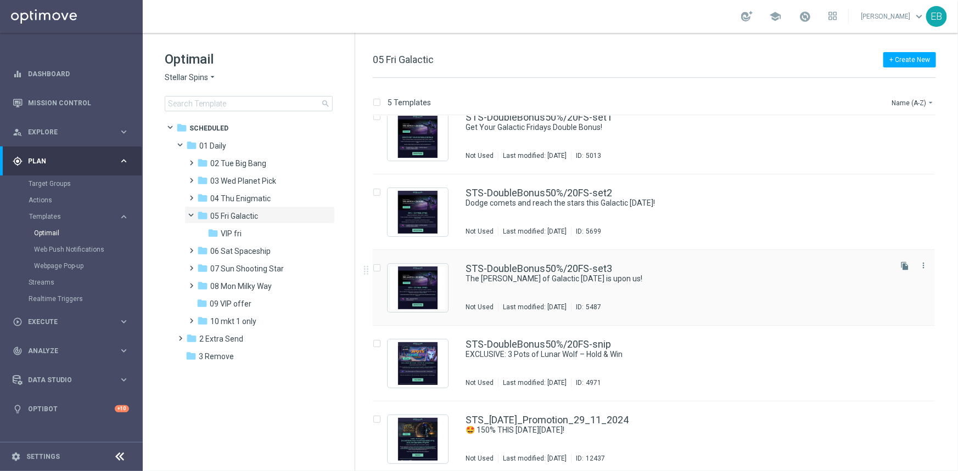
scroll to position [23, 0]
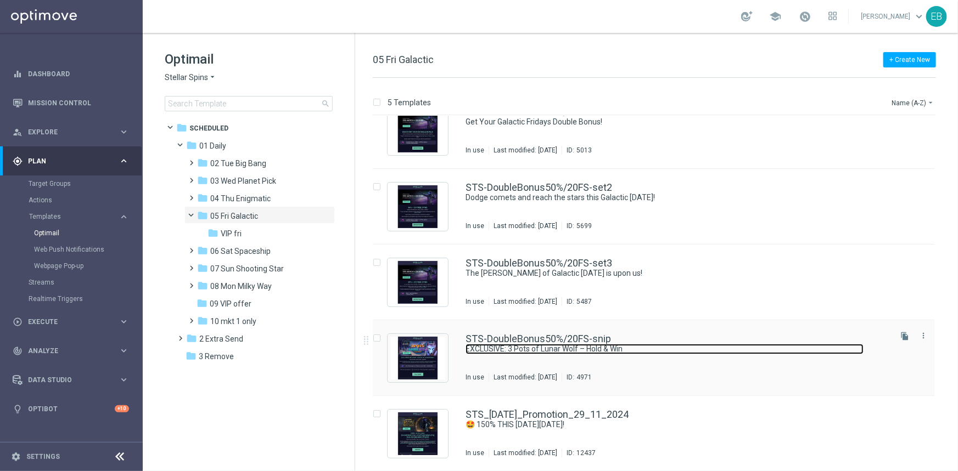
click at [710, 346] on link "EXCLUSIVE: 3 Pots of Lunar Wolf – Hold & Win" at bounding box center [664, 349] width 398 height 10
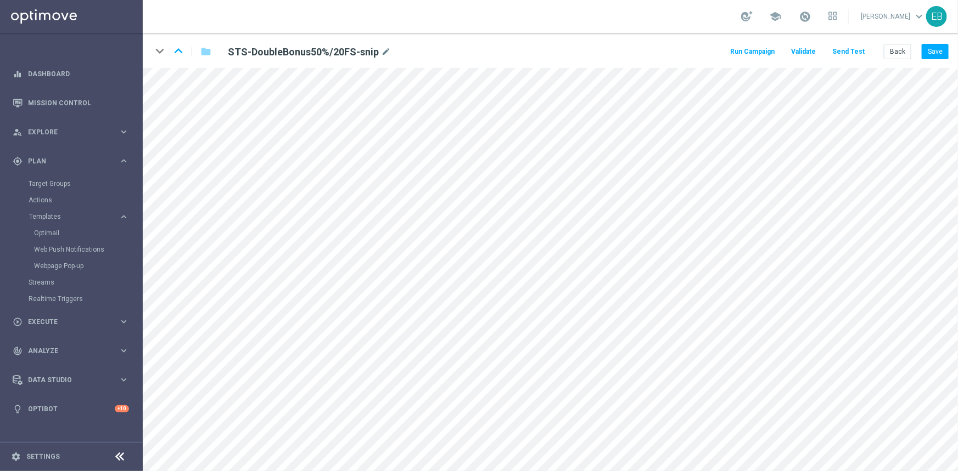
click at [895, 60] on div "keyboard_arrow_down keyboard_arrow_up folder STS-DoubleBonus50%/20FS-snip mode_…" at bounding box center [550, 50] width 815 height 35
click at [898, 51] on button "Back" at bounding box center [897, 51] width 27 height 15
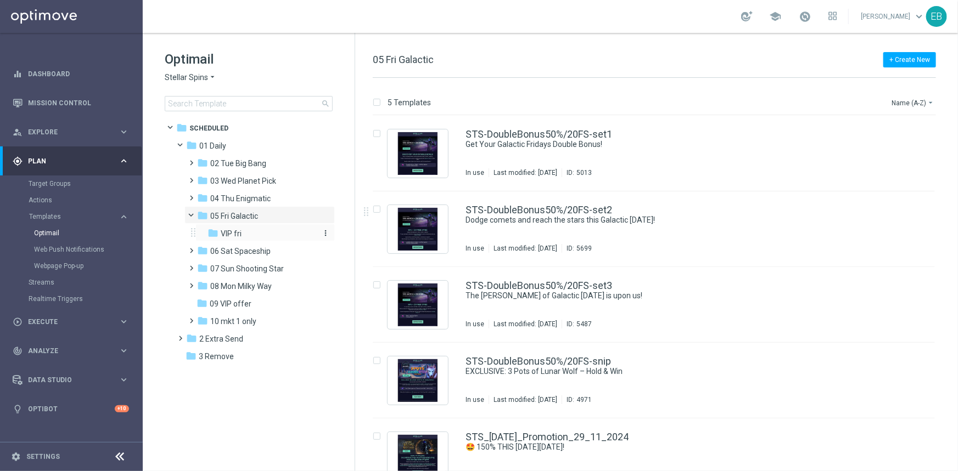
click at [293, 234] on div "folder VIP fri" at bounding box center [261, 234] width 108 height 13
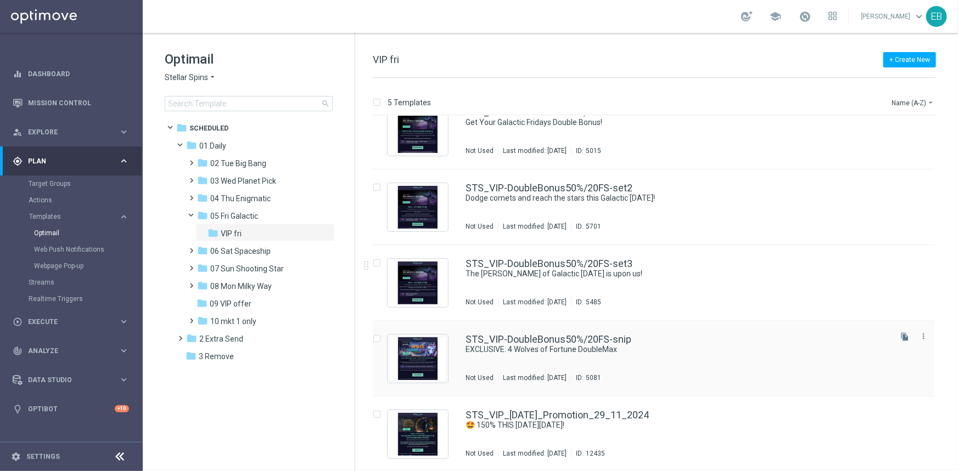
scroll to position [23, 0]
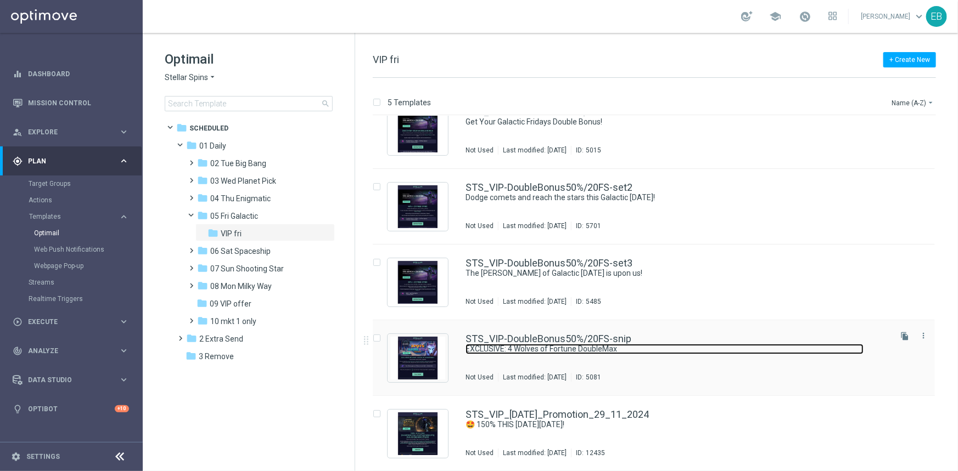
click at [717, 350] on link "EXCLUSIVE: 4 Wolves of Fortune DoubleMax" at bounding box center [664, 349] width 398 height 10
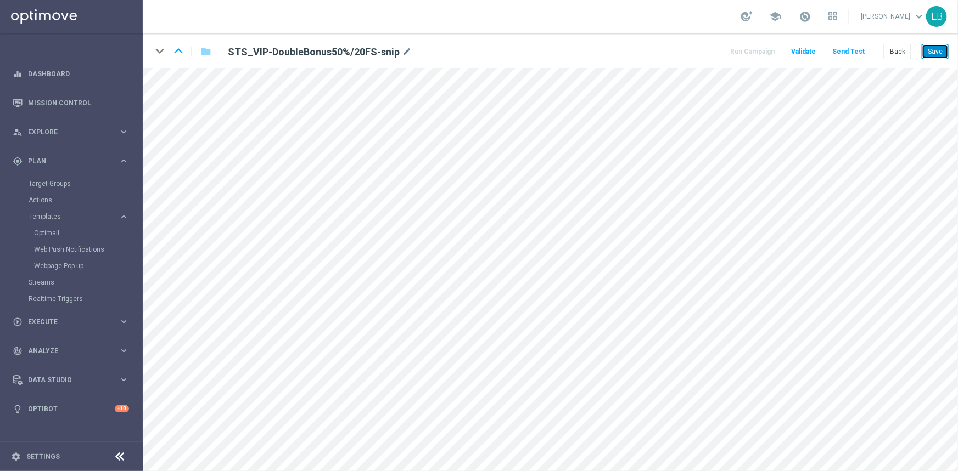
click at [932, 55] on button "Save" at bounding box center [935, 51] width 27 height 15
click at [896, 49] on button "Back" at bounding box center [897, 51] width 27 height 15
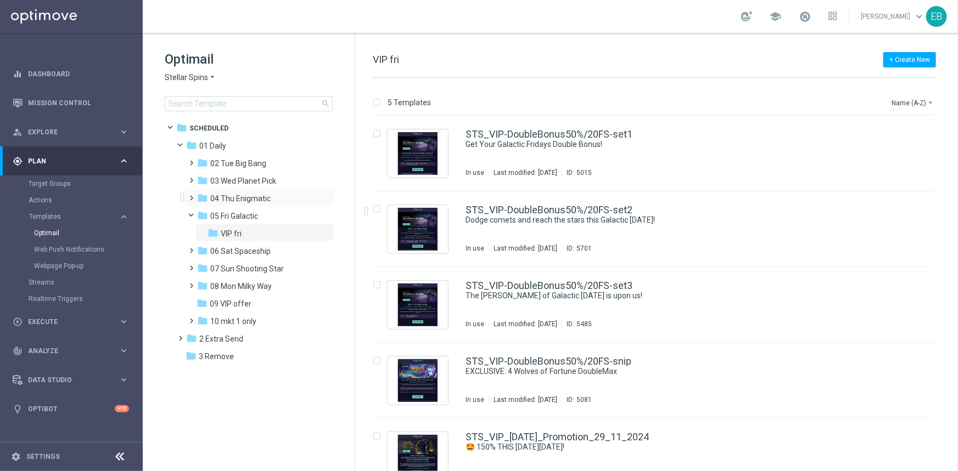
click at [245, 190] on div "folder 04 Thu Enigmatic more_vert" at bounding box center [259, 198] width 150 height 18
click at [249, 199] on span "04 Thu Enigmatic" at bounding box center [240, 199] width 60 height 10
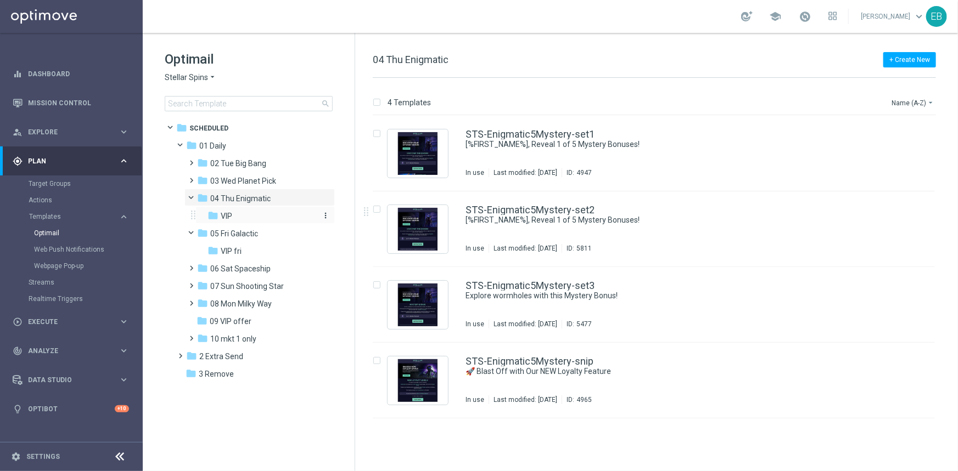
click at [263, 215] on div "folder VIP" at bounding box center [261, 216] width 108 height 13
click at [674, 360] on div "STS_VIP-Enigmatic5Mystery-snip" at bounding box center [676, 362] width 423 height 10
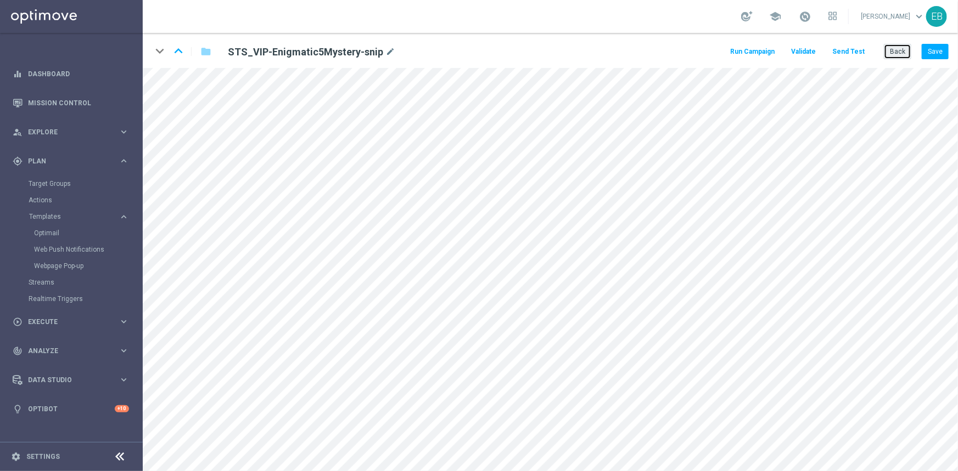
click at [890, 58] on button "Back" at bounding box center [897, 51] width 27 height 15
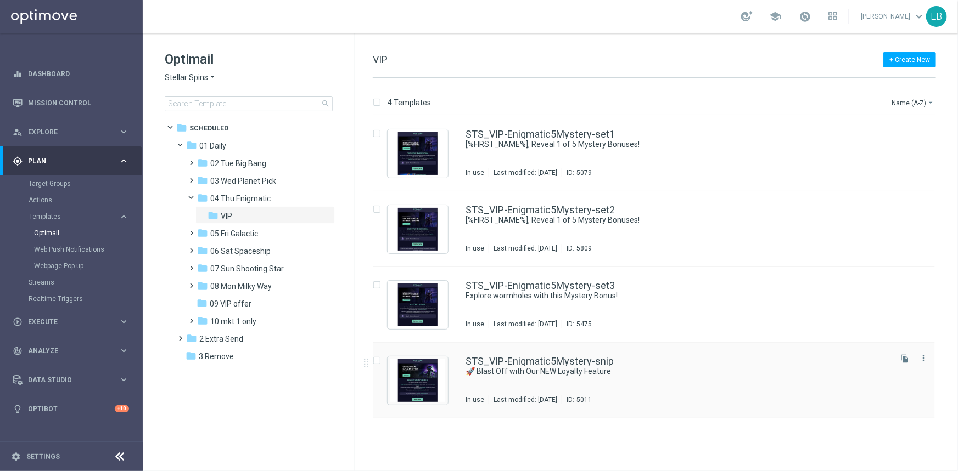
click at [679, 378] on div "STS_VIP-Enigmatic5Mystery-snip 🚀 Blast Off with Our NEW Loyalty Feature In use …" at bounding box center [676, 381] width 423 height 48
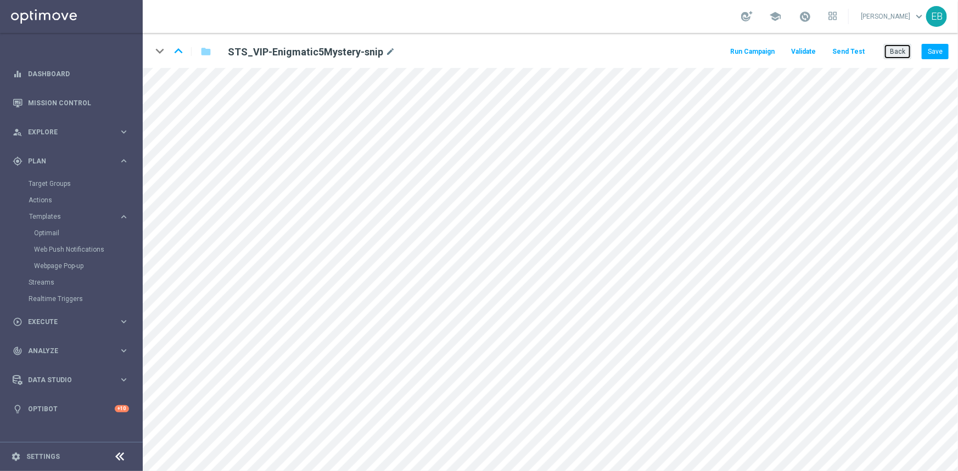
click at [903, 48] on button "Back" at bounding box center [897, 51] width 27 height 15
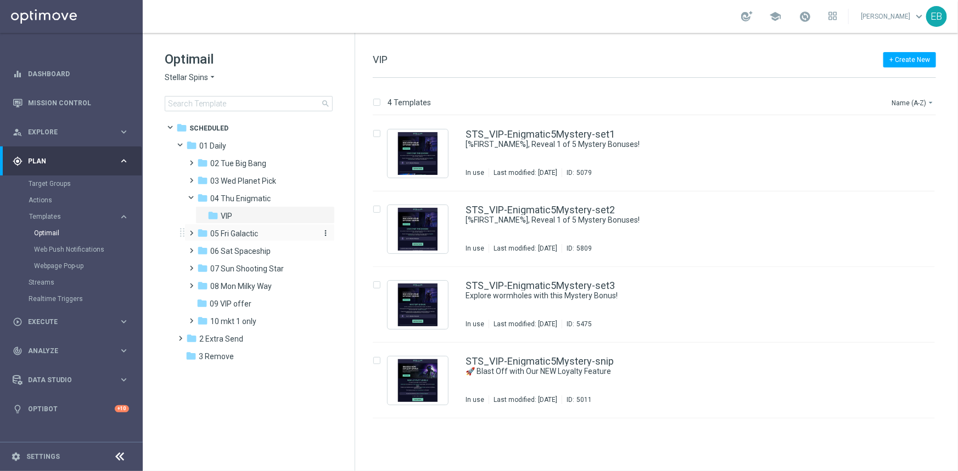
click at [267, 229] on div "folder 05 Fri Galactic" at bounding box center [255, 234] width 117 height 13
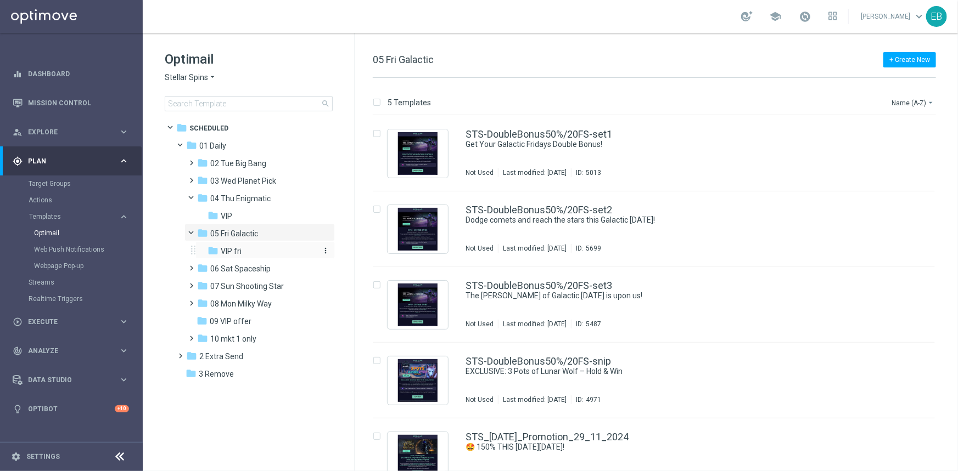
click at [262, 249] on div "folder VIP fri" at bounding box center [261, 251] width 108 height 13
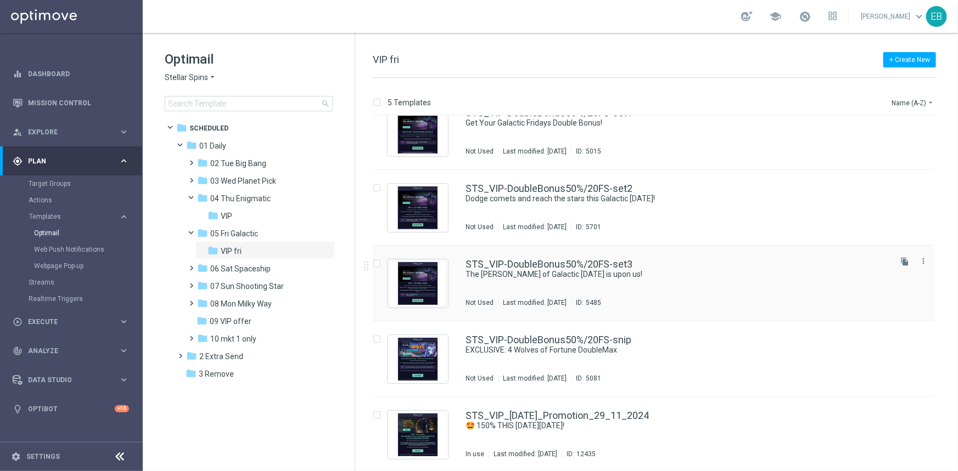
scroll to position [23, 0]
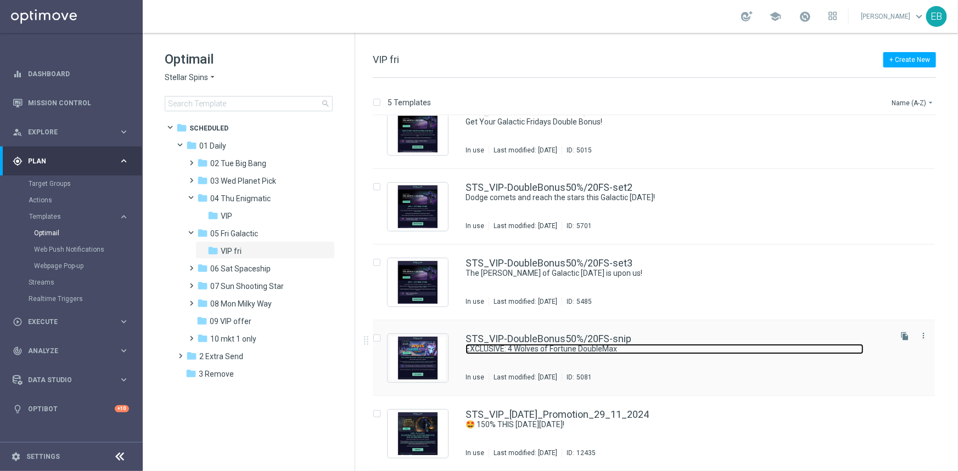
click at [690, 353] on link "EXCLUSIVE: 4 Wolves of Fortune DoubleMax" at bounding box center [664, 349] width 398 height 10
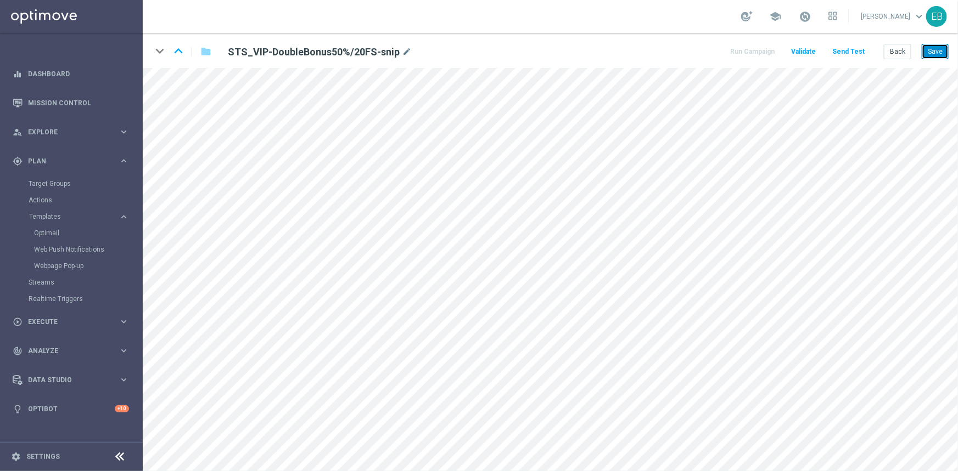
click at [931, 55] on button "Save" at bounding box center [935, 51] width 27 height 15
click at [938, 47] on button "Save" at bounding box center [935, 51] width 27 height 15
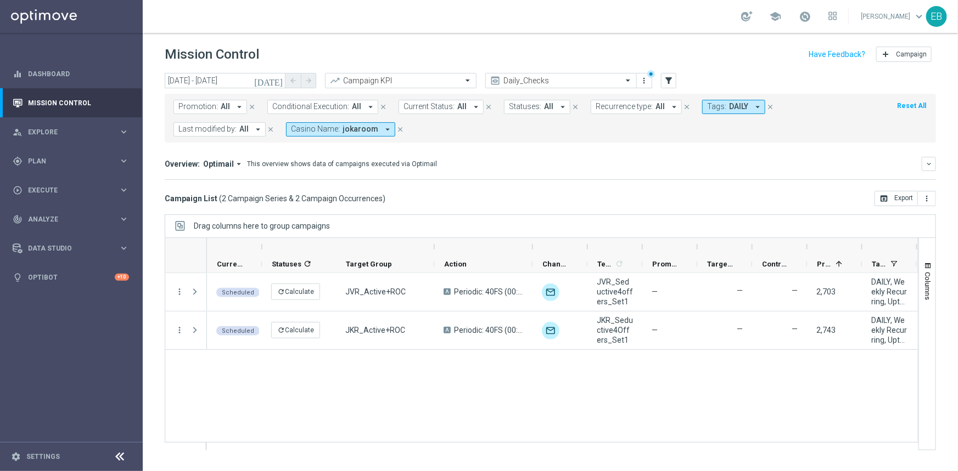
click at [349, 121] on form "Promotion: All arrow_drop_down close Conditional Execution: All arrow_drop_down…" at bounding box center [525, 118] width 705 height 37
click at [345, 130] on span "jokaroom" at bounding box center [361, 129] width 36 height 9
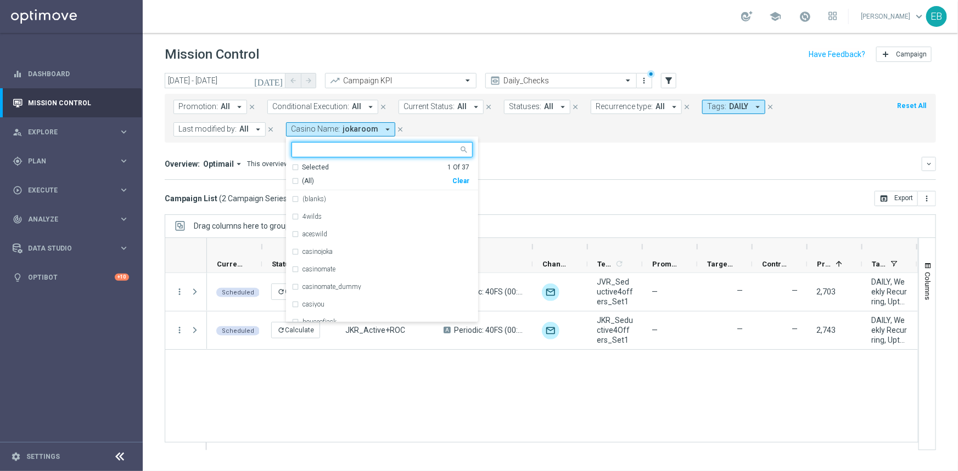
click at [335, 148] on input "text" at bounding box center [377, 149] width 161 height 9
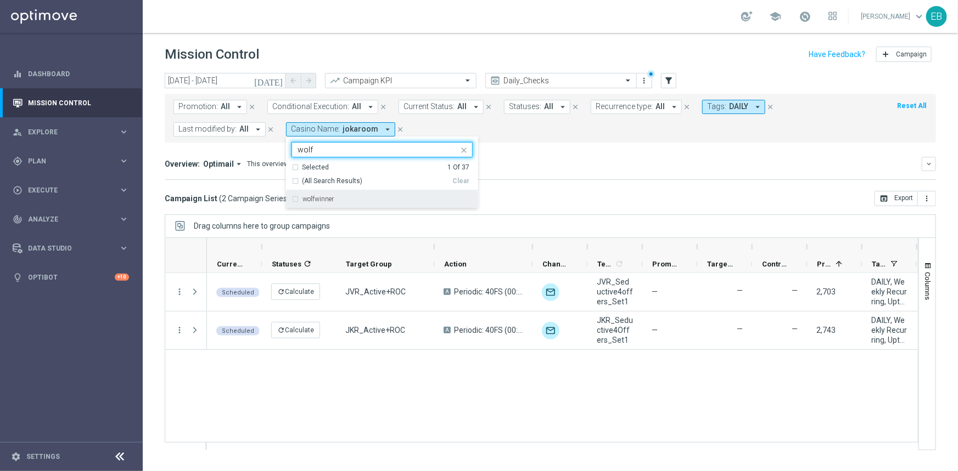
click at [321, 196] on label "wolfwinner" at bounding box center [317, 199] width 31 height 7
type input "wolf"
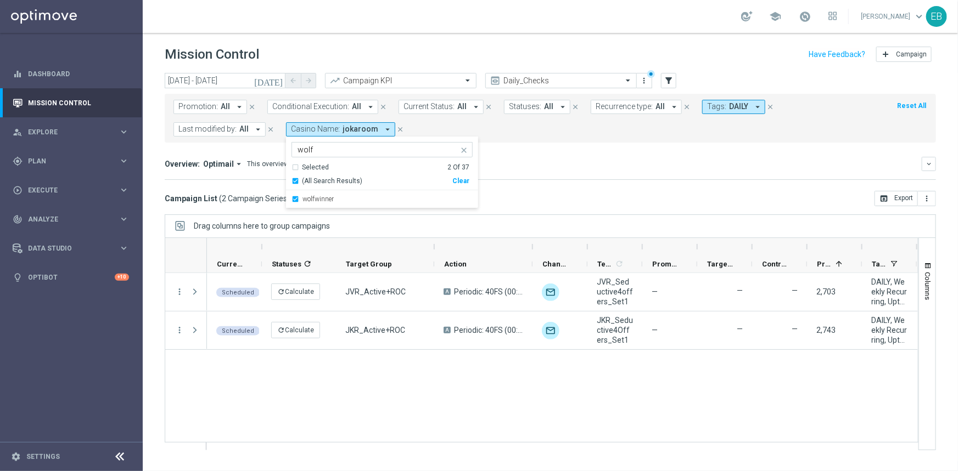
click at [419, 126] on form "Promotion: All arrow_drop_down close Conditional Execution: All arrow_drop_down…" at bounding box center [525, 118] width 705 height 37
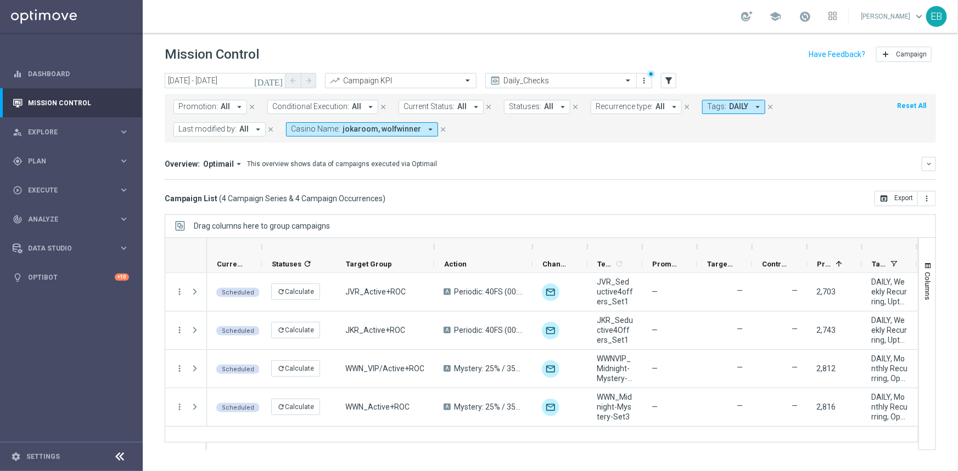
click at [358, 127] on span "jokaroom, wolfwinner" at bounding box center [382, 129] width 78 height 9
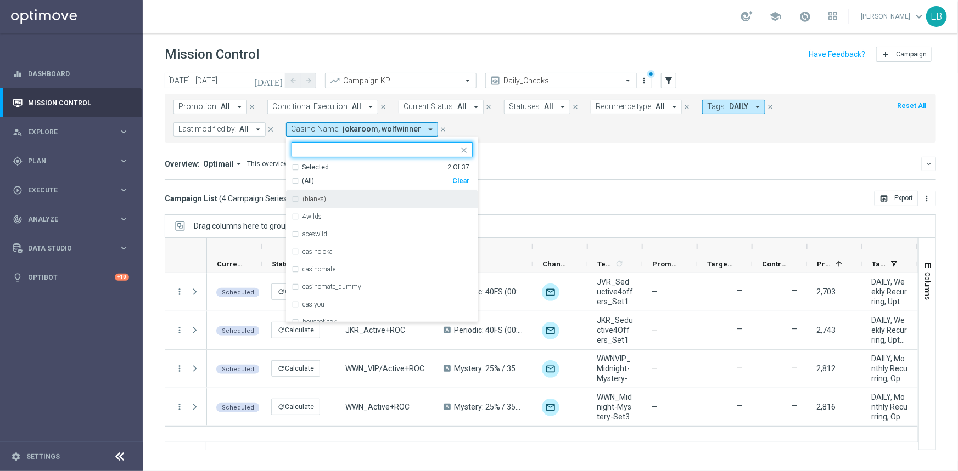
click at [324, 154] on input "text" at bounding box center [377, 149] width 161 height 9
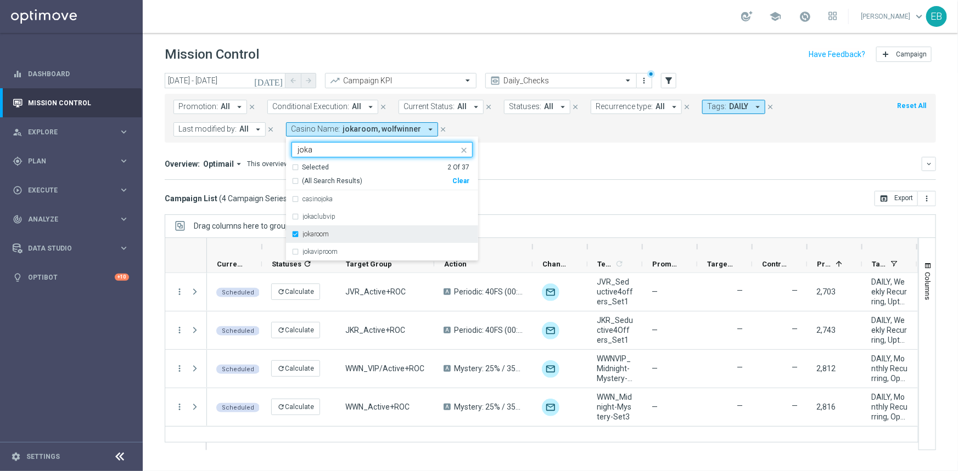
click at [329, 237] on div "jokaroom" at bounding box center [387, 234] width 170 height 7
type input "joka"
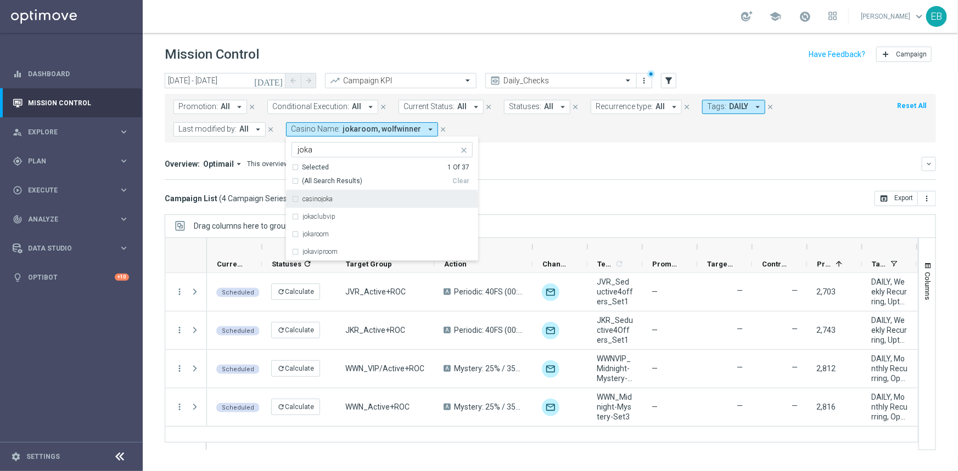
click at [566, 143] on mini-dashboard "Overview: Optimail arrow_drop_down This overview shows data of campaigns execut…" at bounding box center [550, 167] width 771 height 48
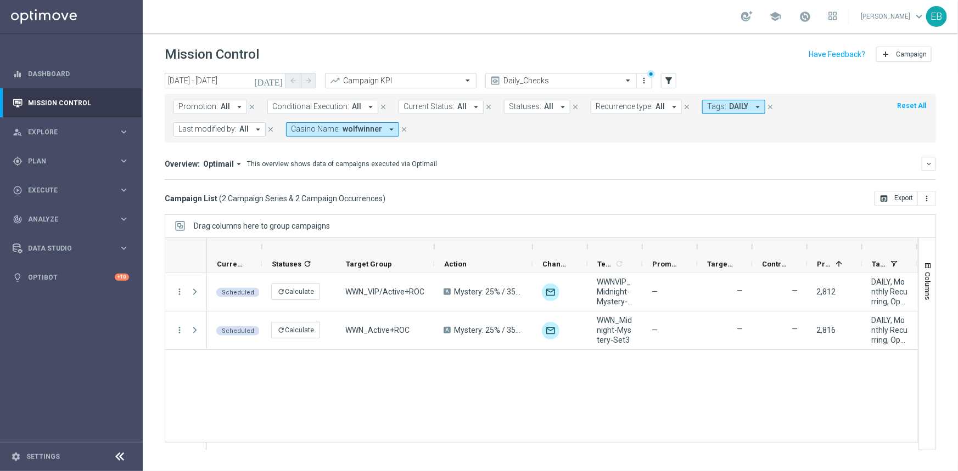
click at [619, 148] on mini-dashboard "Overview: Optimail arrow_drop_down This overview shows data of campaigns execut…" at bounding box center [550, 167] width 771 height 48
click at [228, 77] on input "17 Aug 2025 - 17 Aug 2025" at bounding box center [225, 80] width 121 height 15
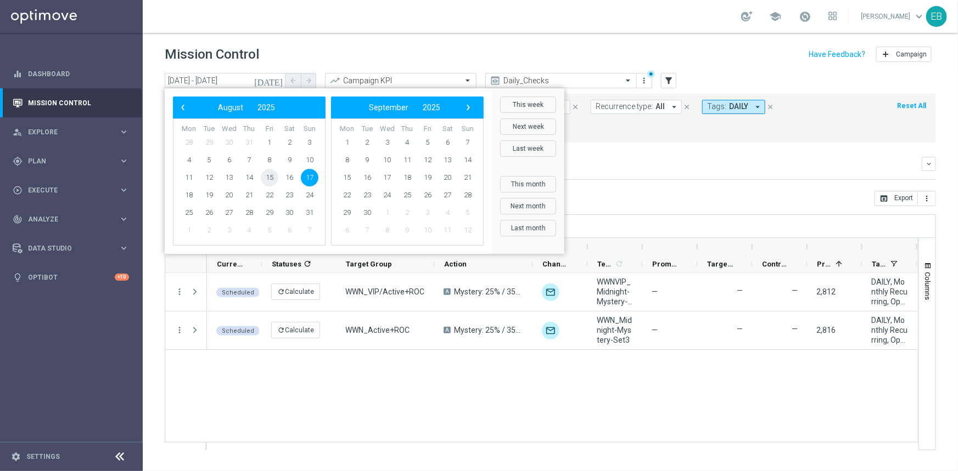
click at [271, 175] on span "15" at bounding box center [270, 178] width 18 height 18
type input "15 Aug 2025 - 15 Aug 2025"
